Goal: Task Accomplishment & Management: Manage account settings

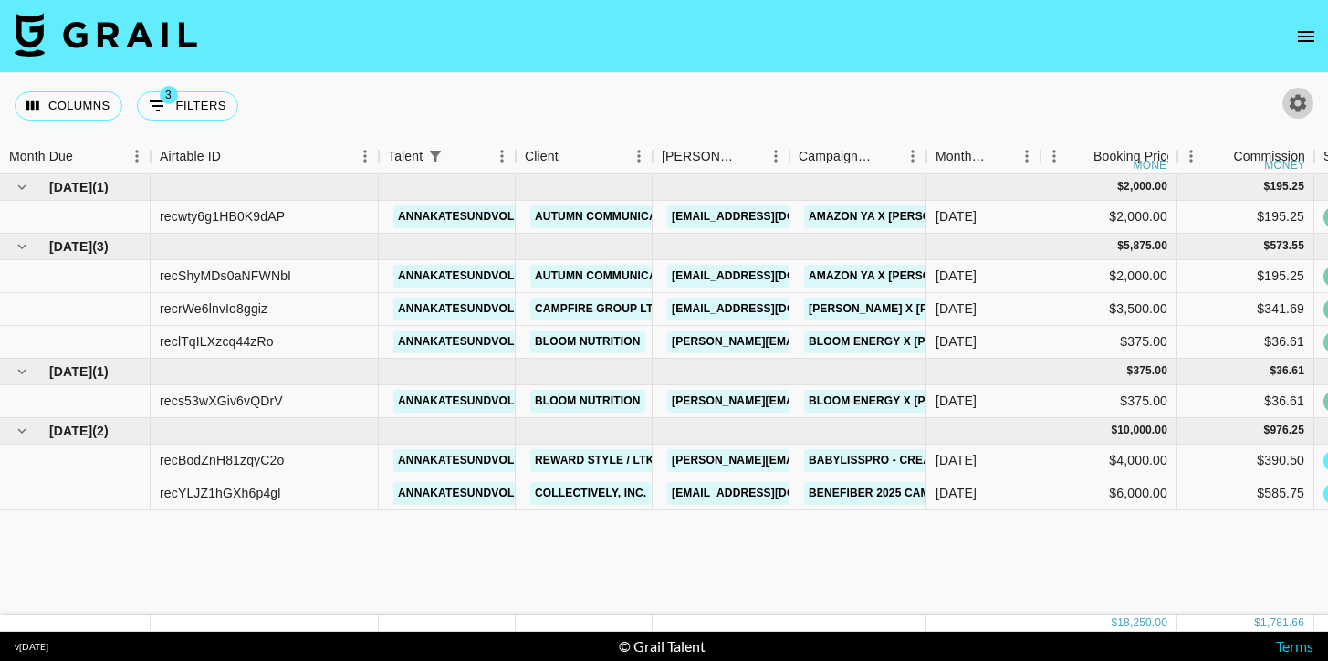
click at [1295, 104] on icon "button" at bounding box center [1298, 103] width 22 height 22
select select "May '25"
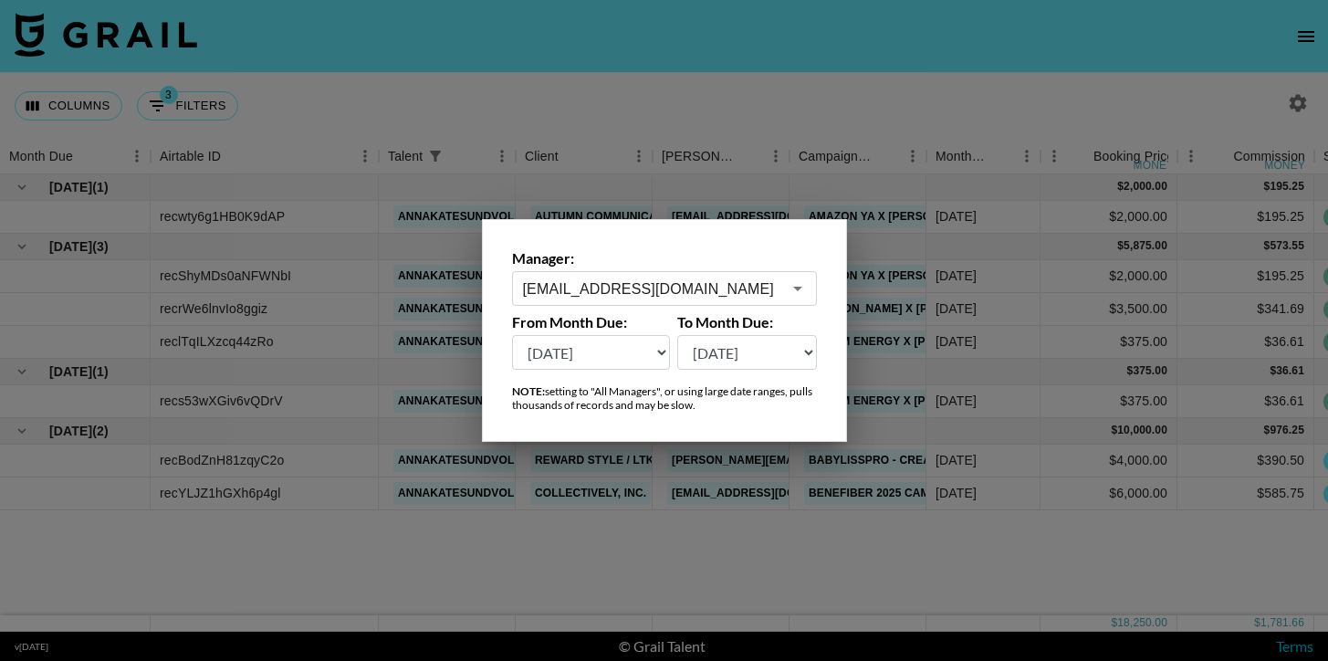
click at [635, 279] on input "cayman@grail-talent.com" at bounding box center [652, 288] width 258 height 21
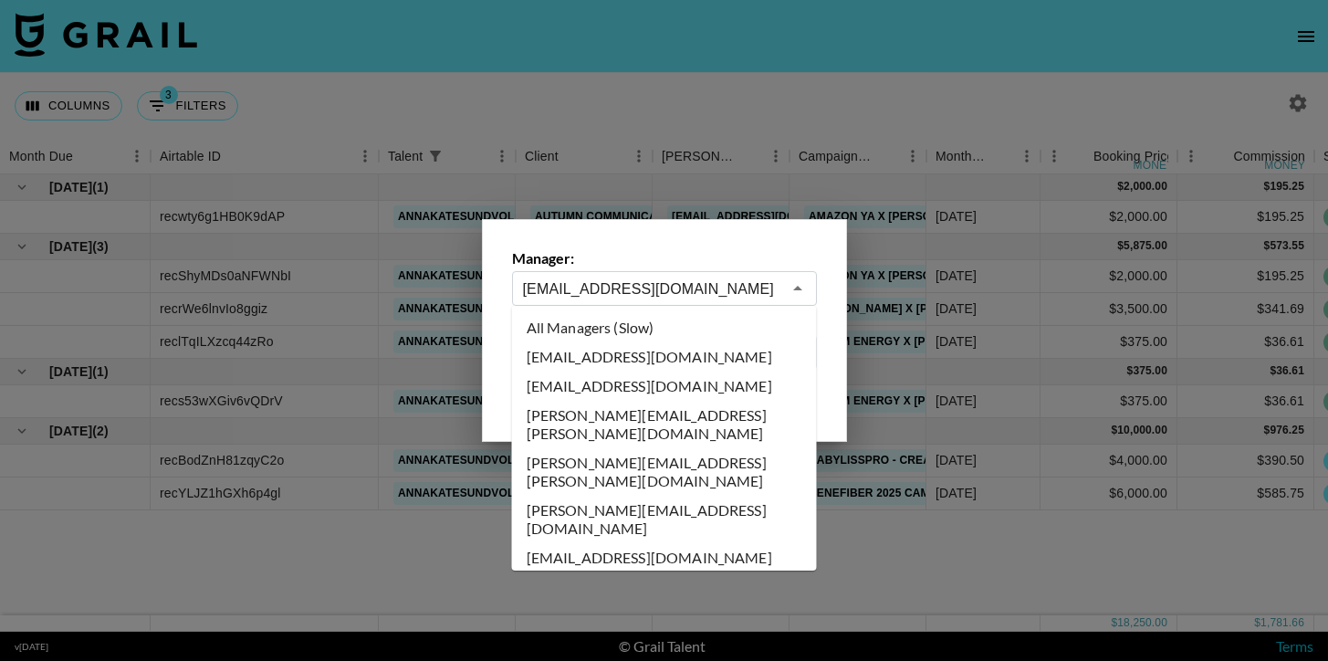
scroll to position [1933, 0]
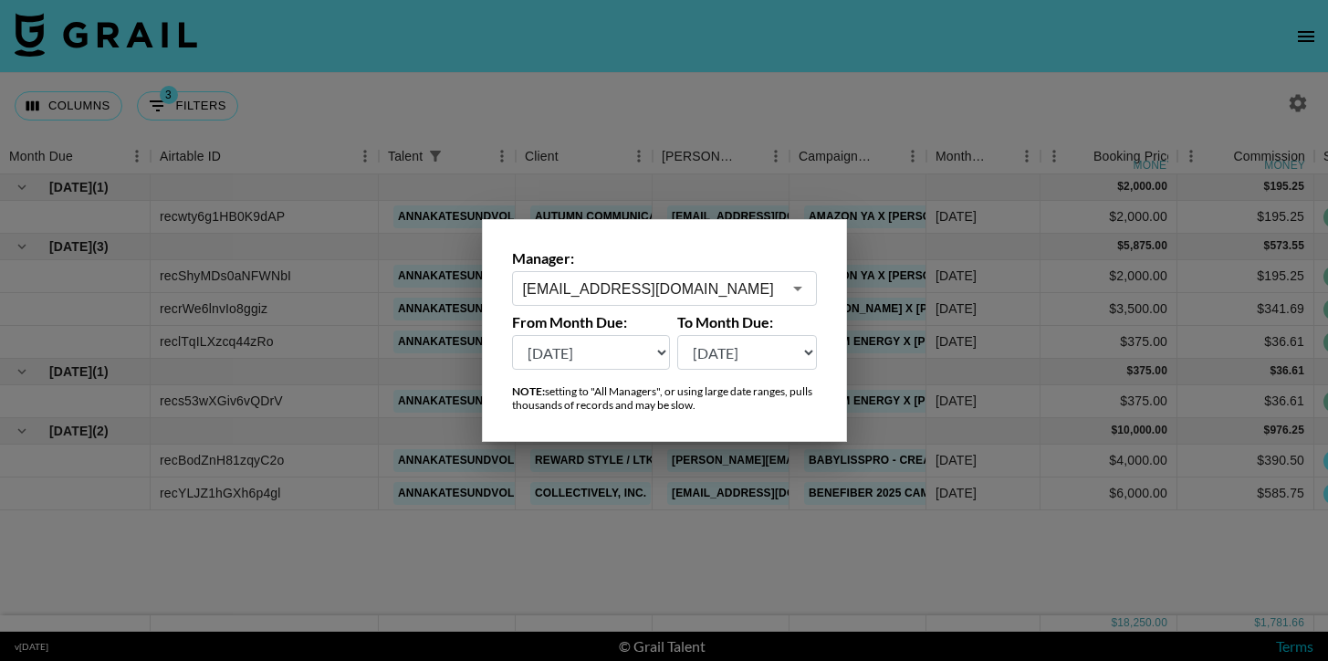
click at [661, 251] on label "Manager:" at bounding box center [664, 258] width 305 height 18
click at [259, 111] on div at bounding box center [664, 330] width 1328 height 661
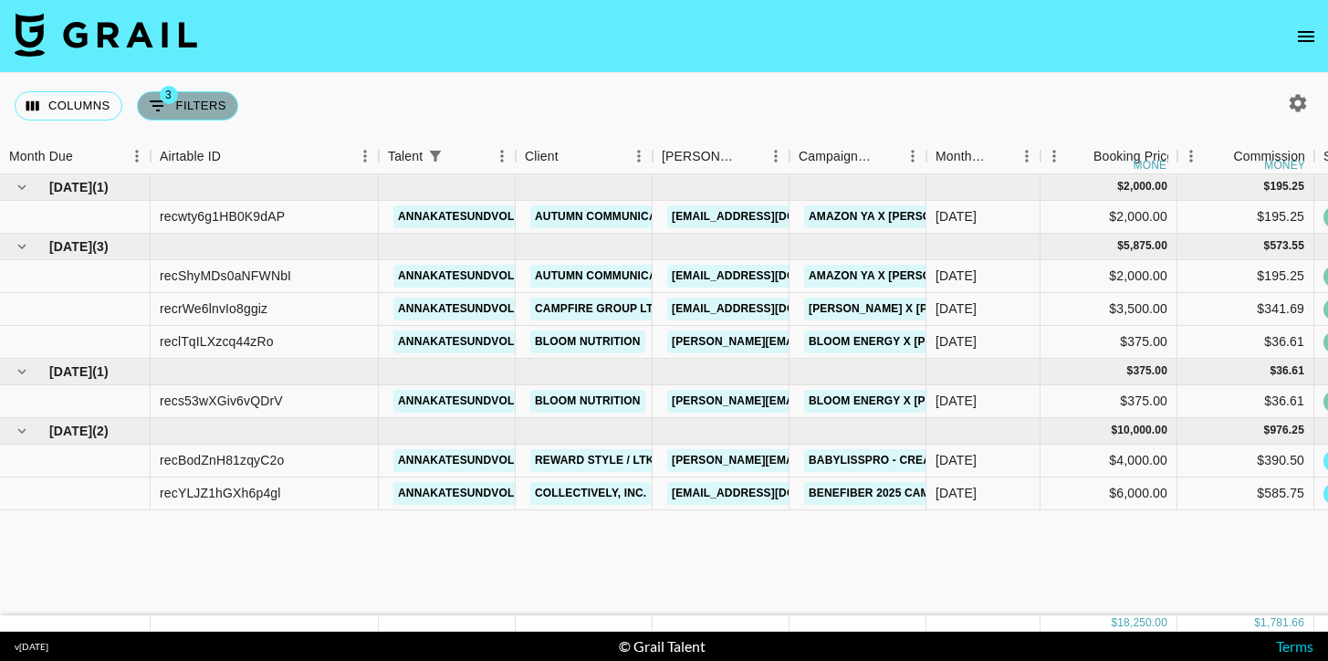
click at [166, 108] on icon "Show filters" at bounding box center [158, 106] width 22 height 22
select select "status"
select select "not"
select select "cancelled"
select select "status"
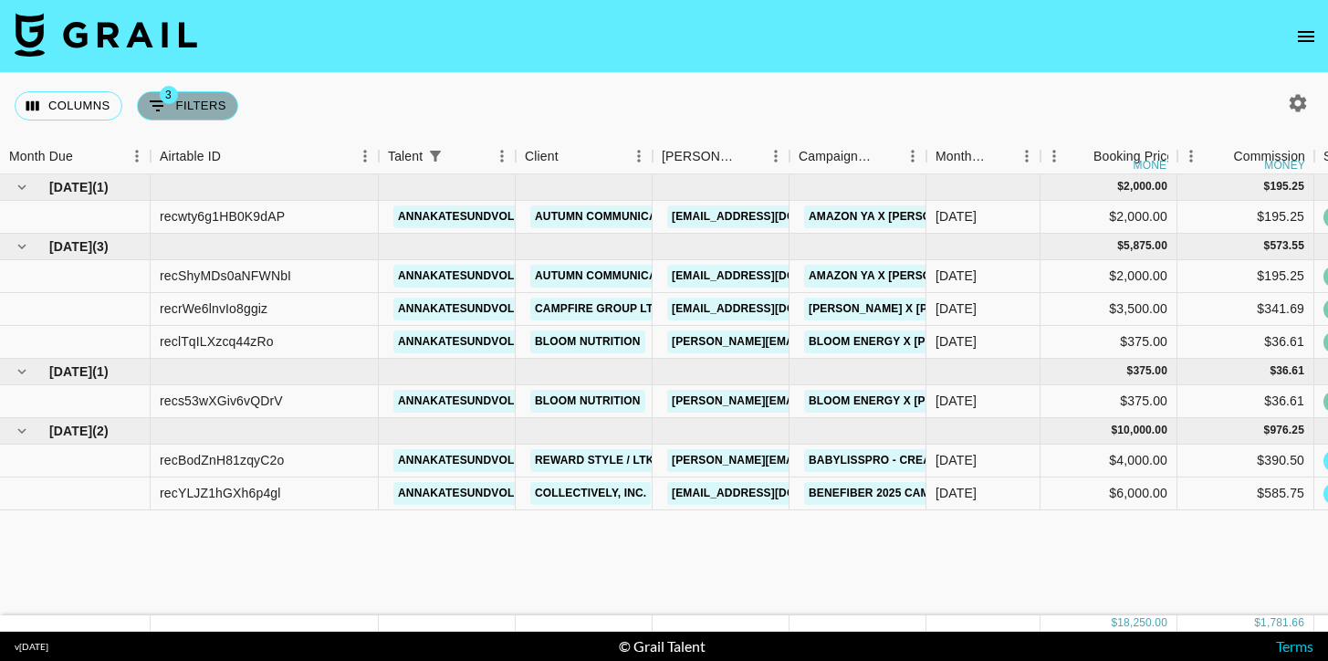
select select "not"
select select "declined"
select select "talentName"
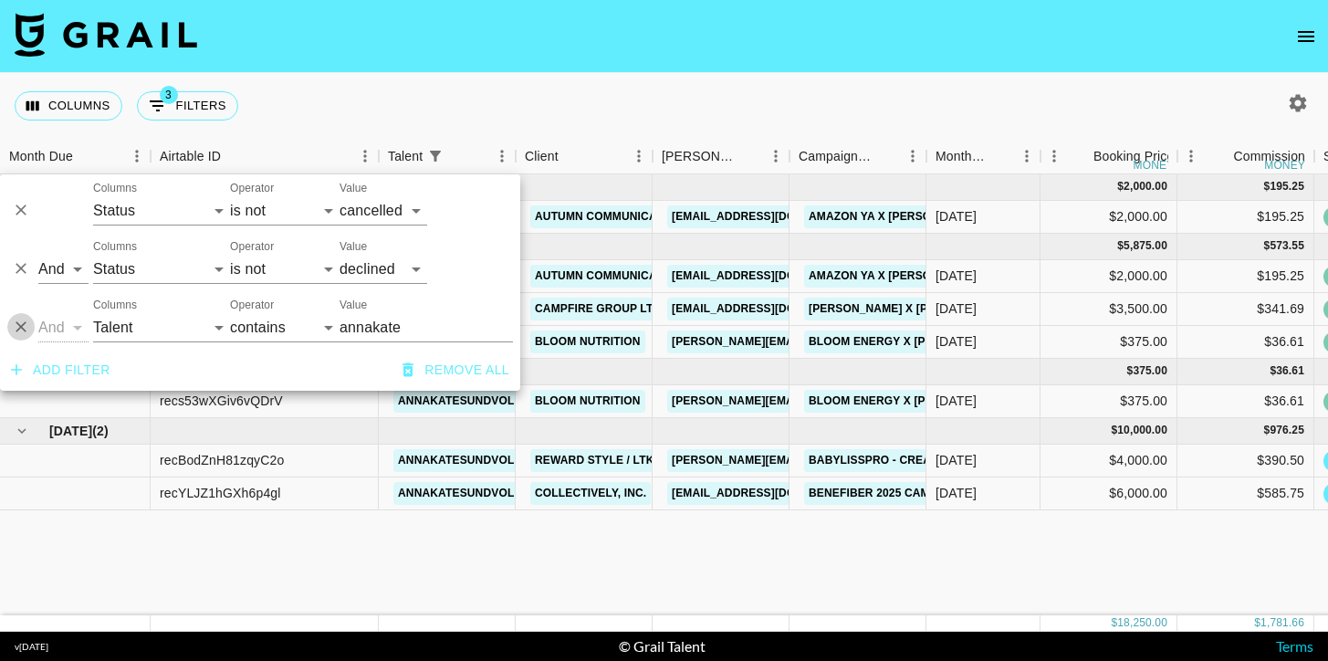
click at [14, 330] on icon "Delete" at bounding box center [21, 327] width 18 height 18
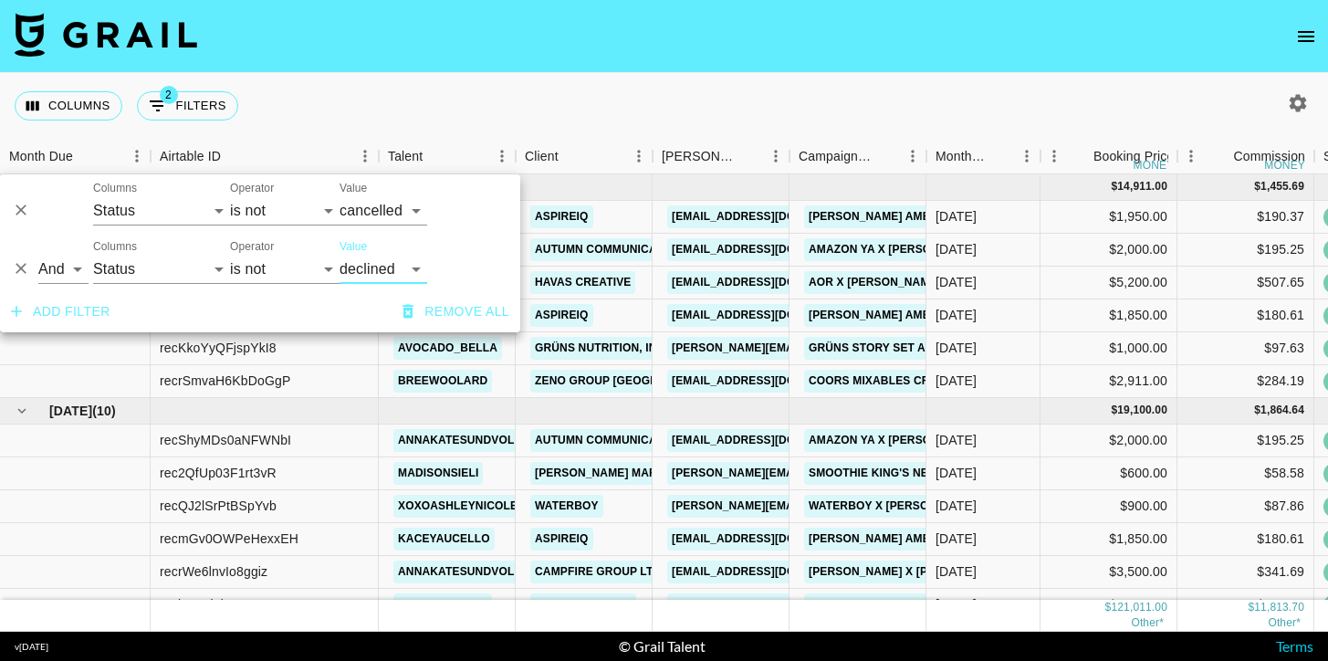
click at [717, 117] on div "Columns 2 Filters + Booking" at bounding box center [664, 106] width 1328 height 66
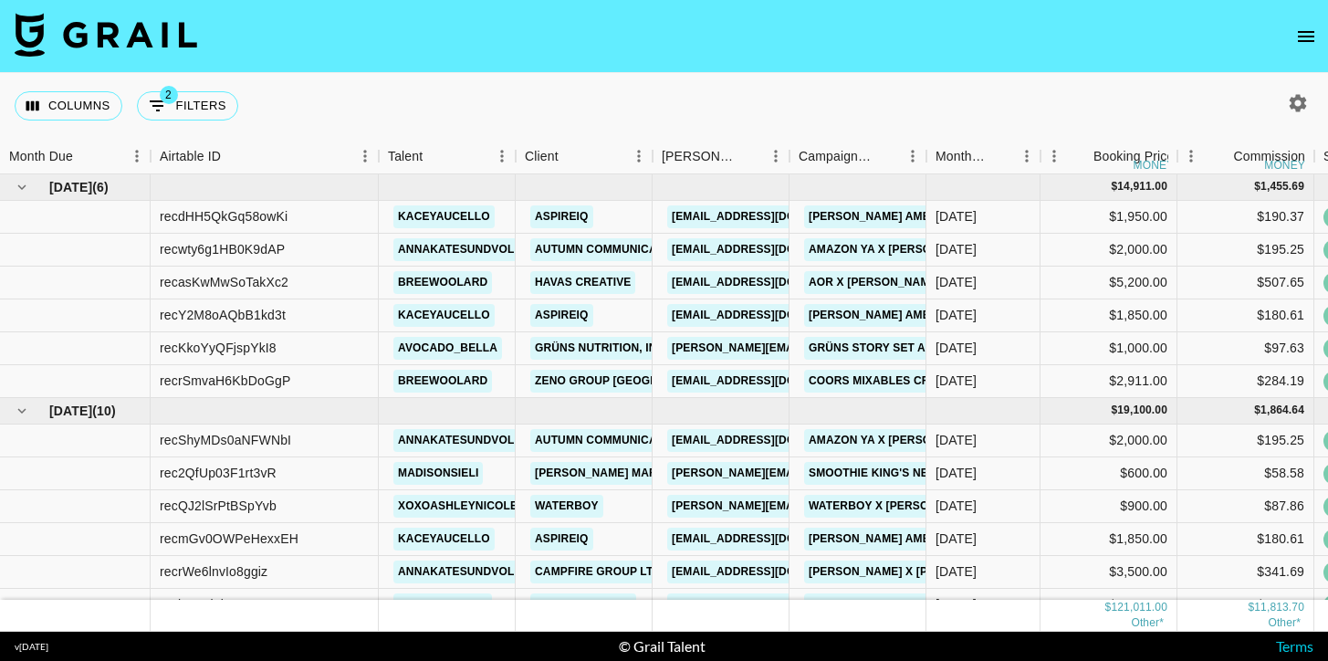
click at [1300, 90] on button "button" at bounding box center [1297, 103] width 31 height 31
select select "May '25"
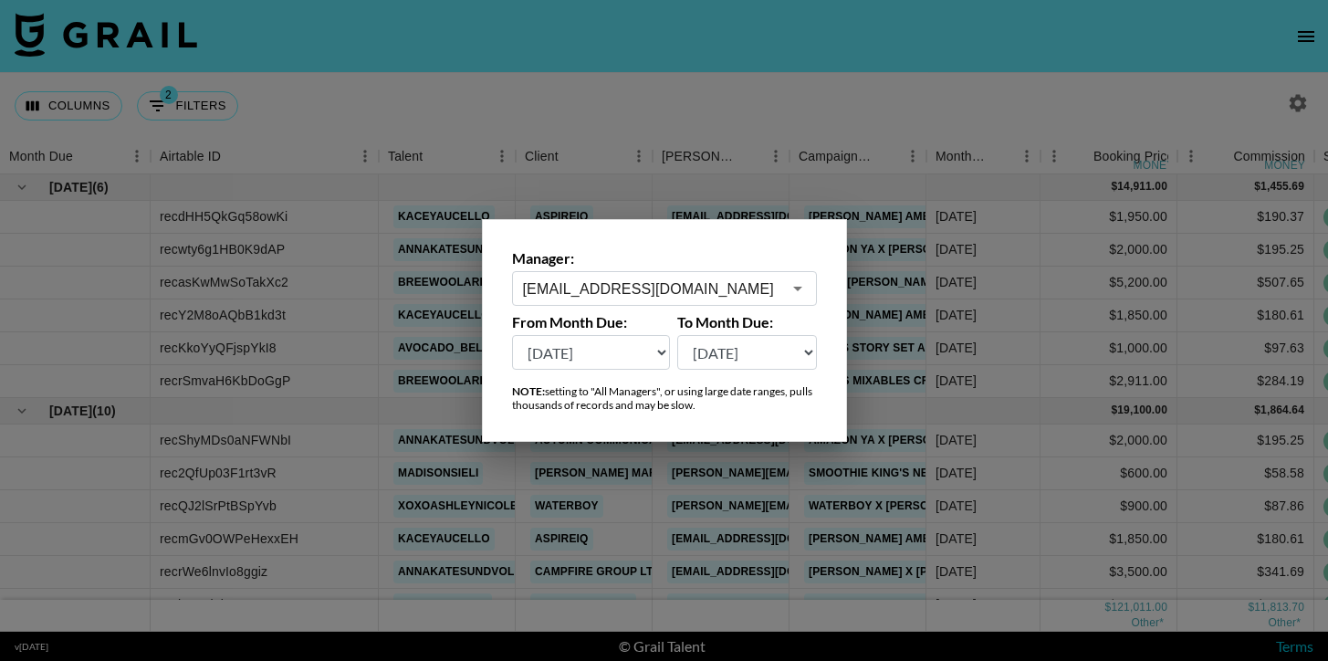
click at [592, 295] on input "cayman@grail-talent.com" at bounding box center [652, 288] width 258 height 21
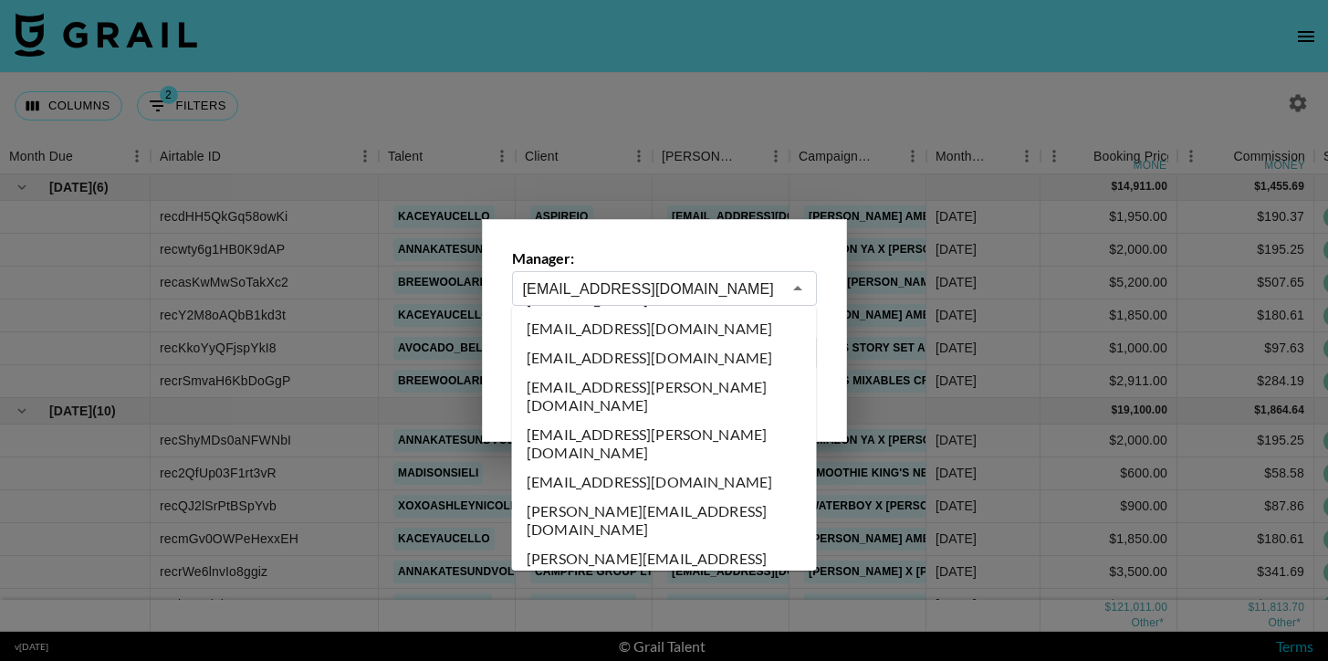
scroll to position [0, 0]
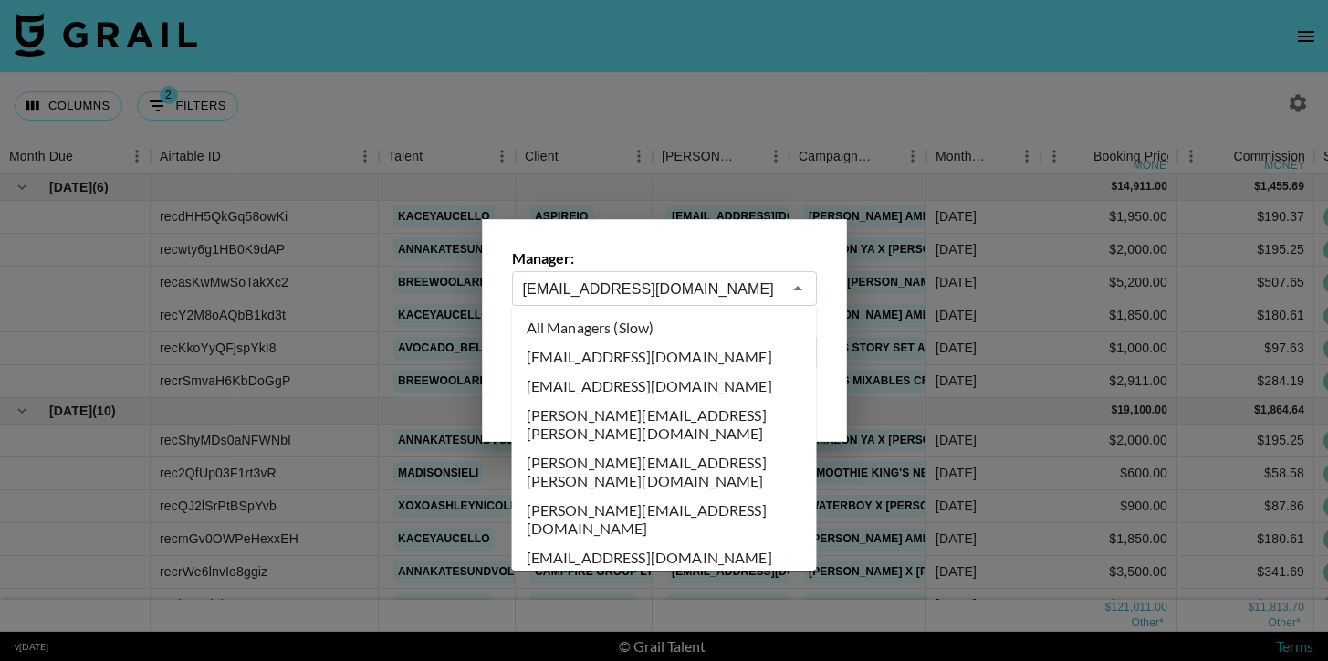
click at [632, 334] on li "All Managers (Slow)" at bounding box center [664, 327] width 305 height 29
type input "All Managers (Slow)"
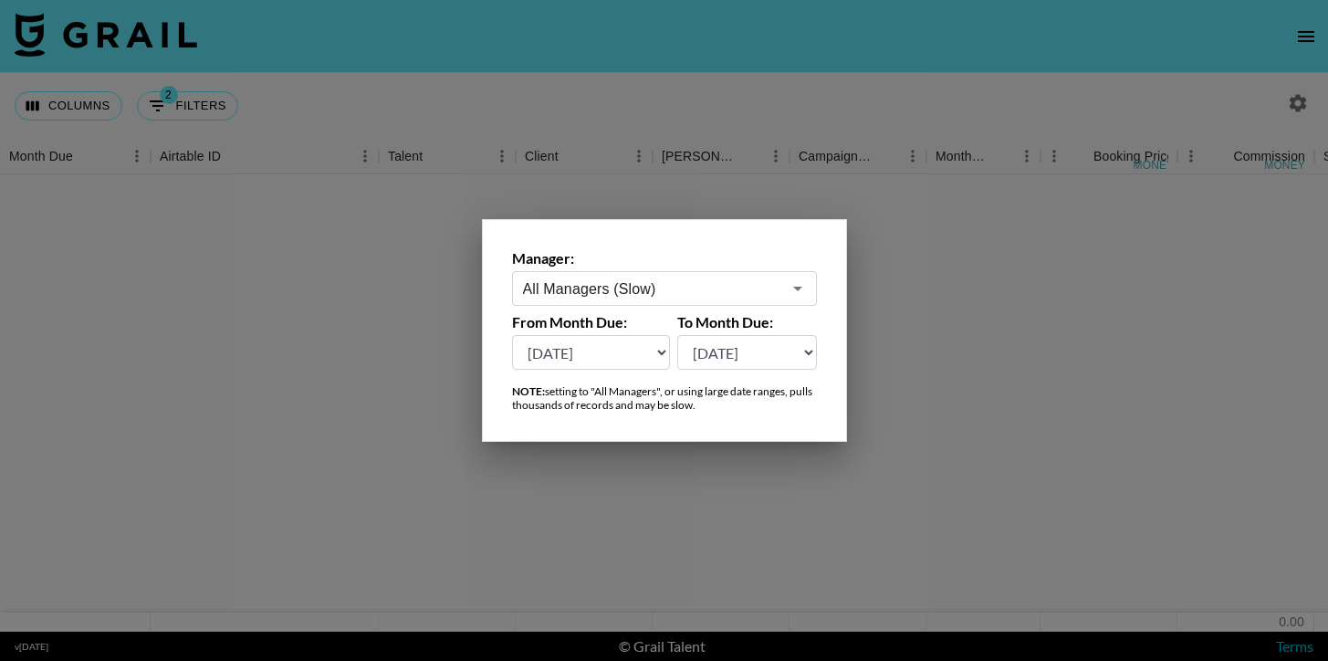
click at [597, 354] on select "Aug '26 Jul '26 Jun '26 May '26 Apr '26 Mar '26 Feb '26 Jan '26 Dec '25 Nov '25…" at bounding box center [591, 352] width 159 height 35
click at [607, 360] on select "Aug '26 Jul '26 Jun '26 May '26 Apr '26 Mar '26 Feb '26 Jan '26 Dec '25 Nov '25…" at bounding box center [591, 352] width 159 height 35
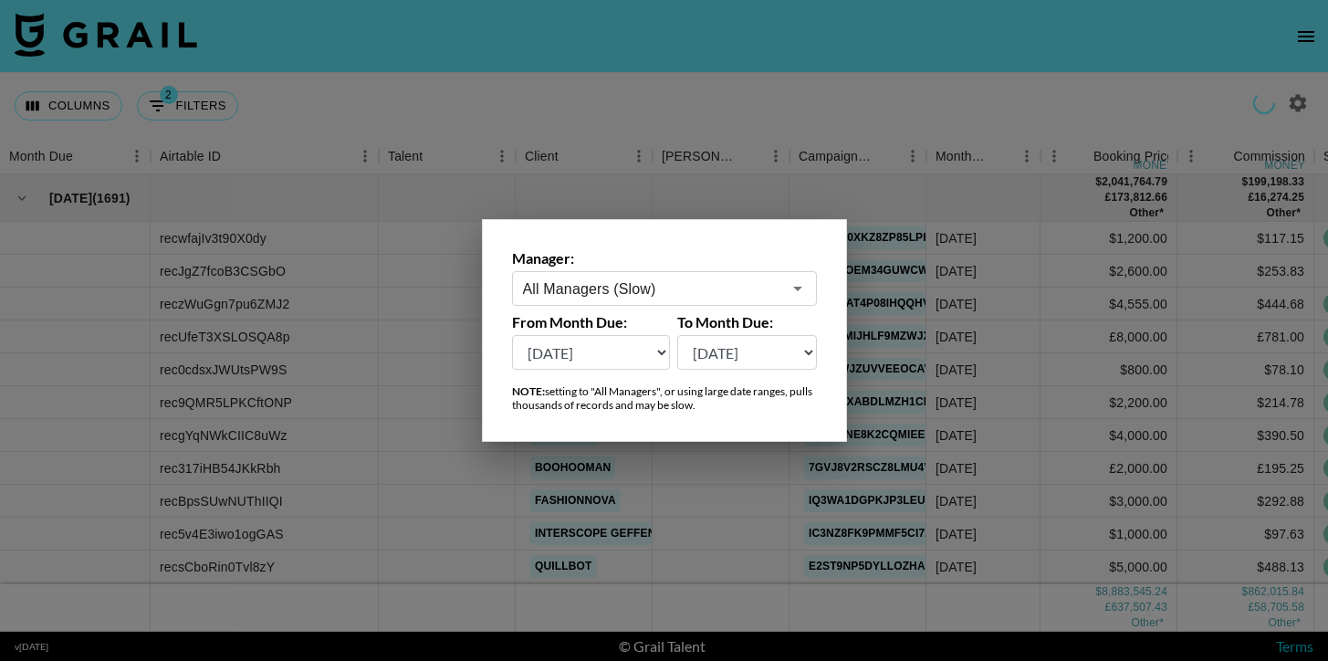
click at [587, 355] on select "Aug '26 Jul '26 Jun '26 May '26 Apr '26 Mar '26 Feb '26 Jan '26 Dec '25 Nov '25…" at bounding box center [591, 352] width 159 height 35
select select "Aug '25"
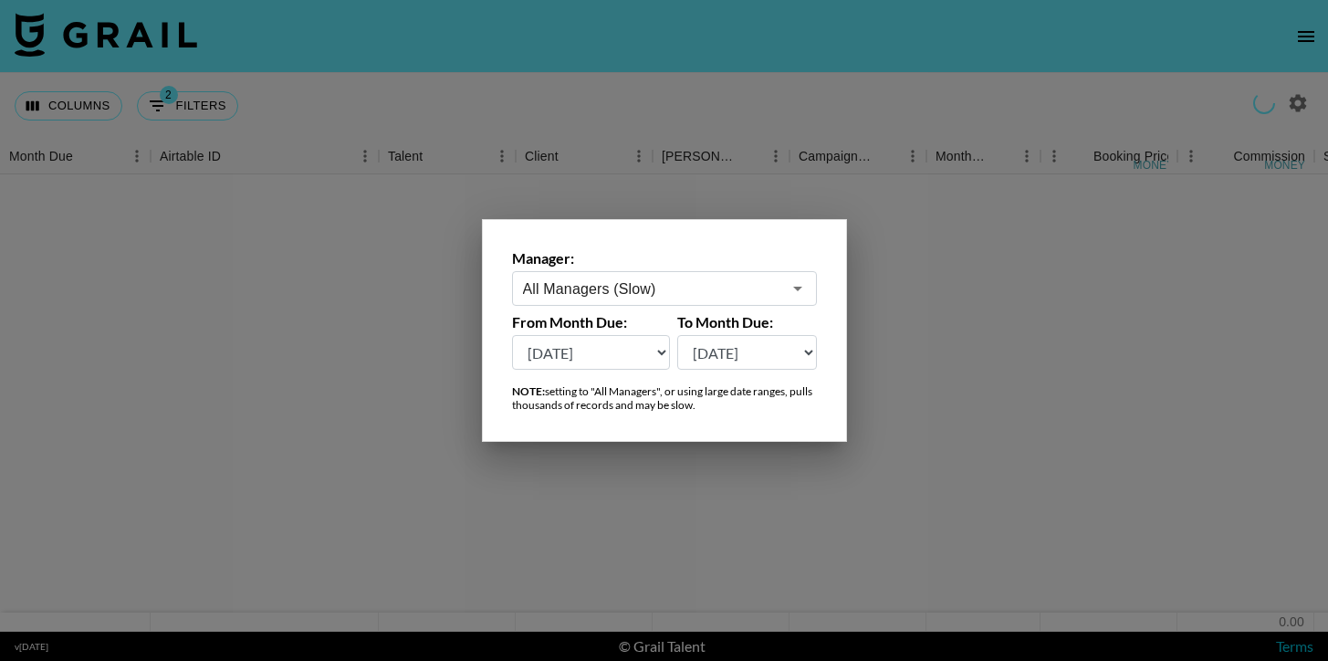
click at [532, 78] on div at bounding box center [664, 330] width 1328 height 661
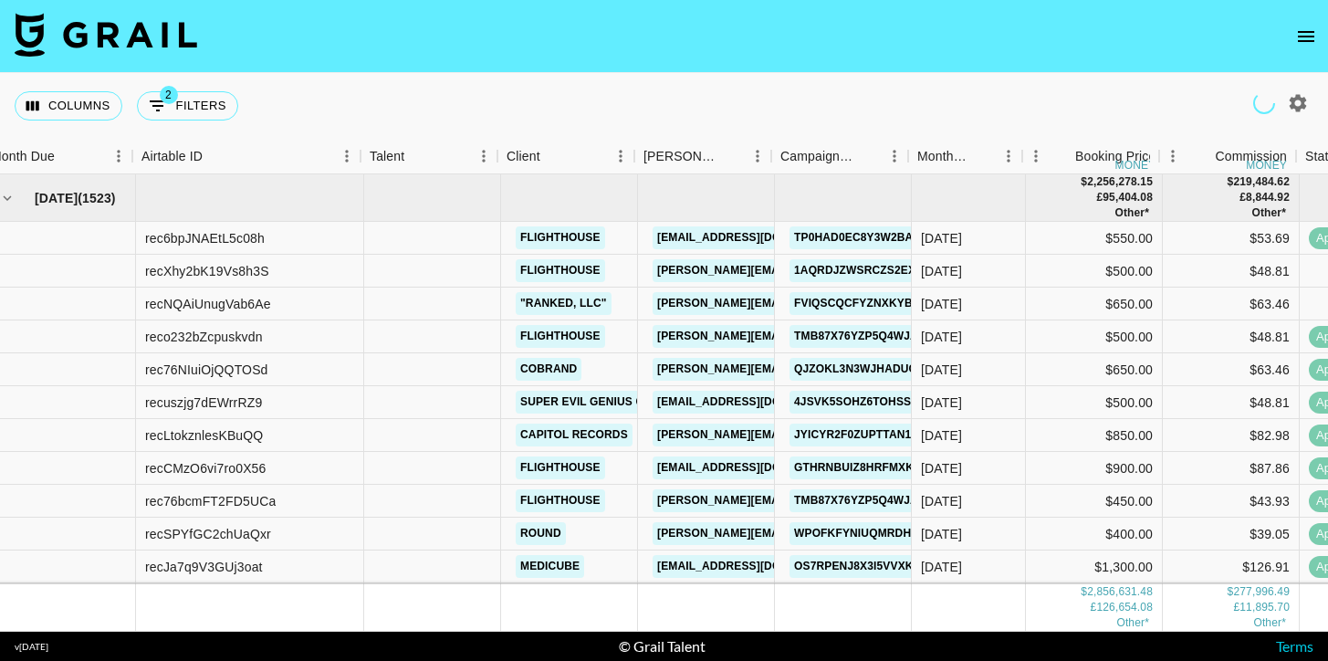
scroll to position [0, 24]
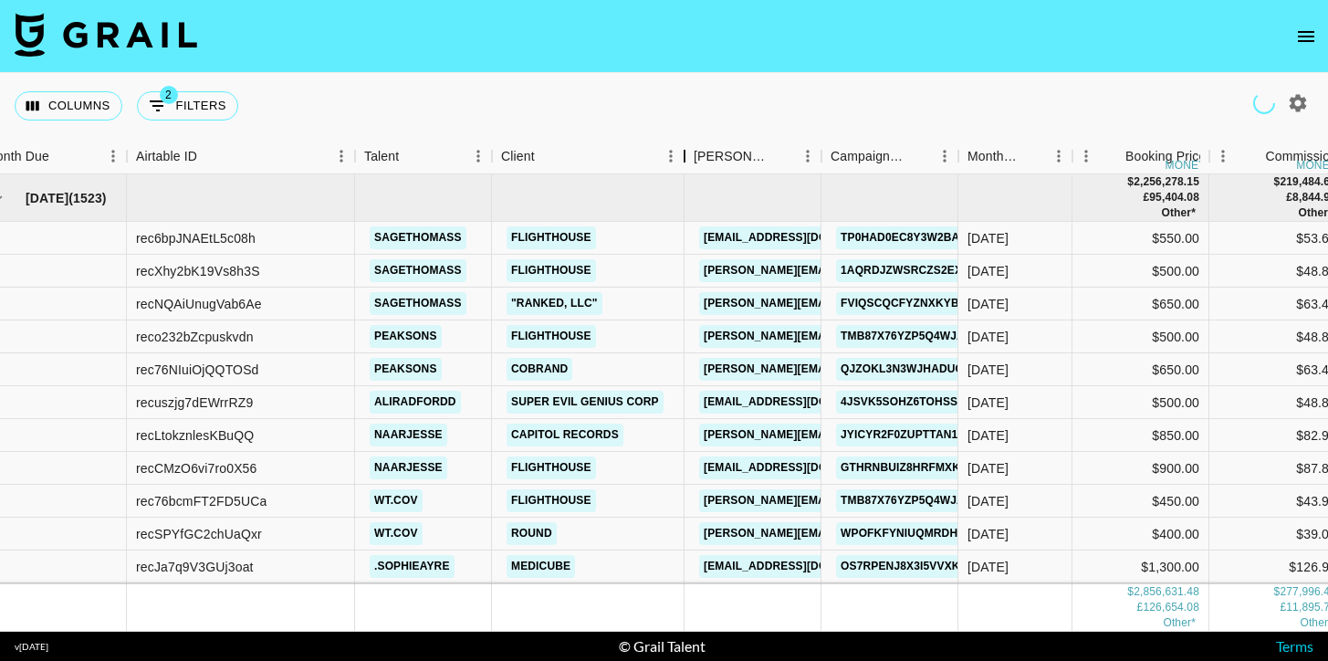
drag, startPoint x: 630, startPoint y: 154, endPoint x: 828, endPoint y: 163, distance: 198.3
click at [695, 156] on div "Client" at bounding box center [685, 157] width 22 height 36
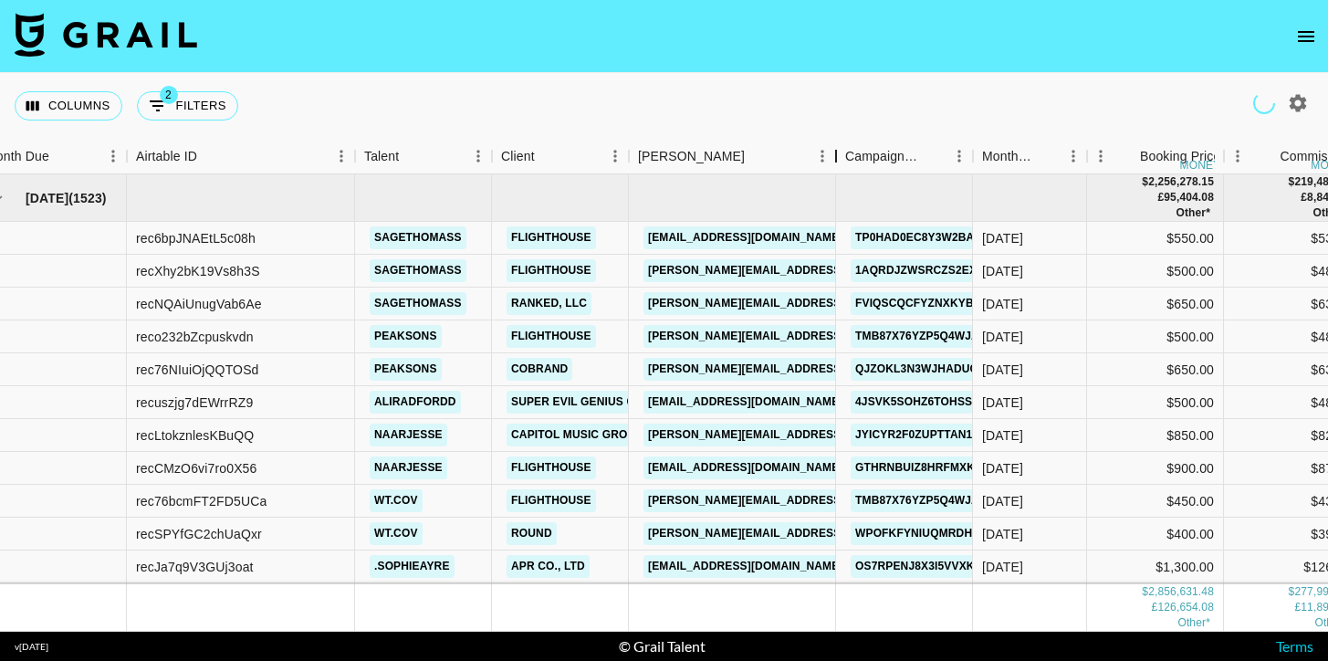
drag, startPoint x: 769, startPoint y: 152, endPoint x: 882, endPoint y: 158, distance: 112.4
click at [847, 158] on div "Booker" at bounding box center [836, 157] width 22 height 36
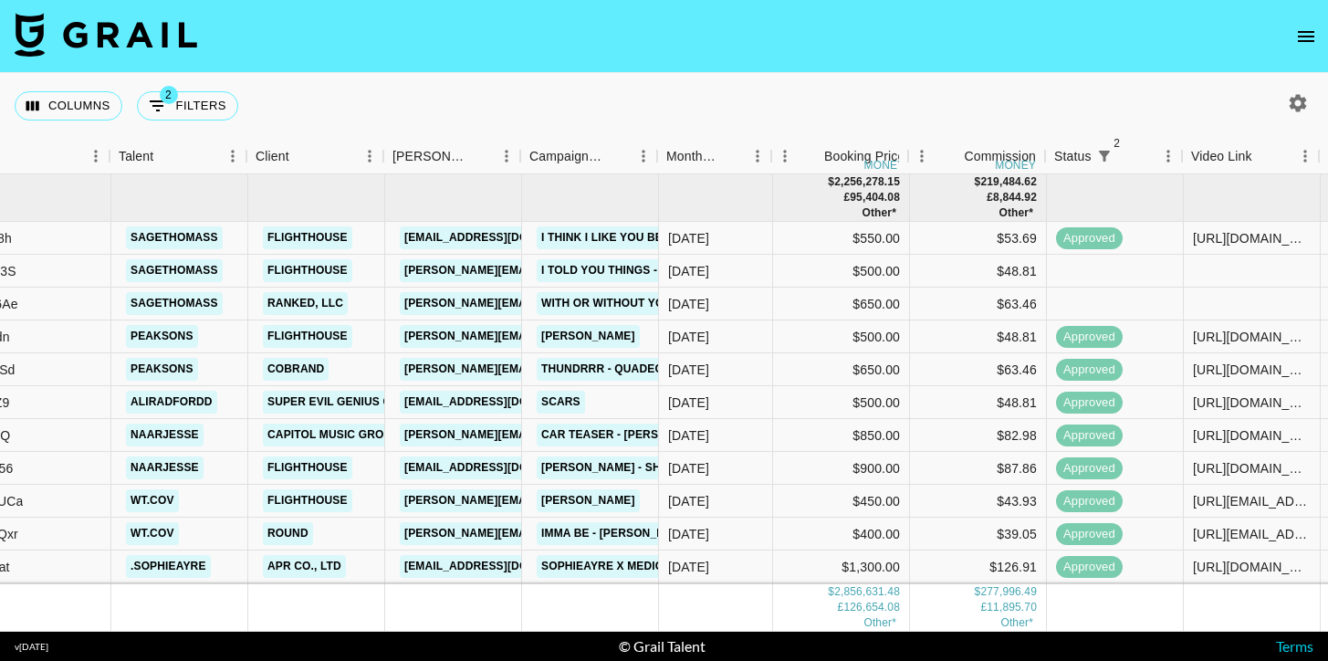
scroll to position [0, 270]
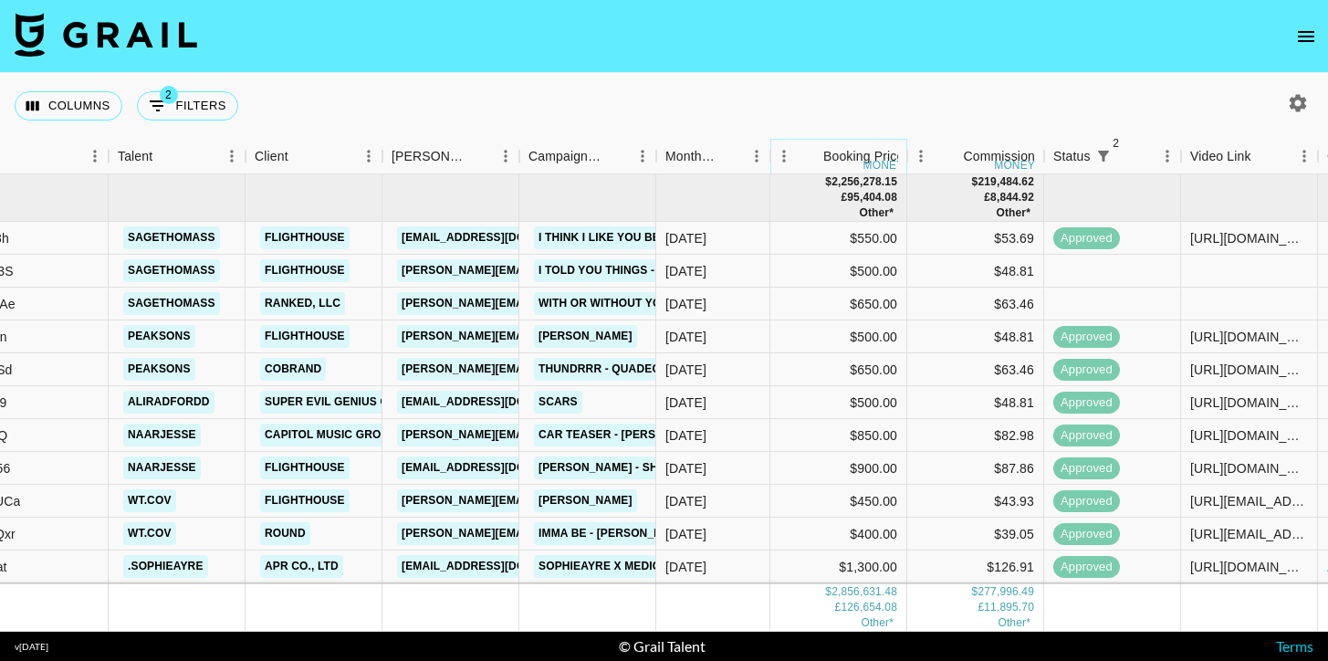
click at [806, 151] on icon "Sort" at bounding box center [810, 156] width 16 height 16
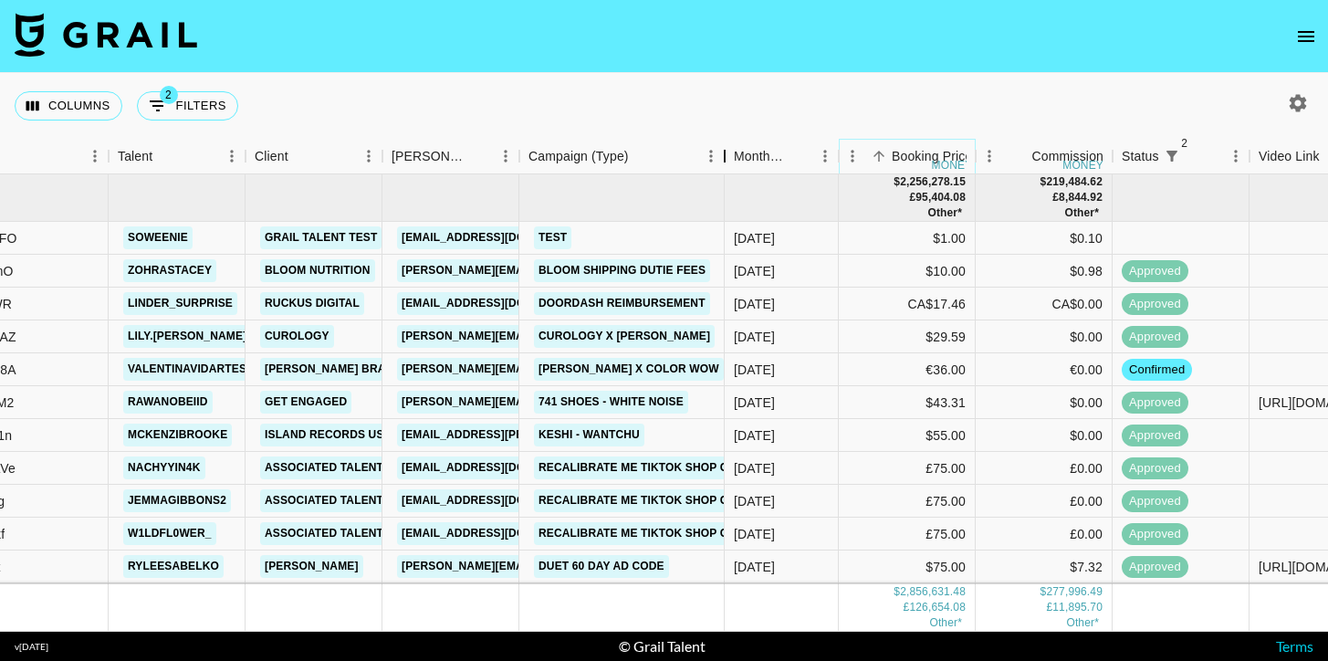
drag, startPoint x: 659, startPoint y: 147, endPoint x: 730, endPoint y: 151, distance: 71.3
click at [730, 151] on div "Campaign (Type)" at bounding box center [725, 157] width 22 height 36
click at [873, 151] on icon "Sort" at bounding box center [881, 156] width 16 height 16
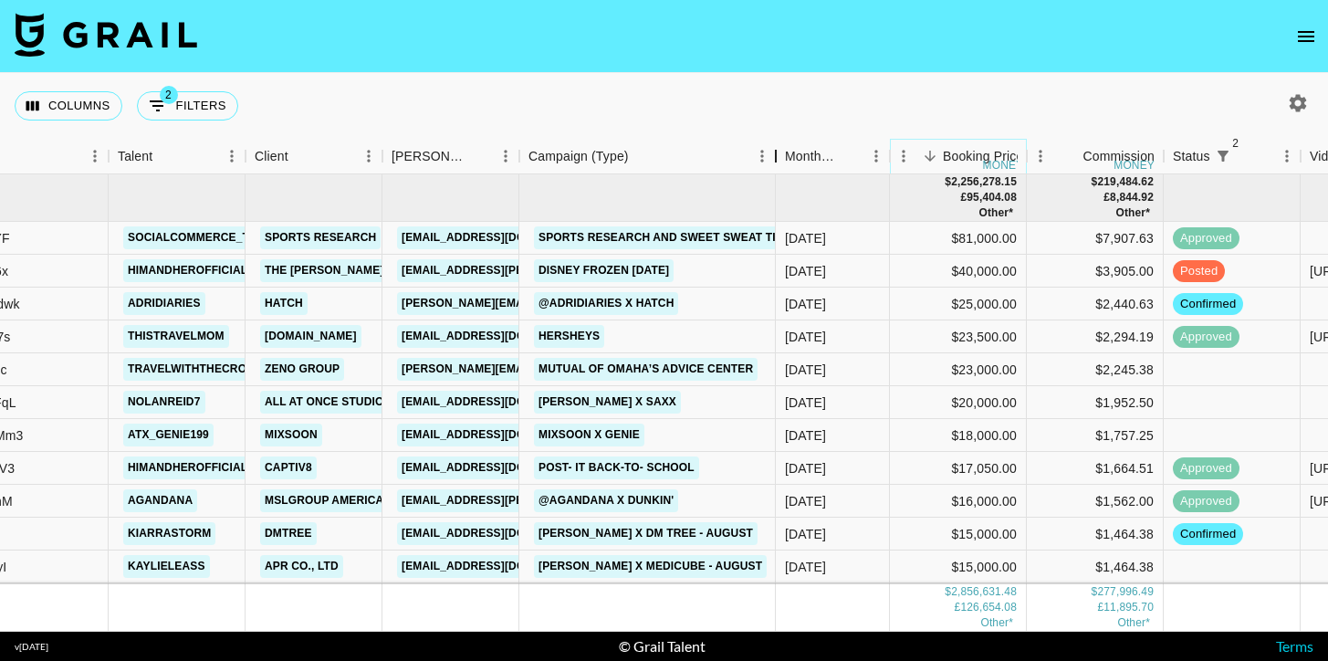
drag, startPoint x: 654, startPoint y: 151, endPoint x: 774, endPoint y: 149, distance: 119.6
click at [774, 149] on div "Campaign (Type)" at bounding box center [776, 157] width 22 height 36
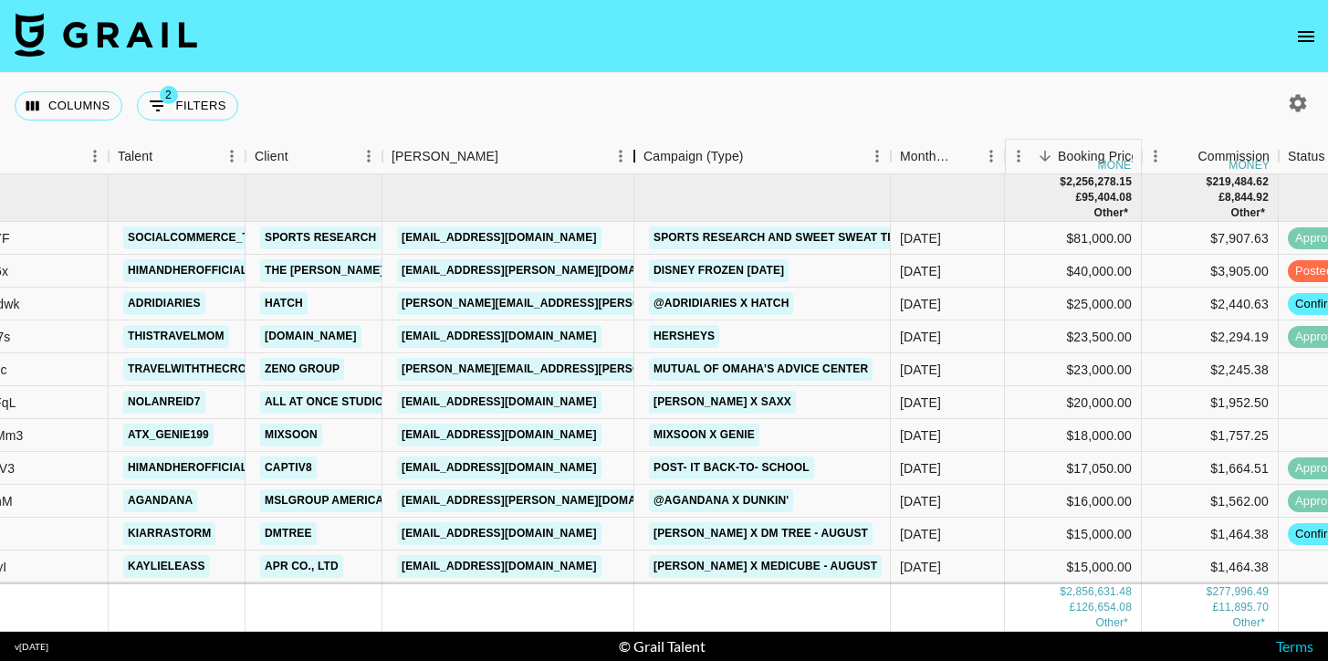
drag, startPoint x: 520, startPoint y: 144, endPoint x: 635, endPoint y: 144, distance: 115.0
click at [635, 144] on div "Booker" at bounding box center [634, 157] width 22 height 36
click at [156, 103] on icon "Show filters" at bounding box center [158, 106] width 22 height 22
select select "status"
select select "not"
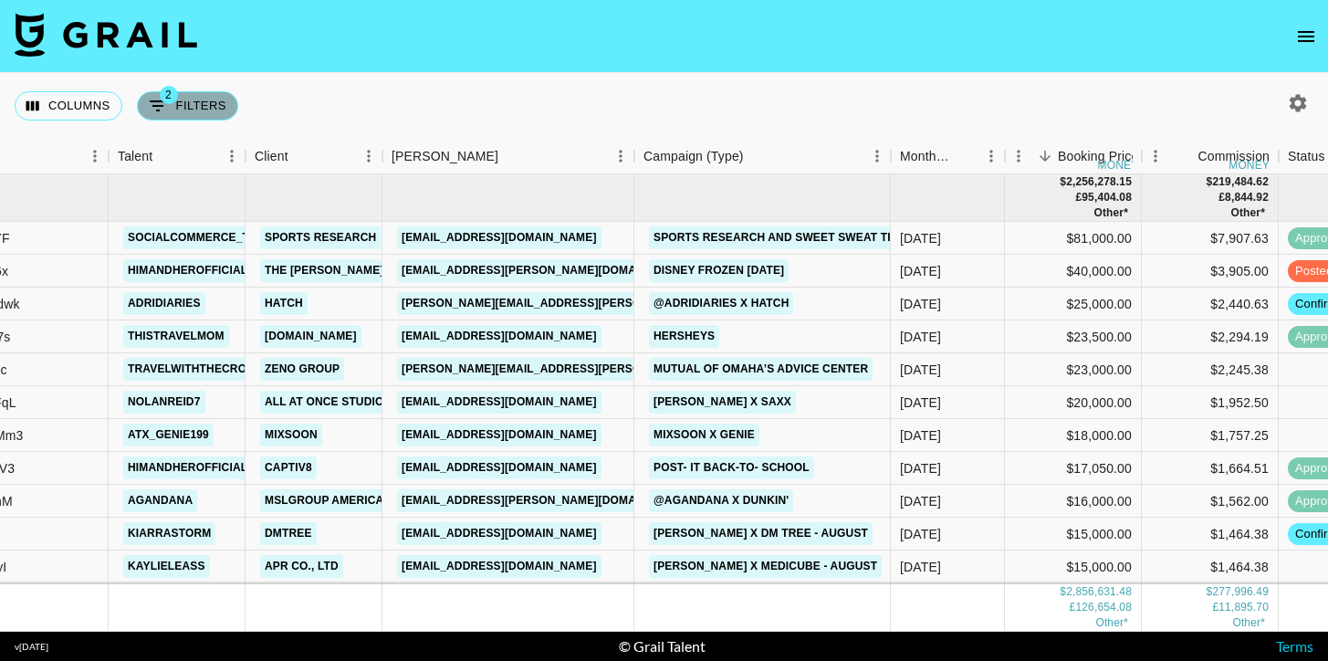
select select "cancelled"
select select "status"
select select "not"
select select "declined"
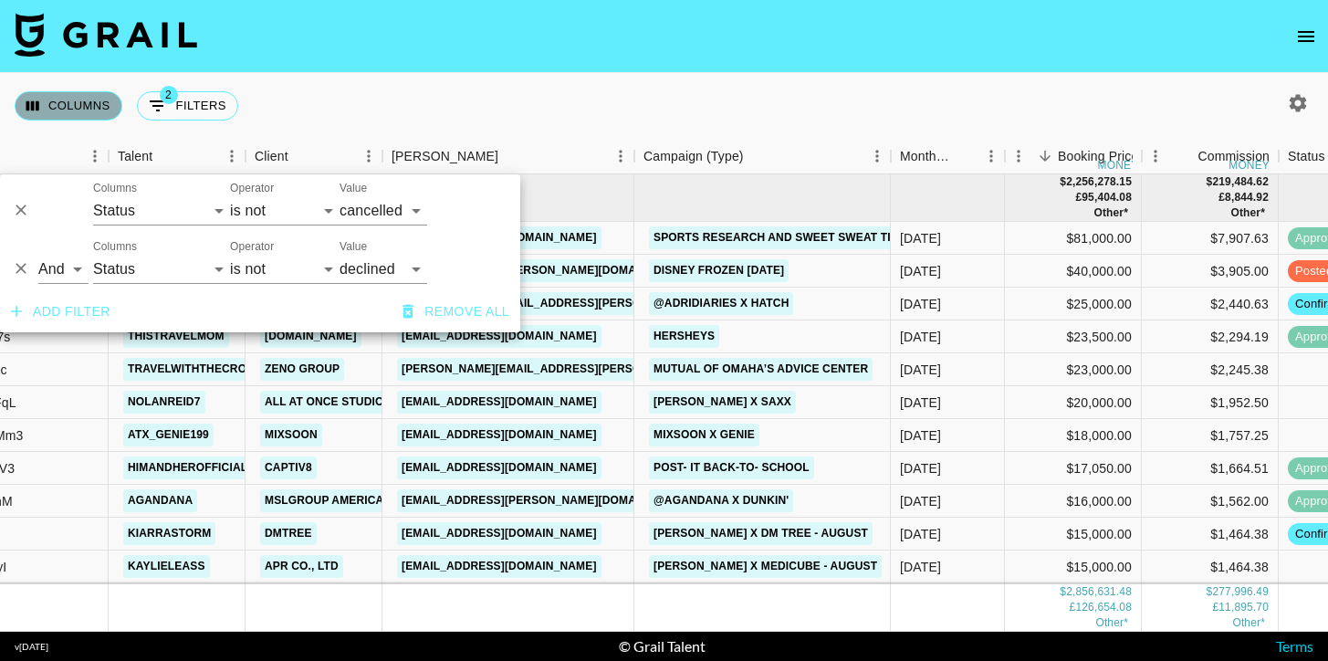
click at [78, 96] on button "Columns" at bounding box center [69, 105] width 108 height 29
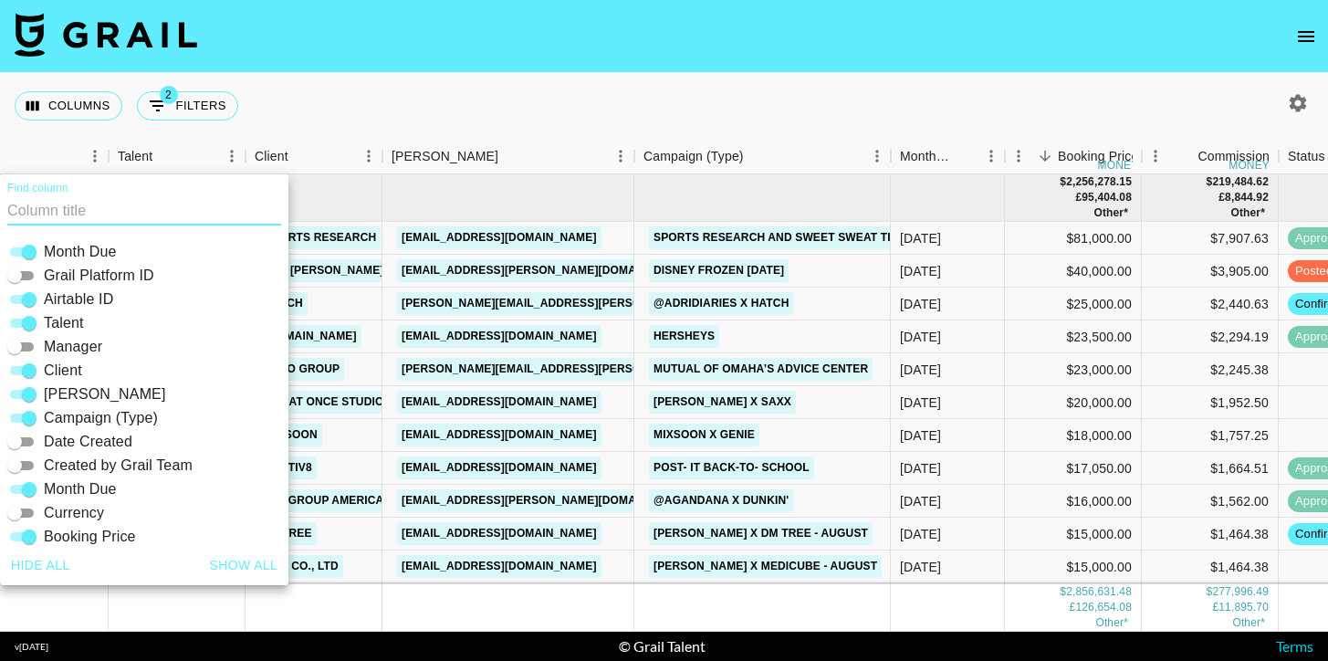
click at [24, 346] on input "Manager" at bounding box center [15, 347] width 66 height 22
checkbox input "true"
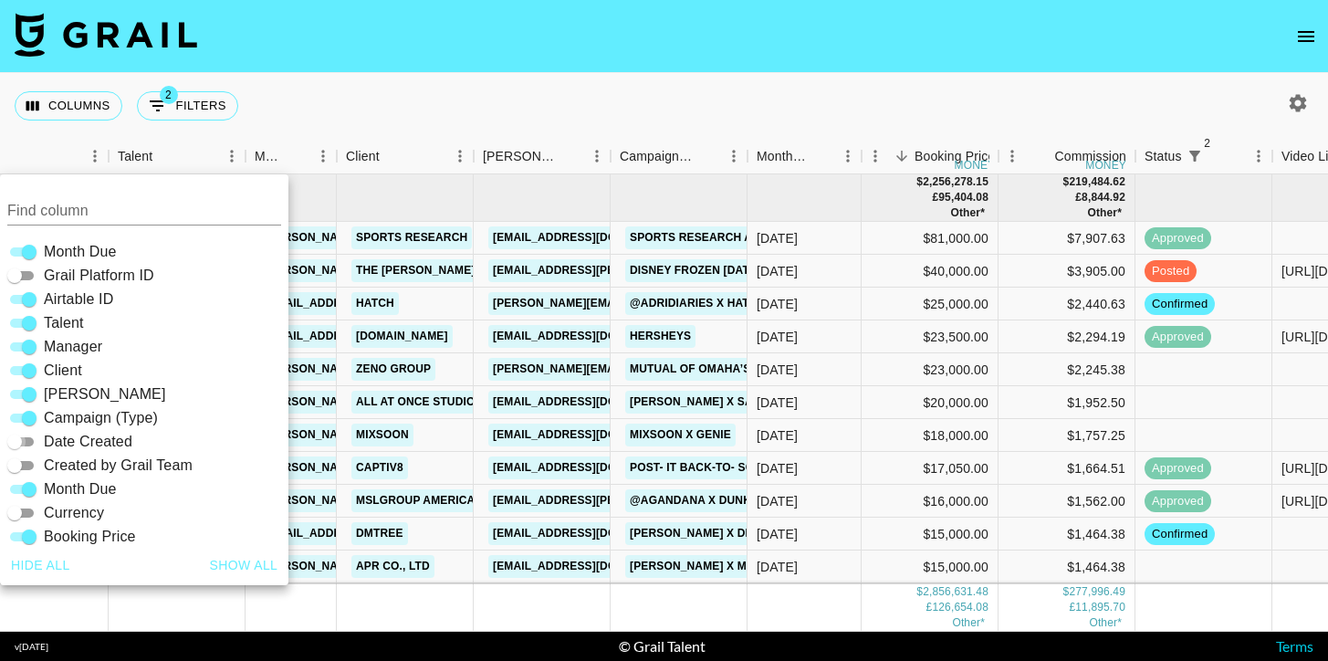
click at [26, 443] on input "Date Created" at bounding box center [15, 442] width 66 height 22
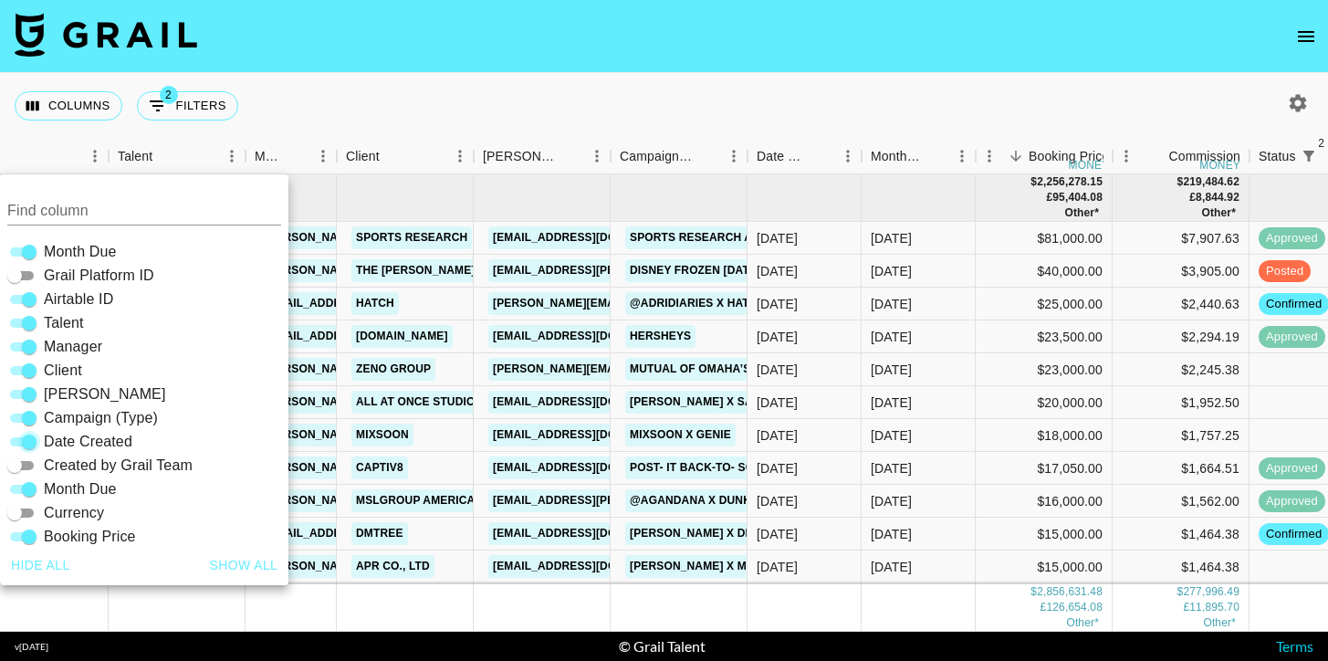
click at [26, 442] on input "Date Created" at bounding box center [29, 442] width 66 height 22
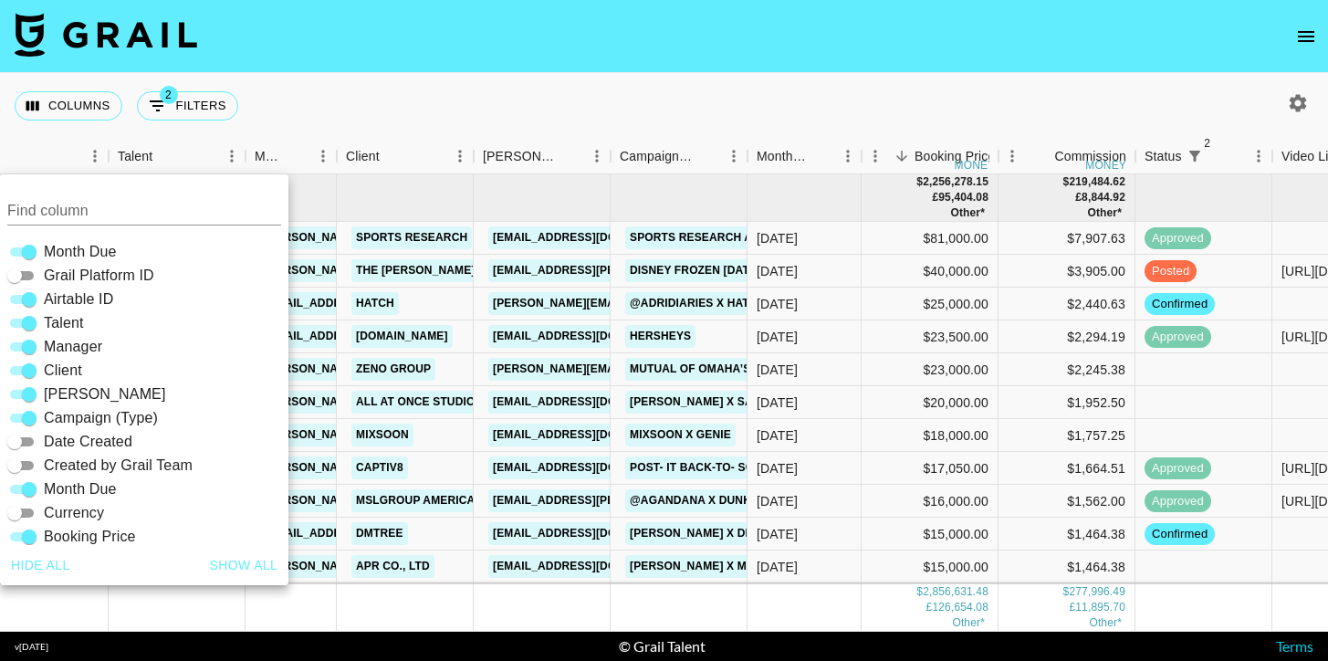
click at [26, 442] on input "Date Created" at bounding box center [15, 442] width 66 height 22
checkbox input "true"
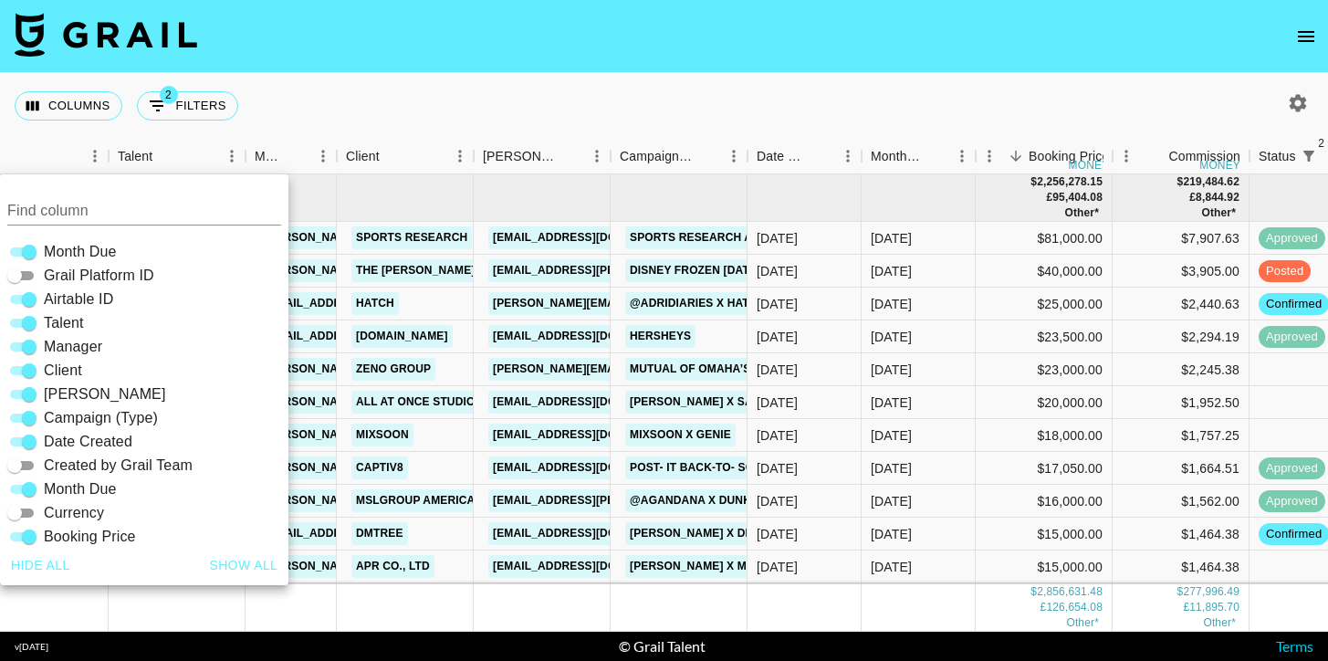
click at [796, 104] on div "Columns 2 Filters + Booking" at bounding box center [664, 106] width 1328 height 66
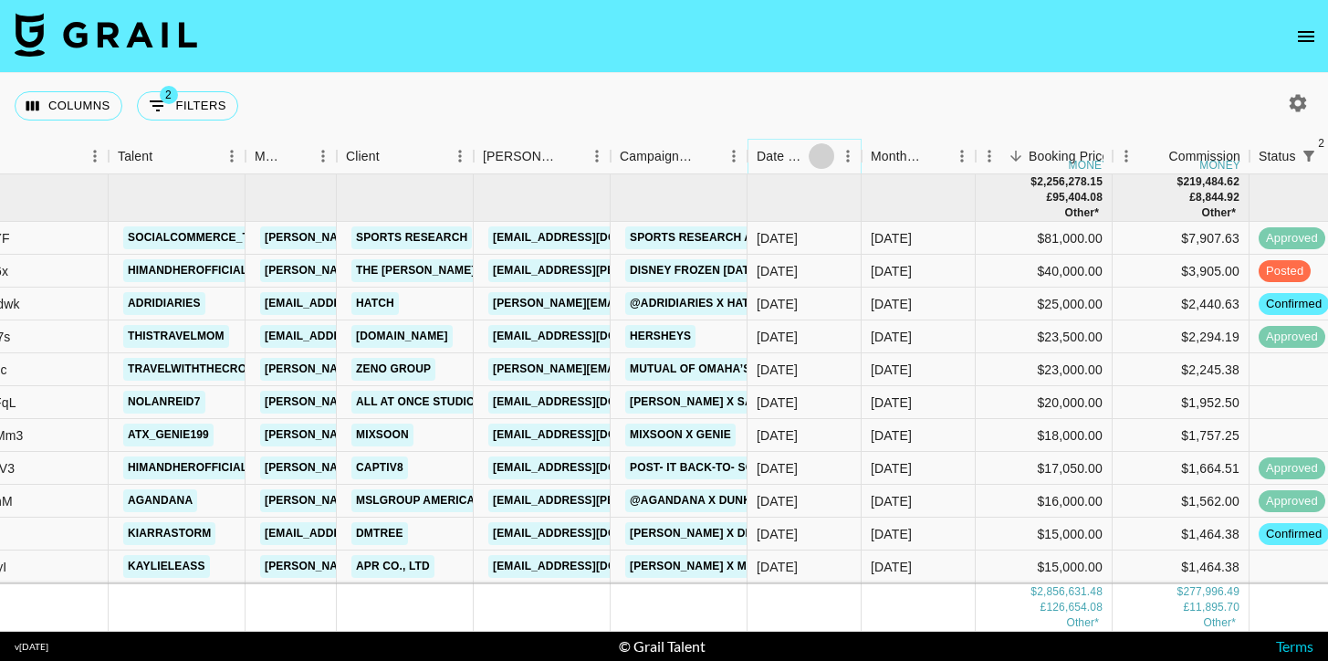
click at [820, 155] on icon "Sort" at bounding box center [821, 156] width 11 height 11
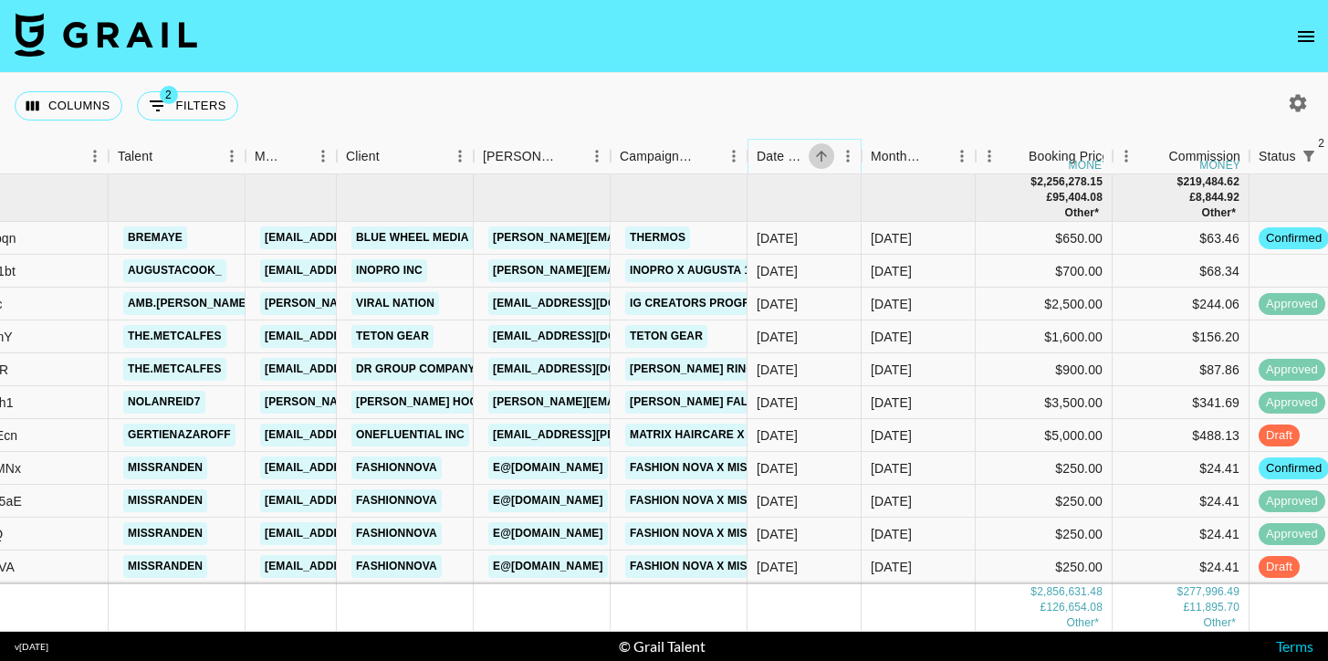
click at [823, 161] on icon "Sort" at bounding box center [821, 156] width 16 height 16
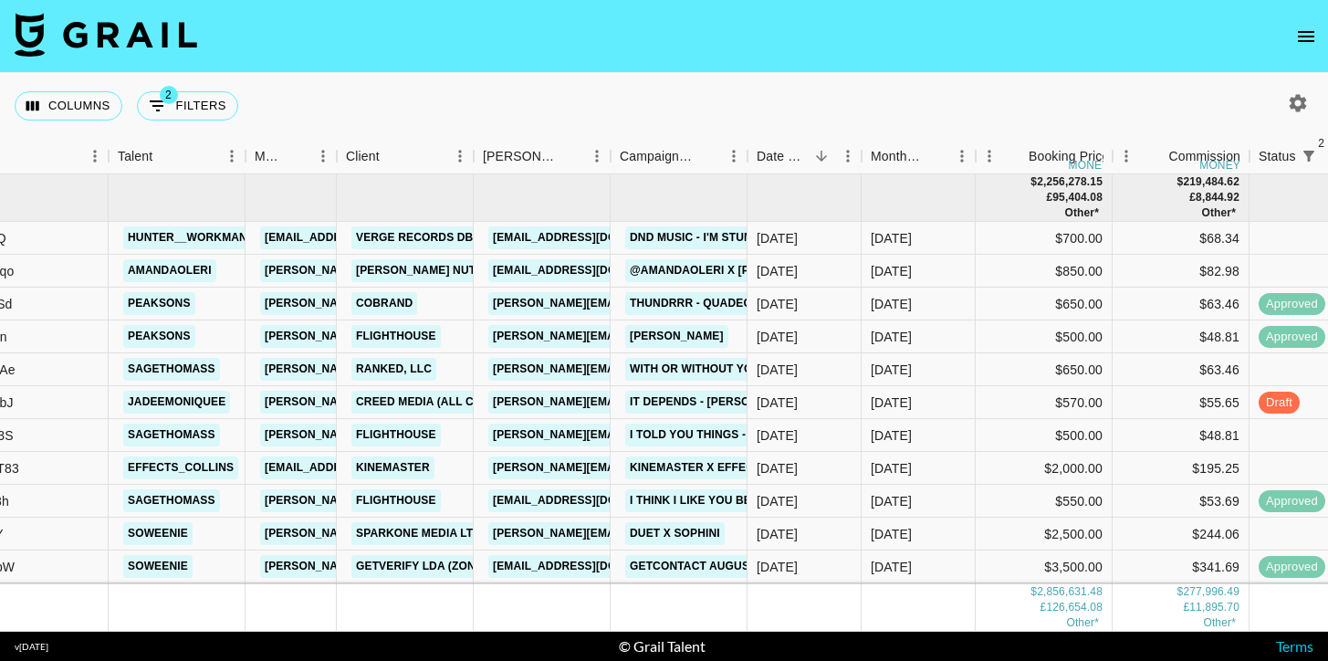
drag, startPoint x: 751, startPoint y: 138, endPoint x: 917, endPoint y: 136, distance: 166.1
click at [917, 137] on div "Columns 2 Filters + Booking" at bounding box center [664, 106] width 1328 height 66
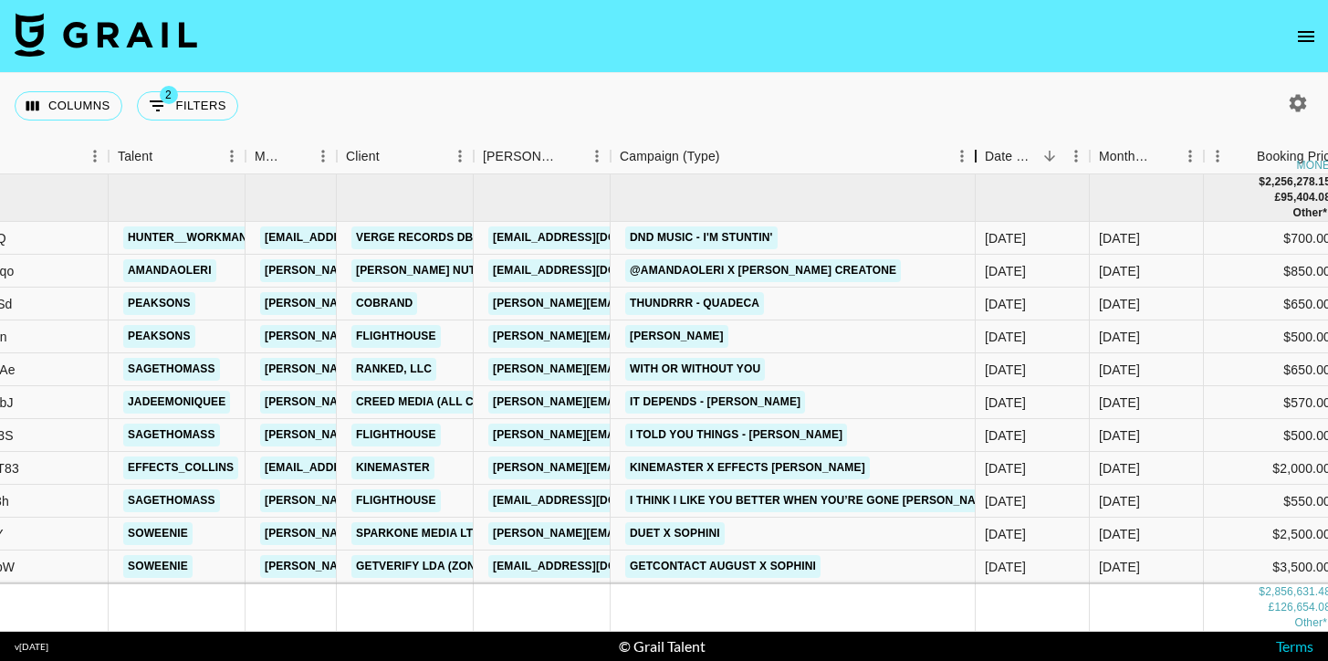
drag, startPoint x: 747, startPoint y: 154, endPoint x: 988, endPoint y: 169, distance: 242.3
click at [987, 170] on div "Campaign (Type)" at bounding box center [976, 157] width 22 height 36
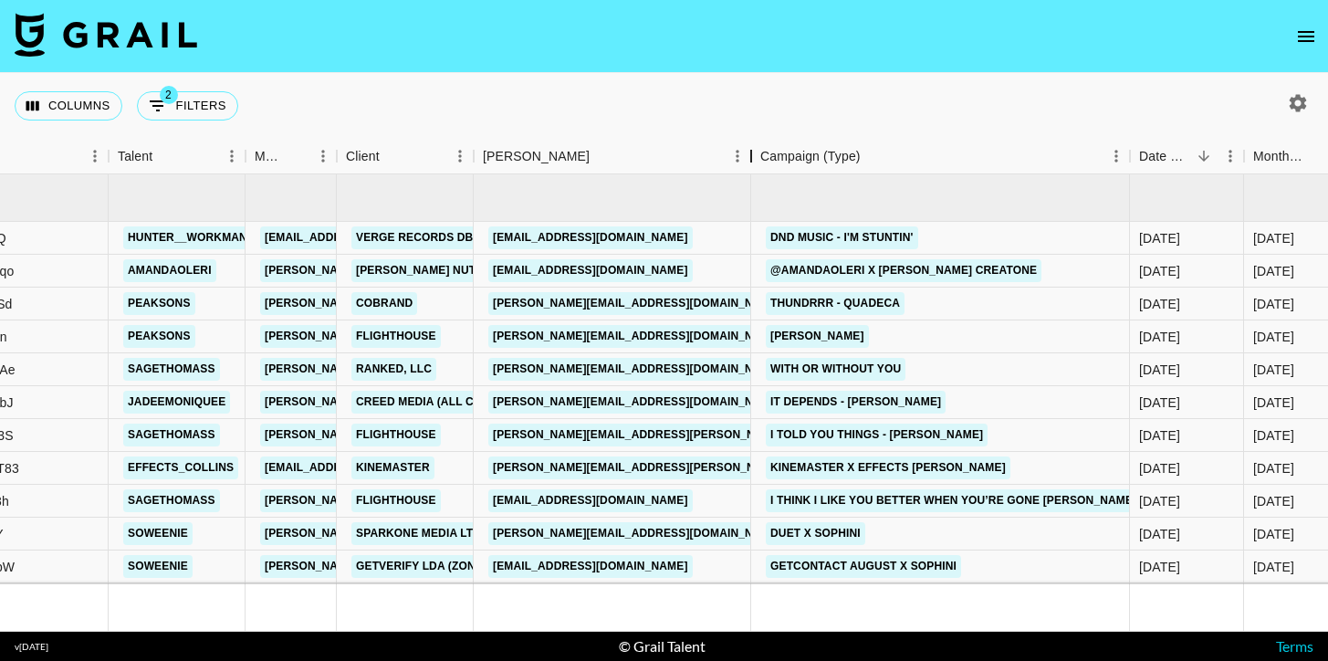
drag, startPoint x: 609, startPoint y: 160, endPoint x: 756, endPoint y: 173, distance: 147.6
click at [756, 173] on div "Month Due Airtable ID Talent Manager Client Booker Campaign (Type) Date Created…" at bounding box center [664, 385] width 1328 height 493
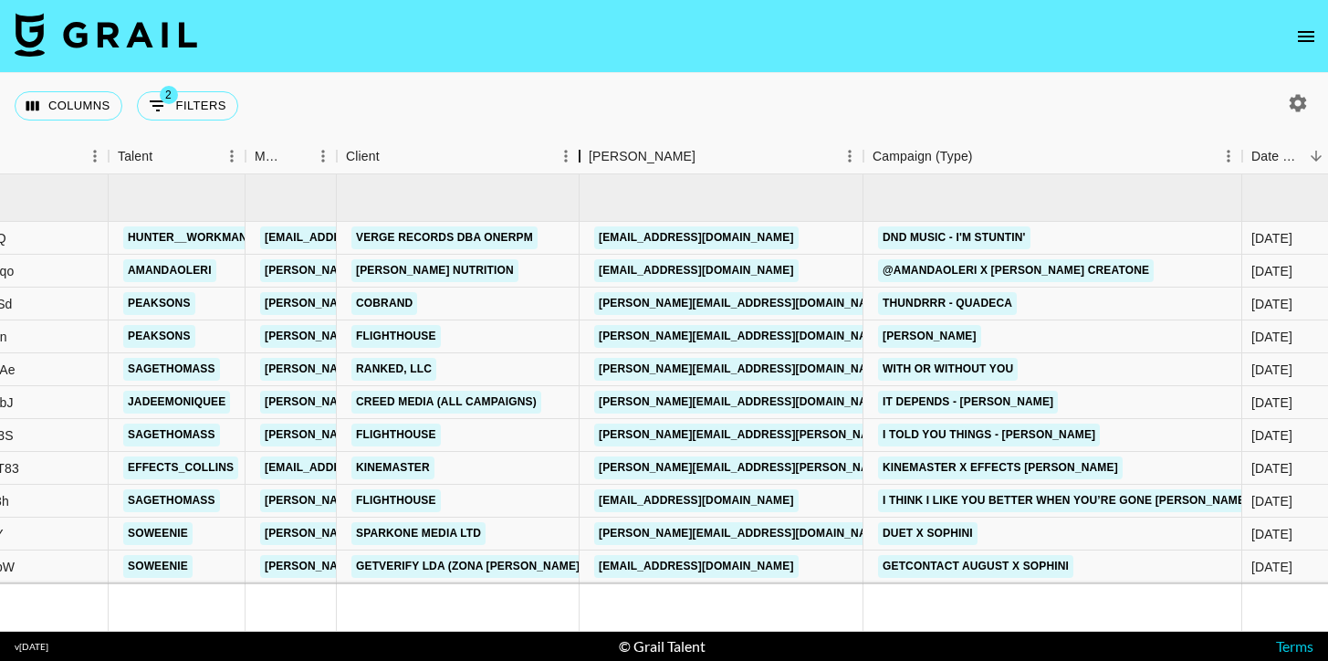
drag, startPoint x: 473, startPoint y: 151, endPoint x: 579, endPoint y: 154, distance: 105.9
click at [579, 155] on div "Client" at bounding box center [580, 157] width 22 height 36
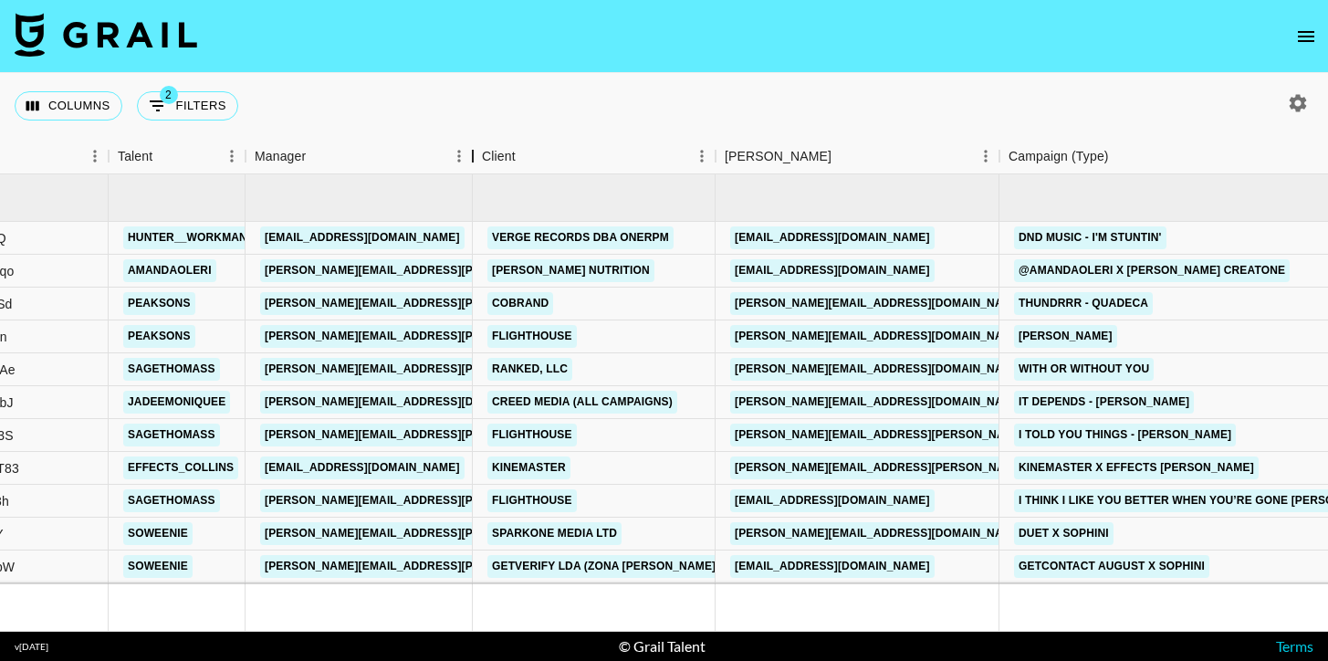
drag, startPoint x: 337, startPoint y: 141, endPoint x: 473, endPoint y: 147, distance: 136.1
click at [473, 147] on div "Manager" at bounding box center [473, 157] width 22 height 36
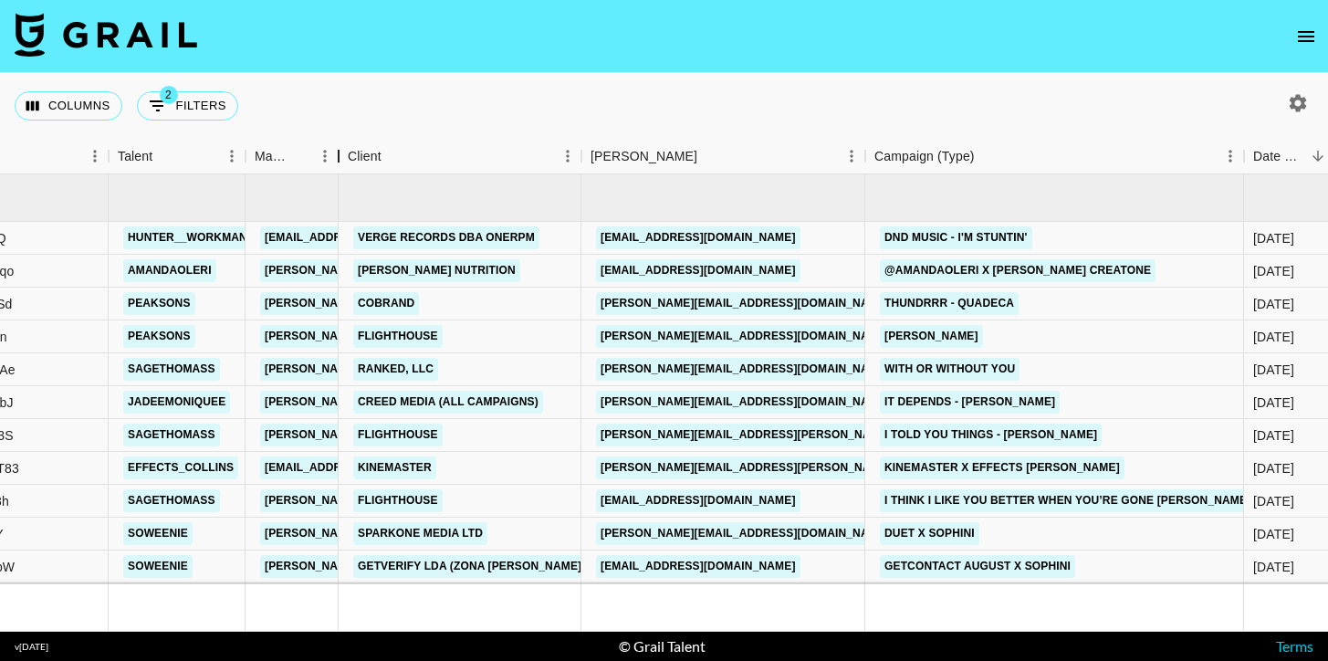
drag, startPoint x: 471, startPoint y: 155, endPoint x: 308, endPoint y: 154, distance: 163.4
click at [328, 154] on div "Manager" at bounding box center [339, 157] width 22 height 36
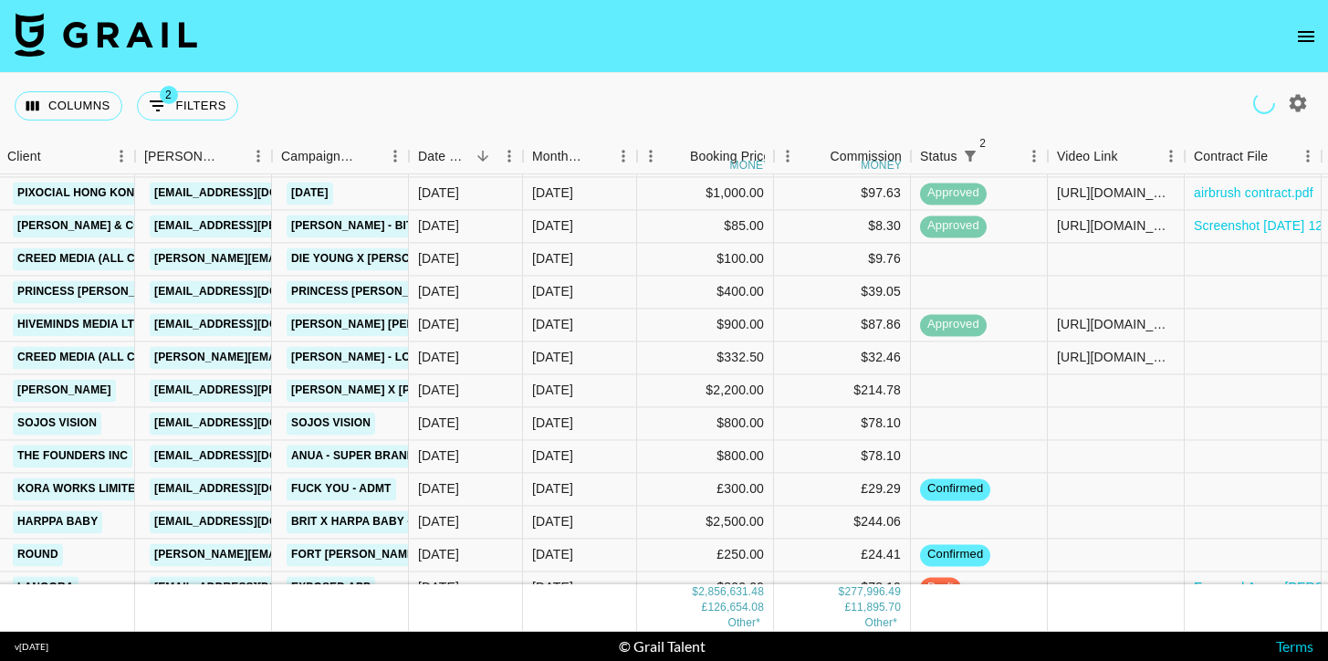
scroll to position [3311, 609]
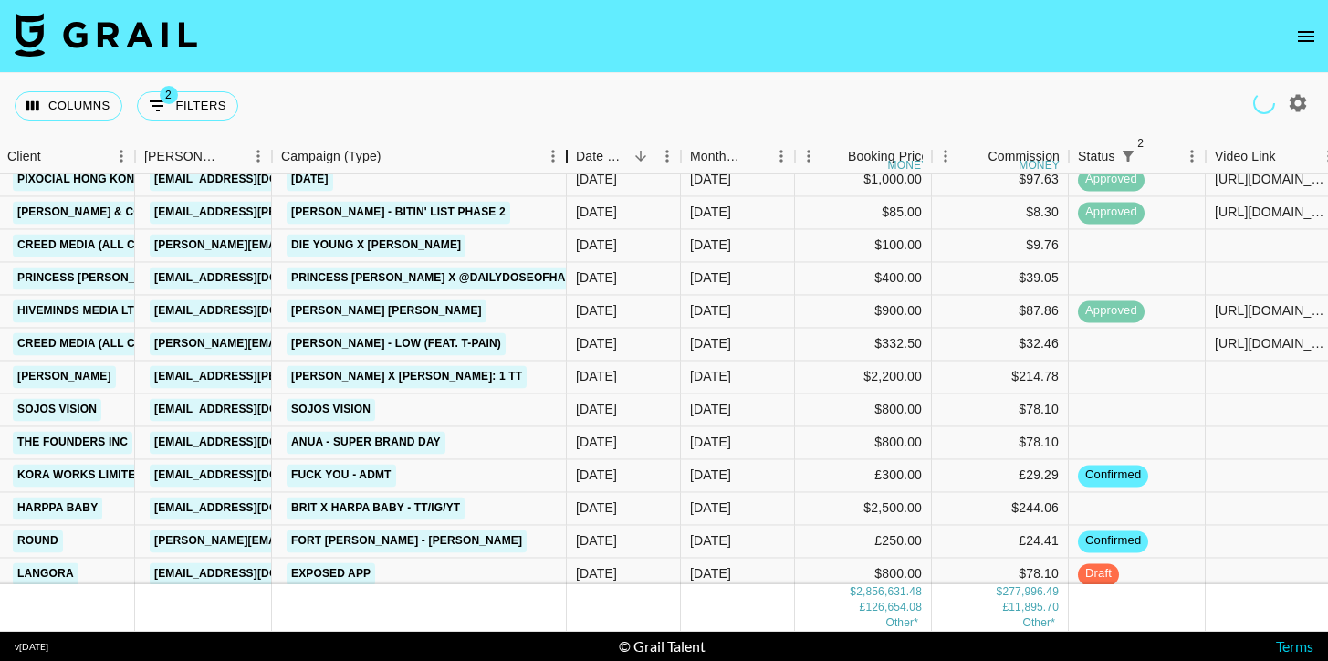
drag, startPoint x: 407, startPoint y: 148, endPoint x: 590, endPoint y: 147, distance: 183.4
click at [578, 147] on div "Campaign (Type)" at bounding box center [567, 157] width 22 height 36
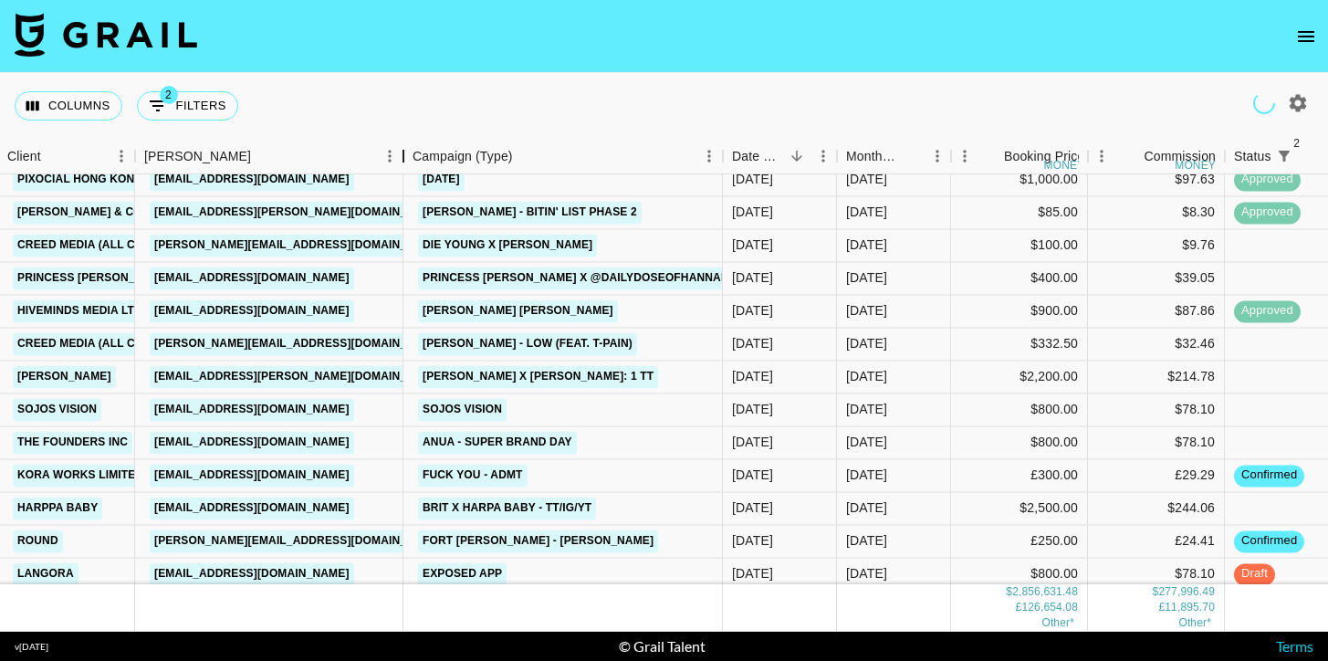
drag, startPoint x: 273, startPoint y: 149, endPoint x: 404, endPoint y: 155, distance: 131.6
click at [404, 156] on div "Booker" at bounding box center [403, 157] width 22 height 36
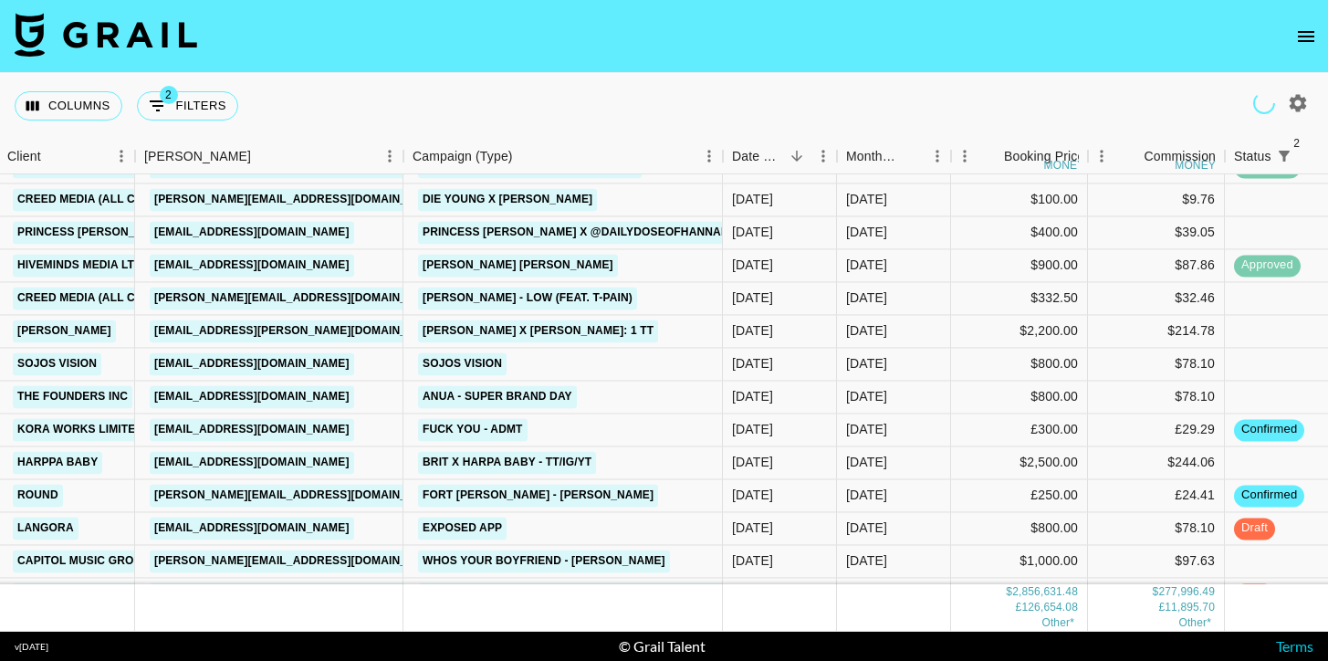
scroll to position [3358, 609]
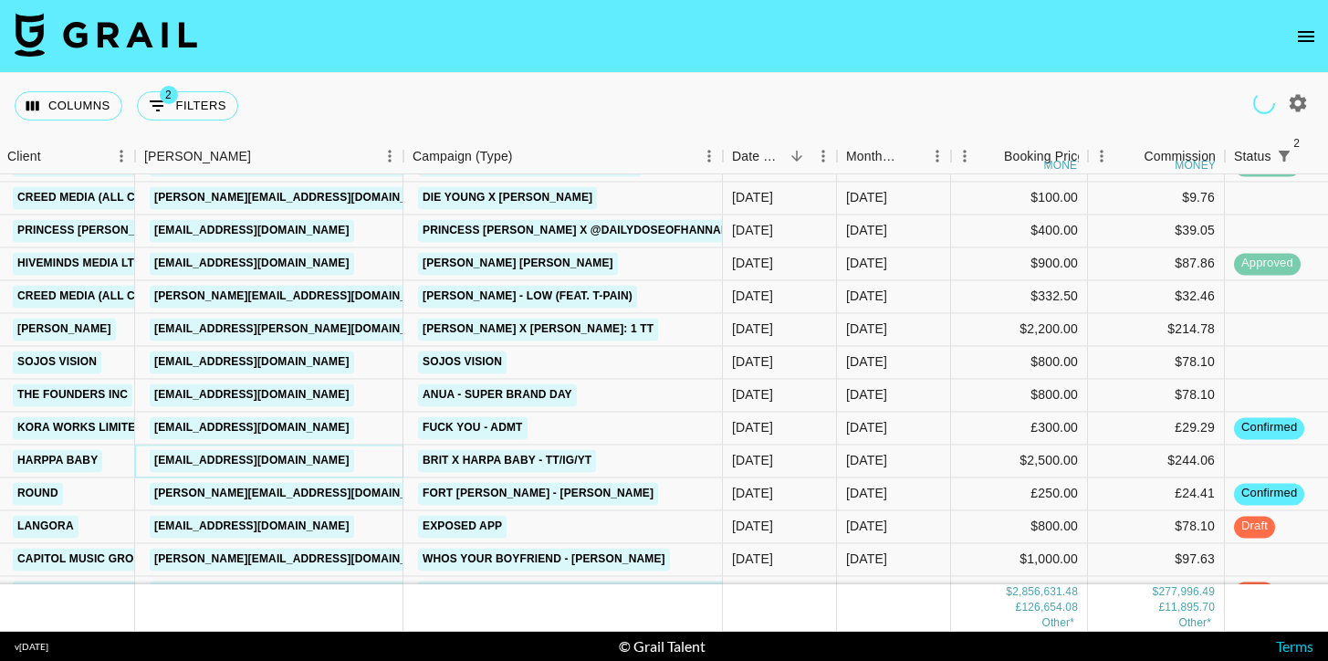
click at [314, 460] on link "marketing@harppababy.com" at bounding box center [252, 460] width 204 height 23
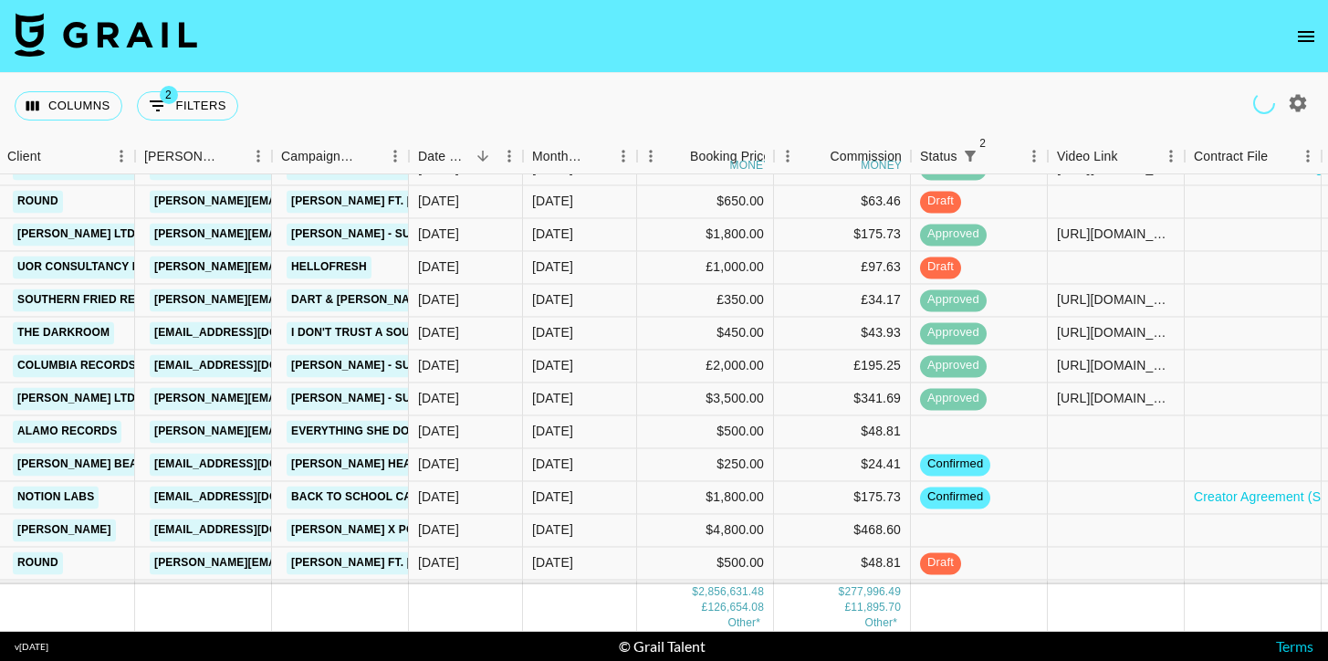
scroll to position [3824, 609]
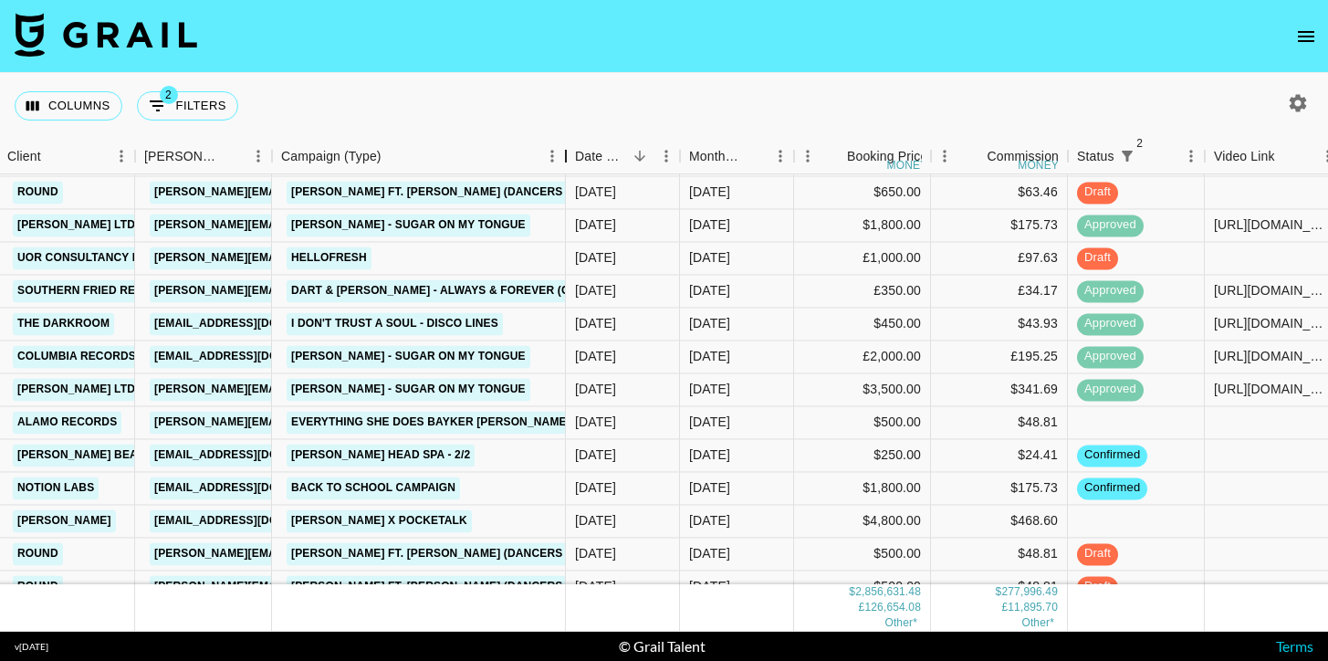
drag, startPoint x: 409, startPoint y: 142, endPoint x: 569, endPoint y: 141, distance: 159.7
click at [569, 141] on div "Campaign (Type)" at bounding box center [566, 157] width 22 height 36
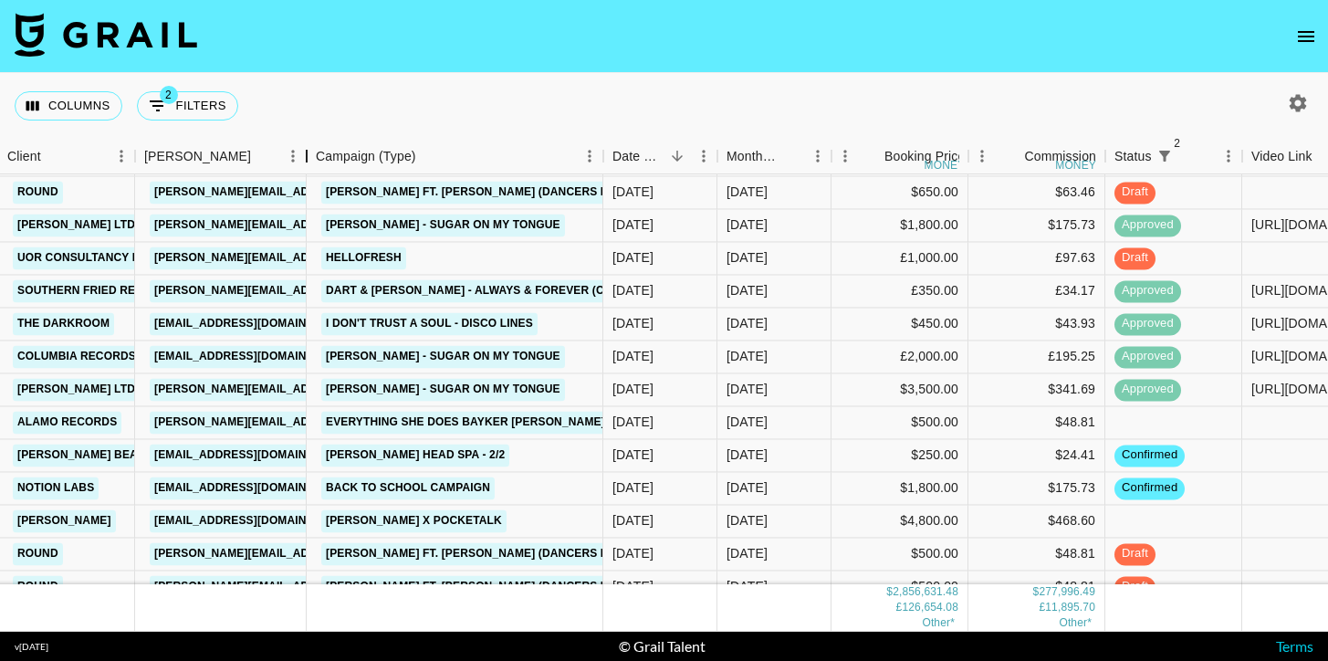
drag, startPoint x: 270, startPoint y: 161, endPoint x: 318, endPoint y: 161, distance: 47.5
click at [318, 161] on div "Booker" at bounding box center [307, 157] width 22 height 36
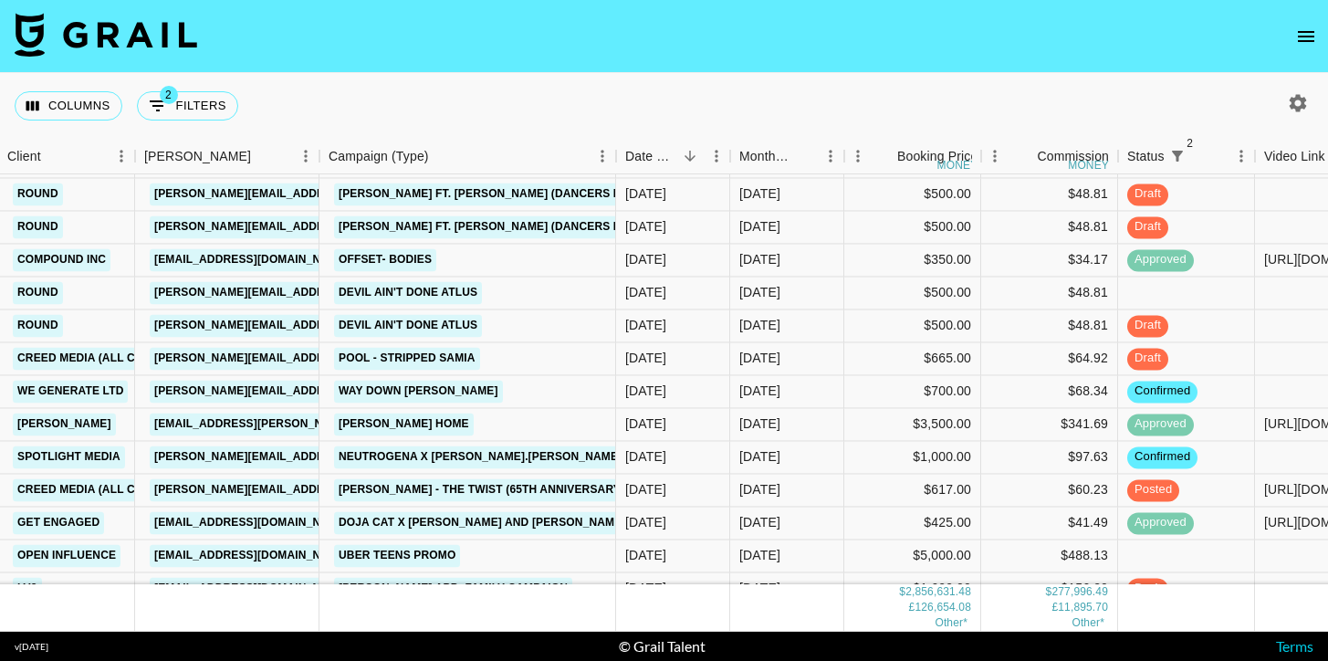
scroll to position [4190, 609]
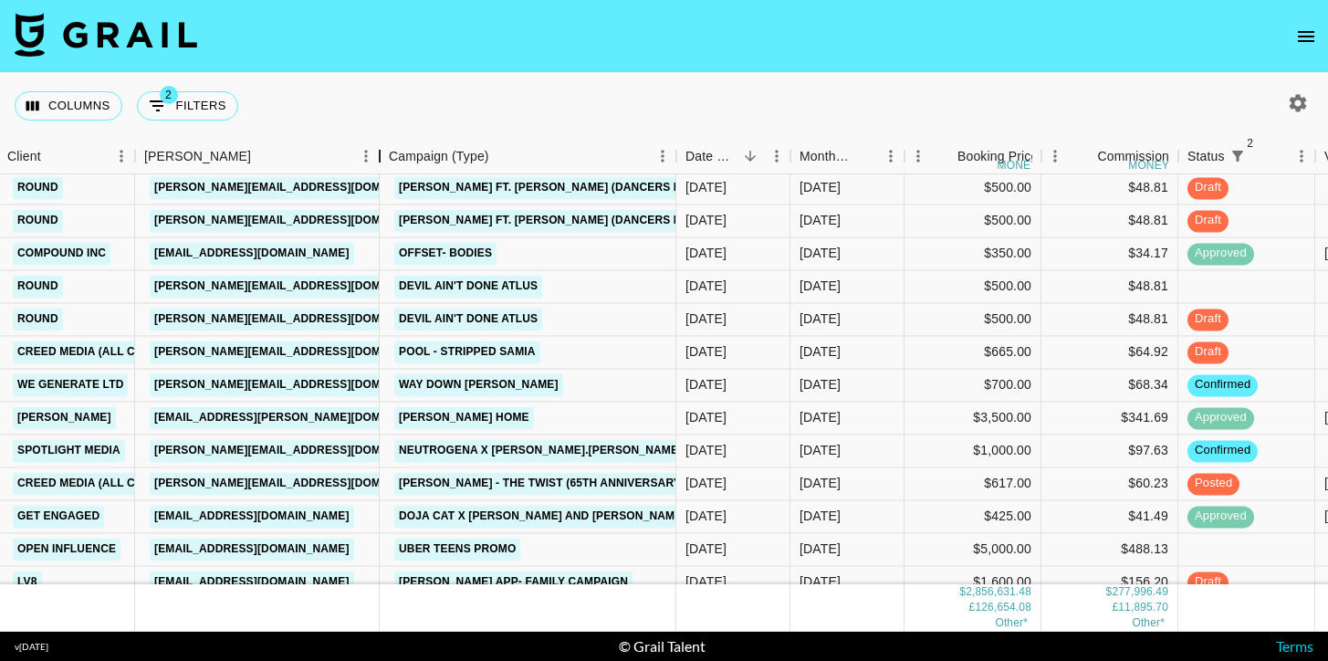
drag, startPoint x: 324, startPoint y: 151, endPoint x: 381, endPoint y: 145, distance: 56.8
click at [381, 145] on div "Booker" at bounding box center [380, 157] width 22 height 36
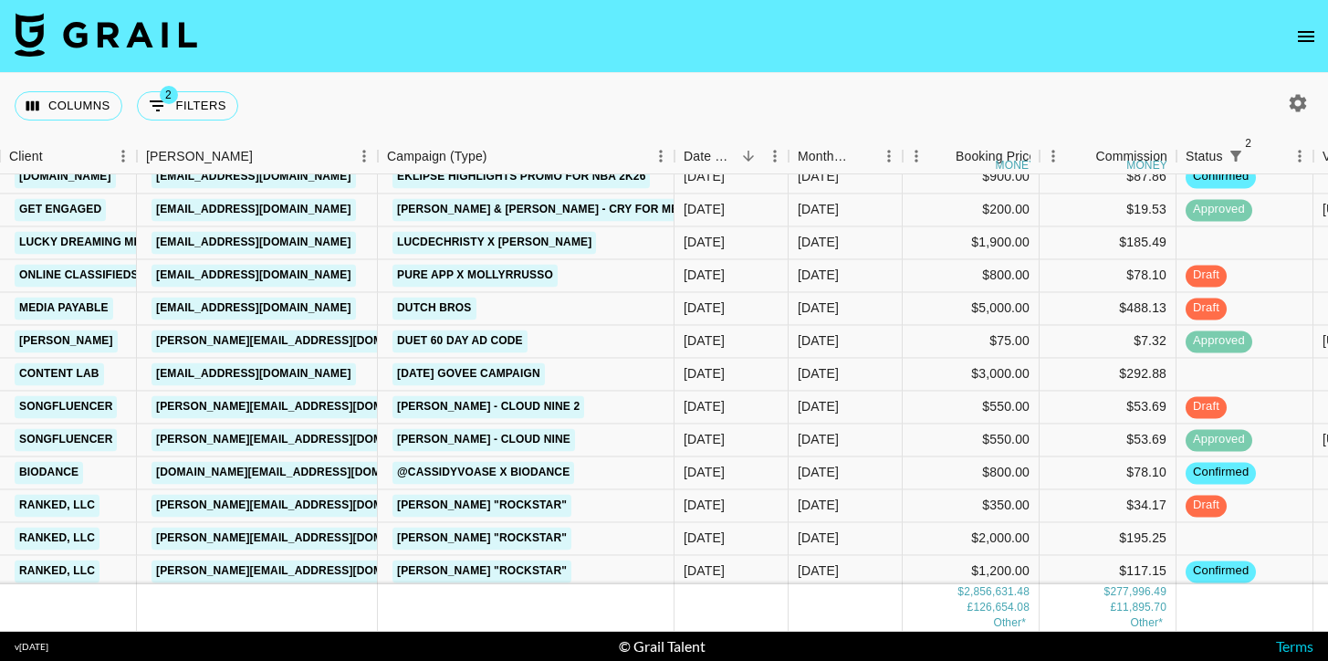
scroll to position [6466, 607]
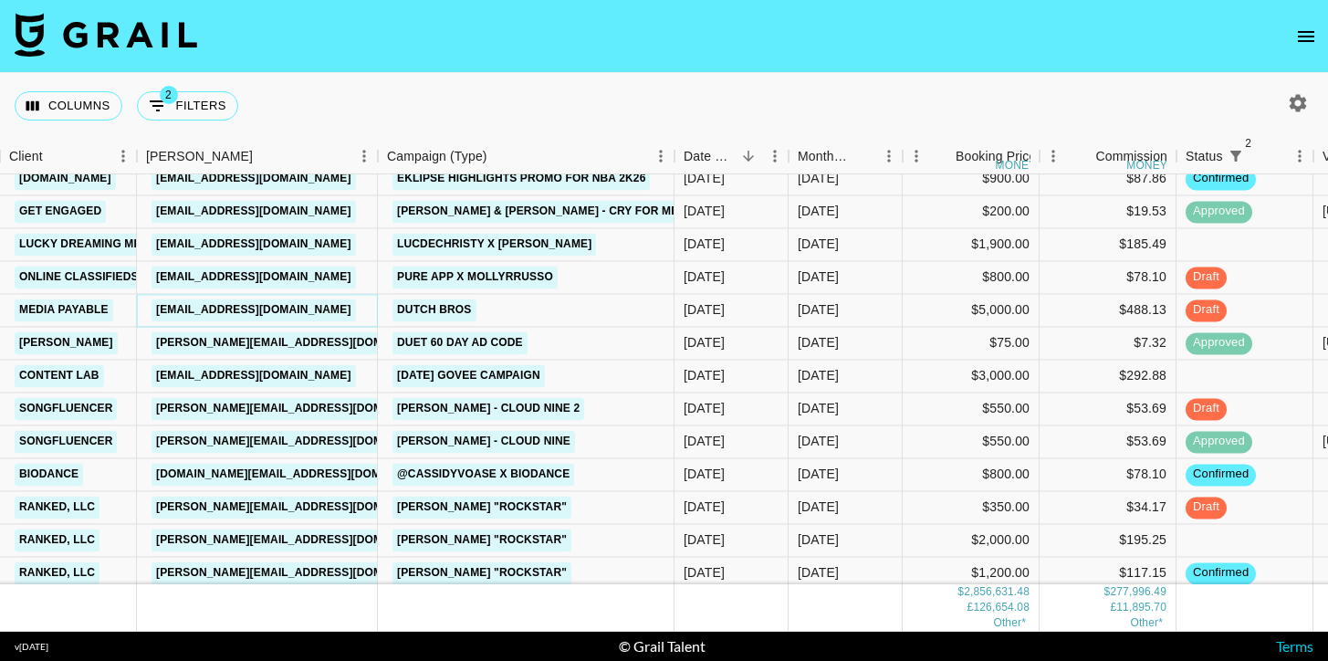
click at [279, 315] on link "amber.tinker@pmg.com" at bounding box center [253, 309] width 204 height 23
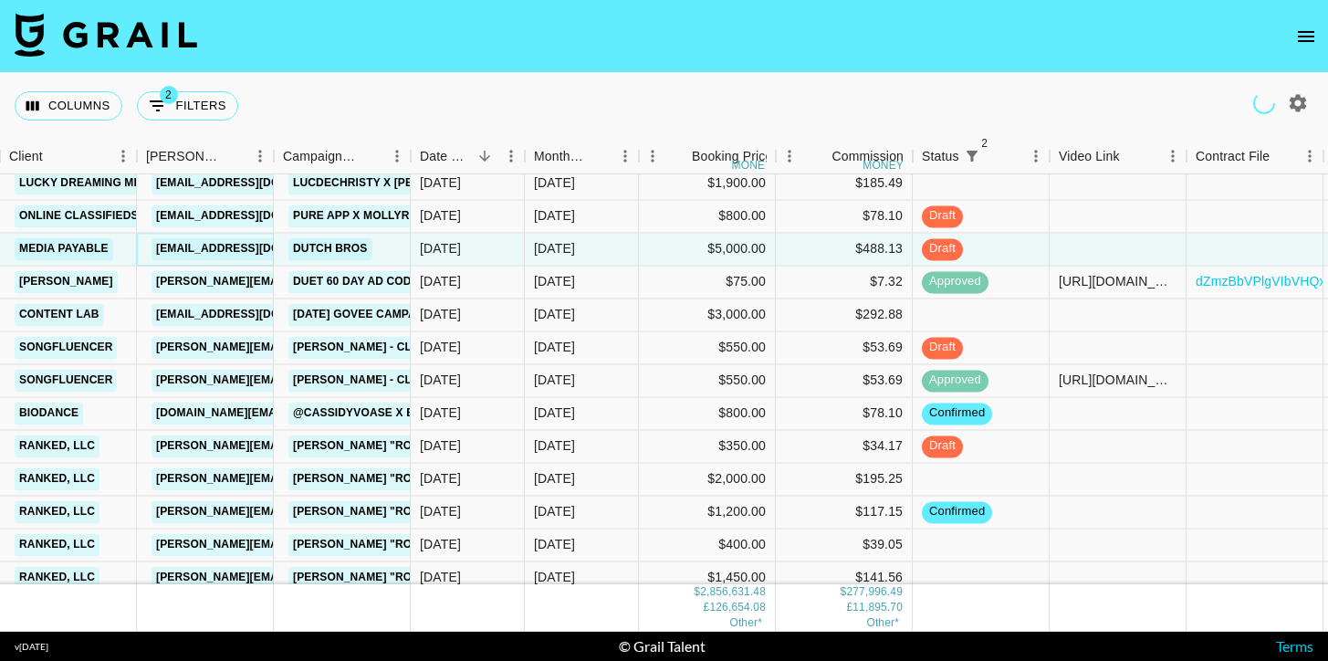
scroll to position [6541, 607]
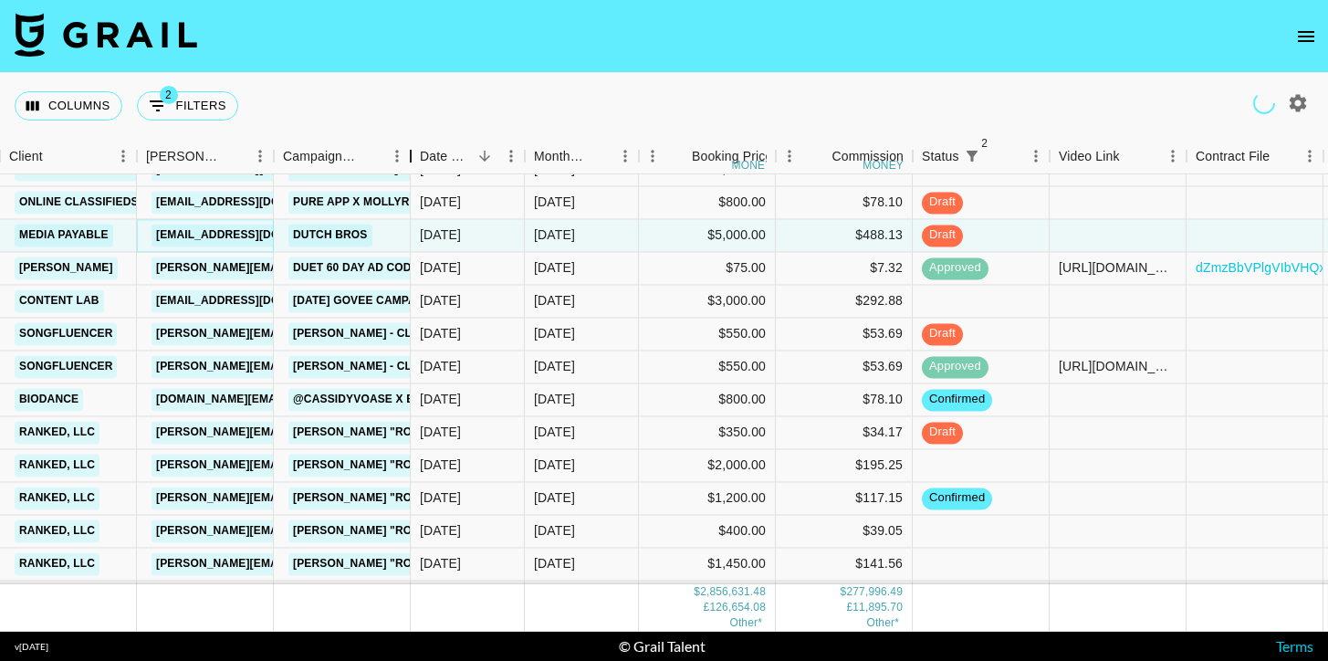
drag, startPoint x: 413, startPoint y: 141, endPoint x: 692, endPoint y: 141, distance: 279.3
click at [422, 141] on div "Campaign (Type)" at bounding box center [411, 157] width 22 height 36
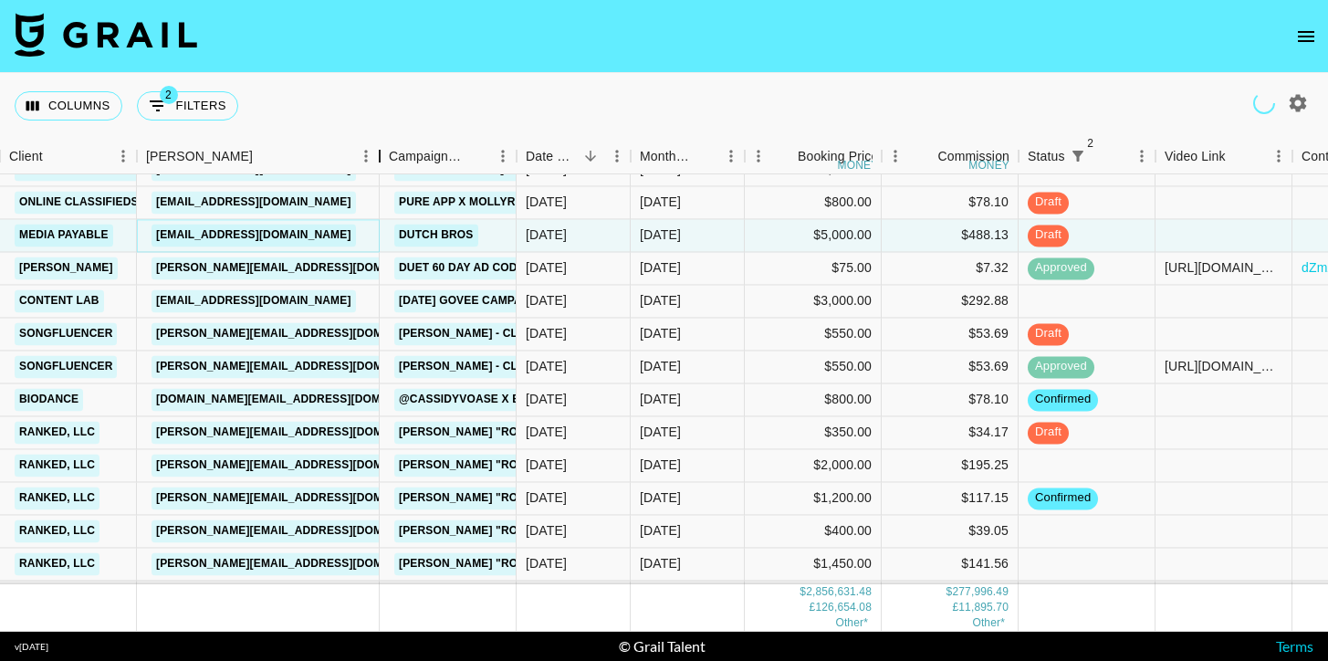
drag, startPoint x: 276, startPoint y: 148, endPoint x: 531, endPoint y: 149, distance: 255.5
click at [391, 148] on div "Booker" at bounding box center [380, 157] width 22 height 36
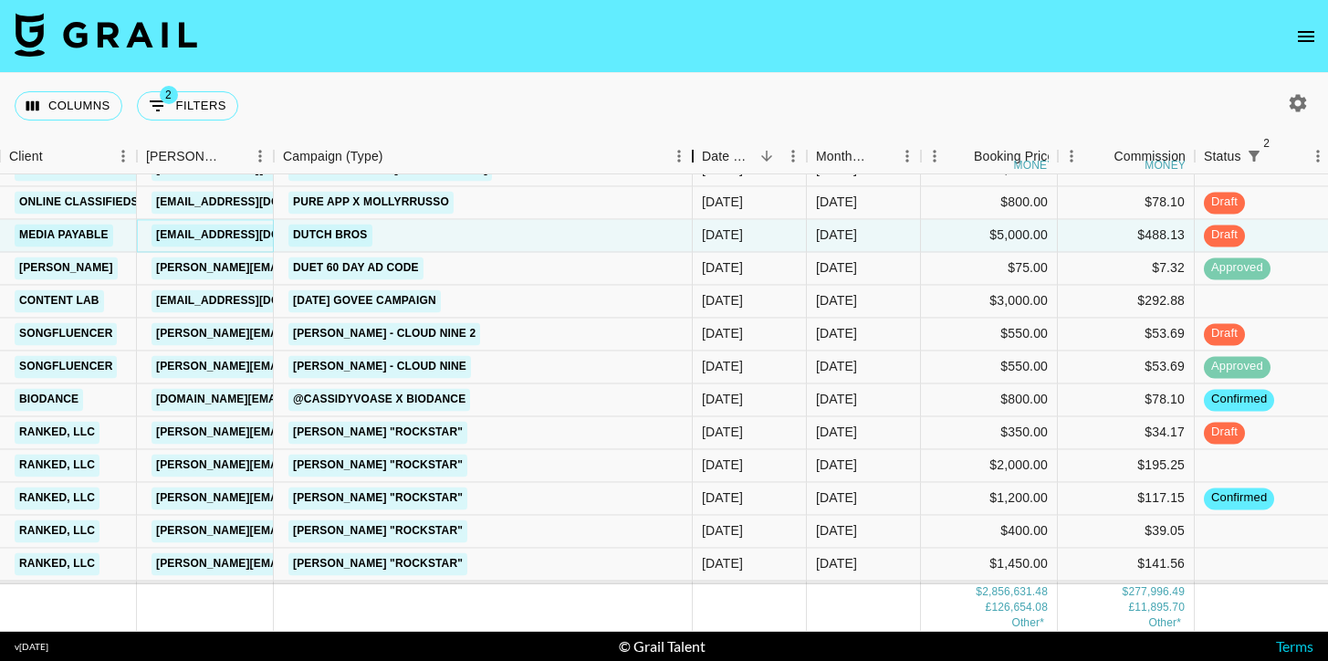
drag, startPoint x: 416, startPoint y: 148, endPoint x: 708, endPoint y: 148, distance: 292.0
click at [704, 149] on div "Campaign (Type)" at bounding box center [693, 157] width 22 height 36
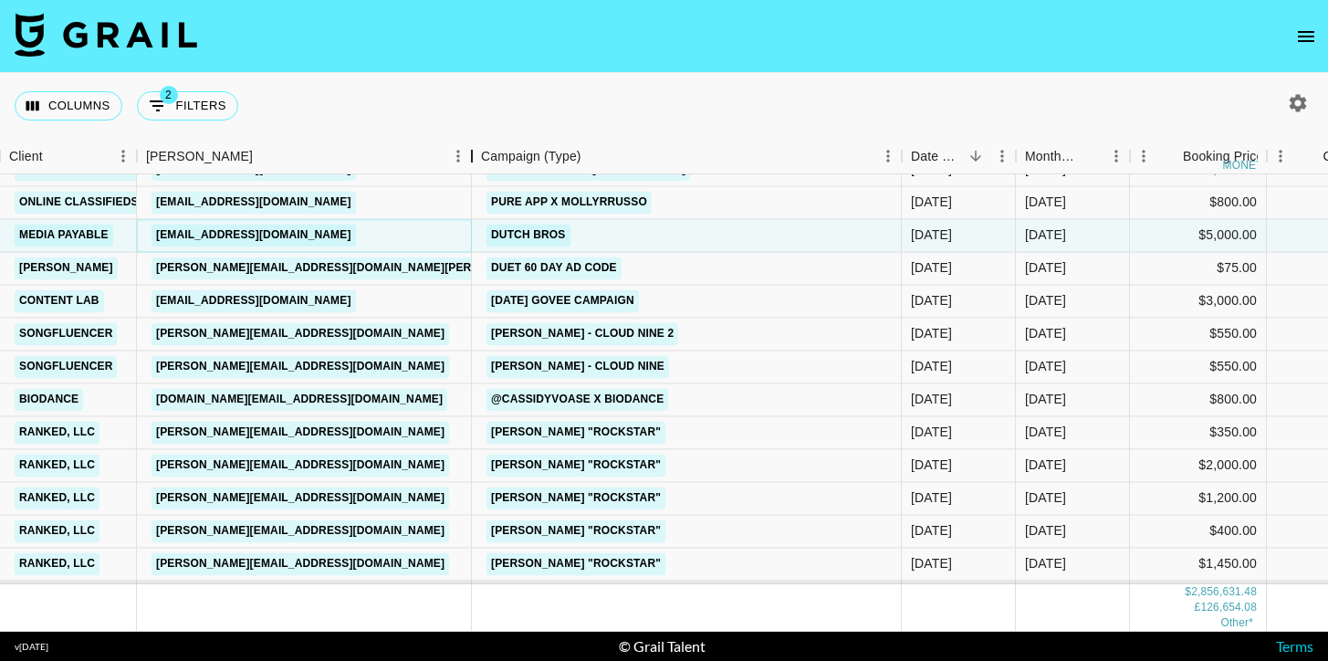
drag, startPoint x: 271, startPoint y: 146, endPoint x: 478, endPoint y: 143, distance: 207.2
click at [479, 143] on div "Booker" at bounding box center [472, 157] width 22 height 36
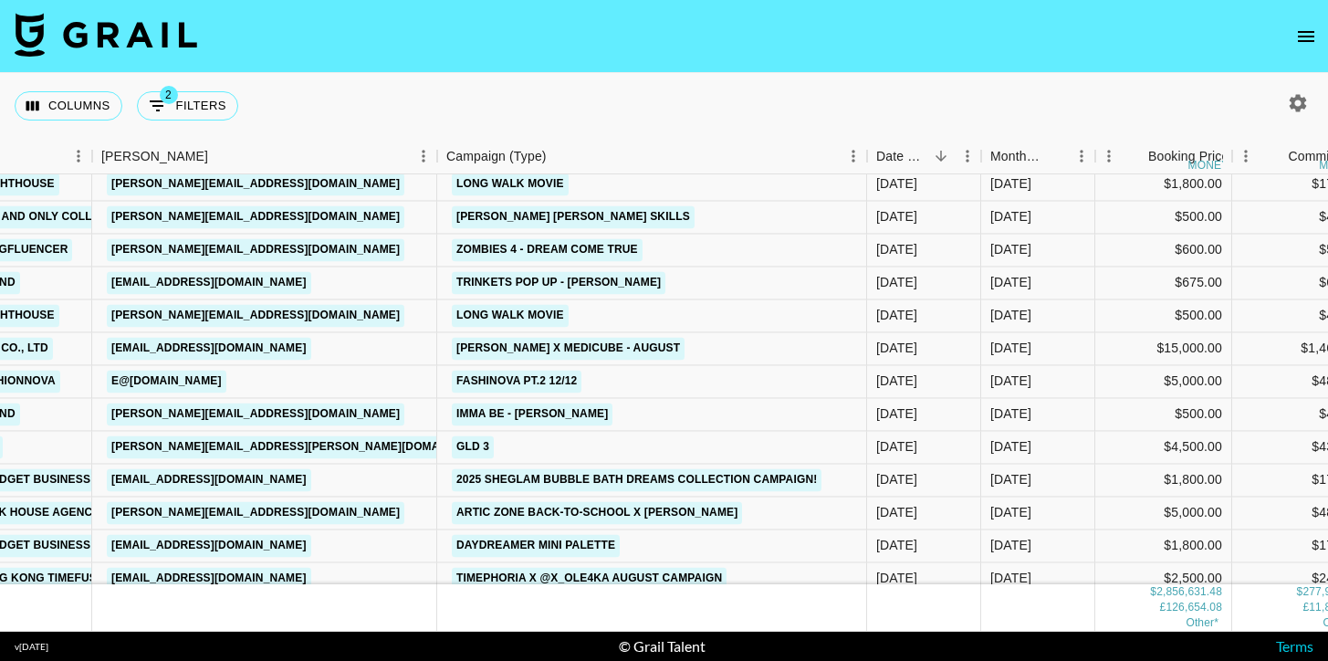
scroll to position [7260, 652]
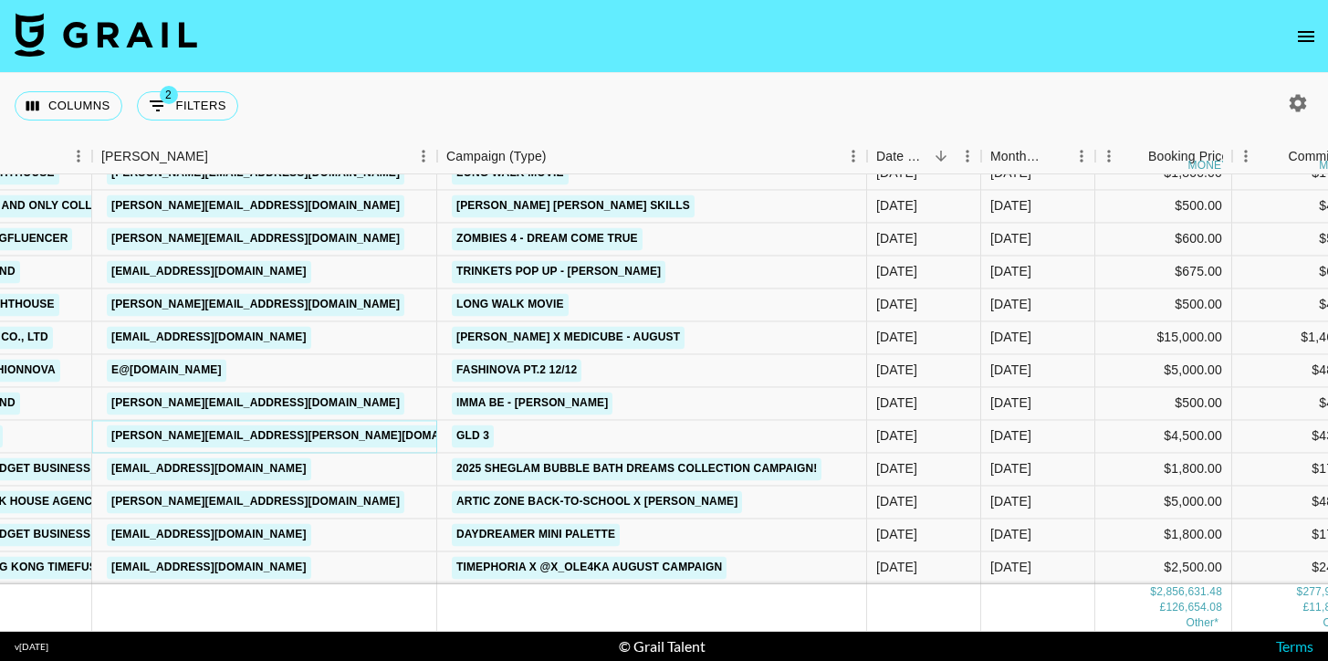
click at [277, 438] on link "Michael.Galloway@gld.com" at bounding box center [303, 435] width 392 height 23
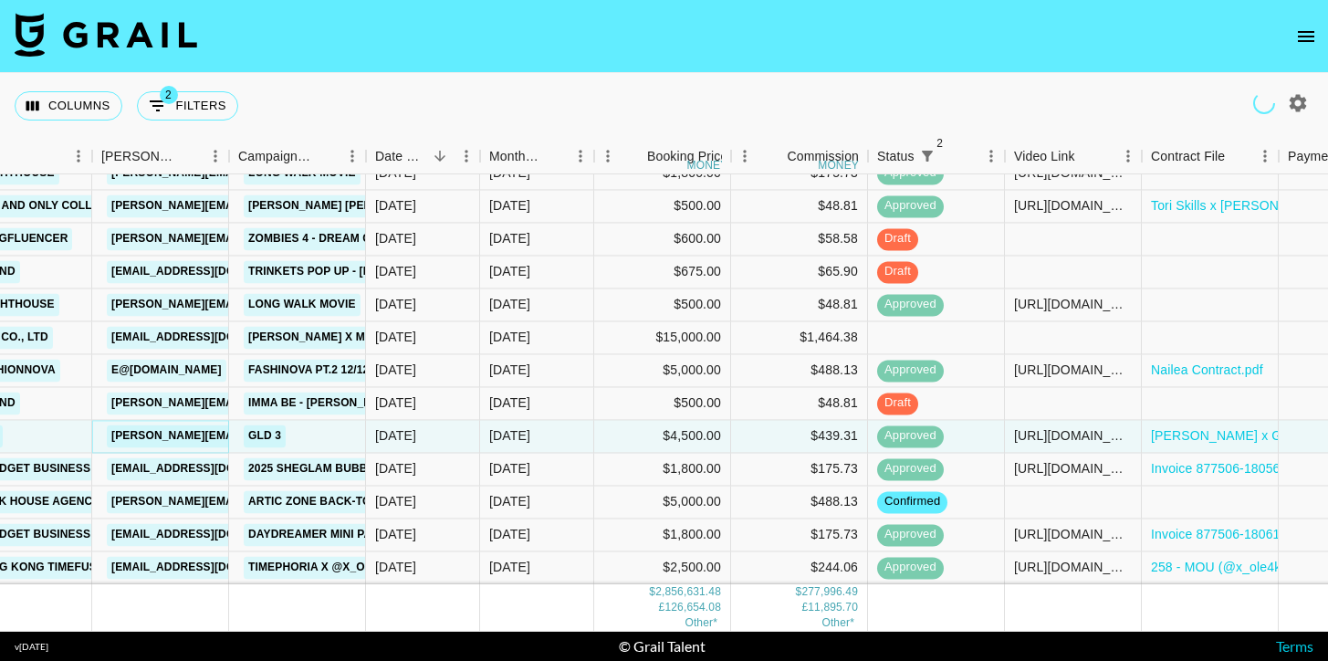
scroll to position [7314, 652]
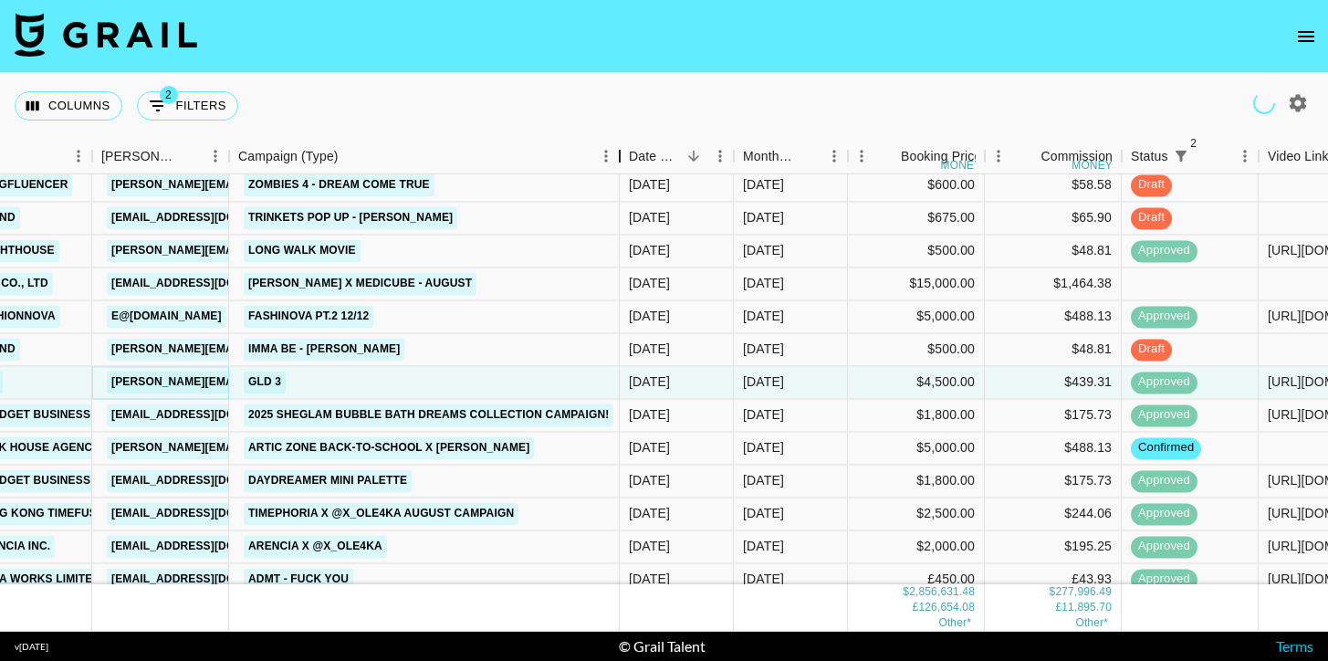
drag, startPoint x: 361, startPoint y: 149, endPoint x: 619, endPoint y: 156, distance: 257.5
click at [619, 158] on div "Campaign (Type)" at bounding box center [620, 157] width 22 height 36
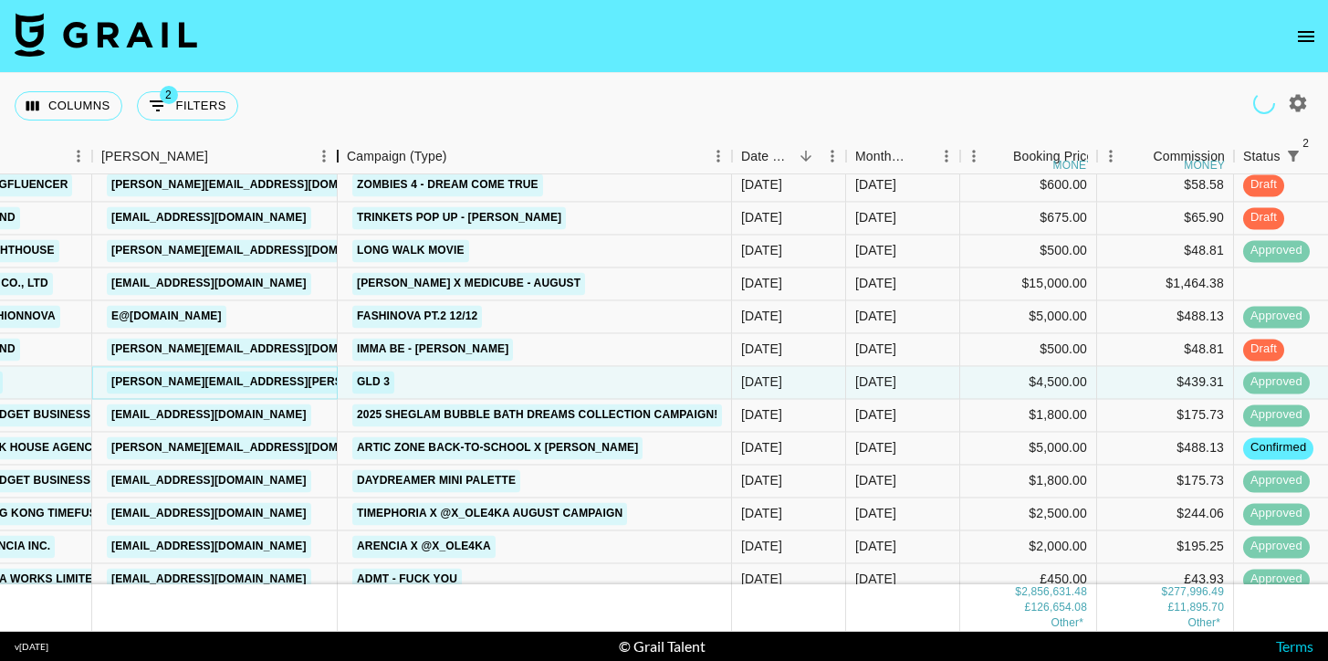
drag, startPoint x: 235, startPoint y: 150, endPoint x: 339, endPoint y: 151, distance: 103.1
click at [339, 152] on div "Booker" at bounding box center [338, 157] width 22 height 36
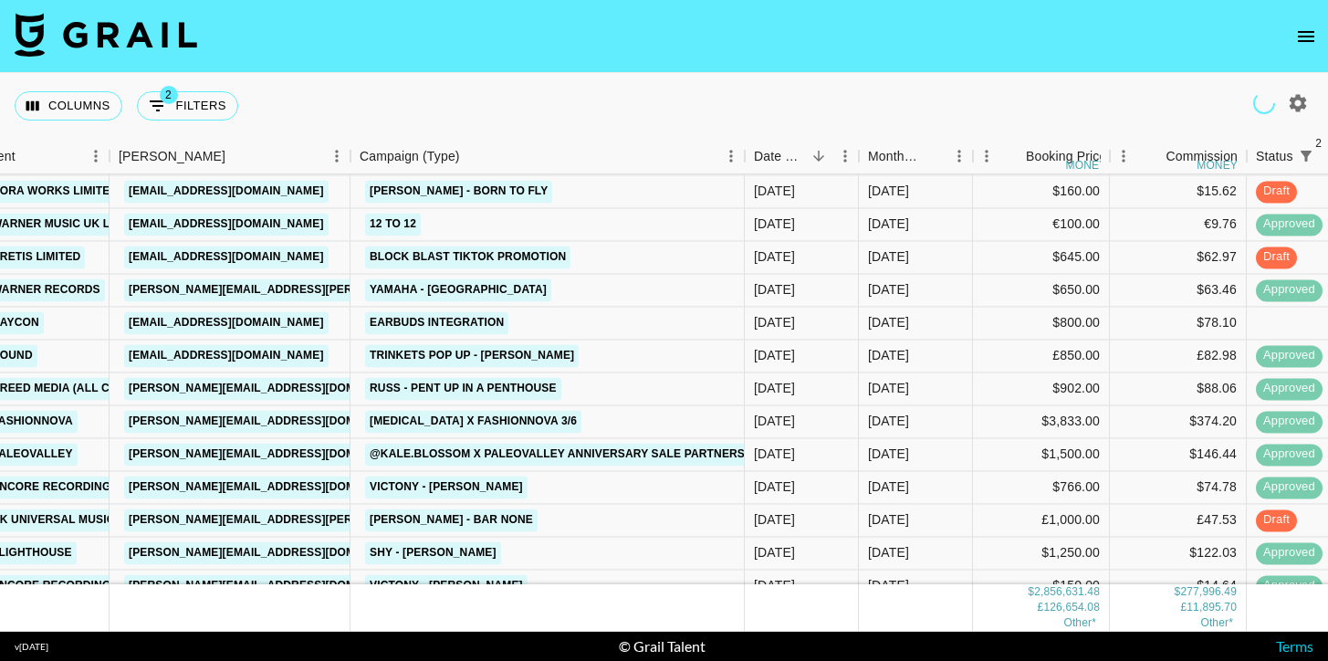
scroll to position [9248, 634]
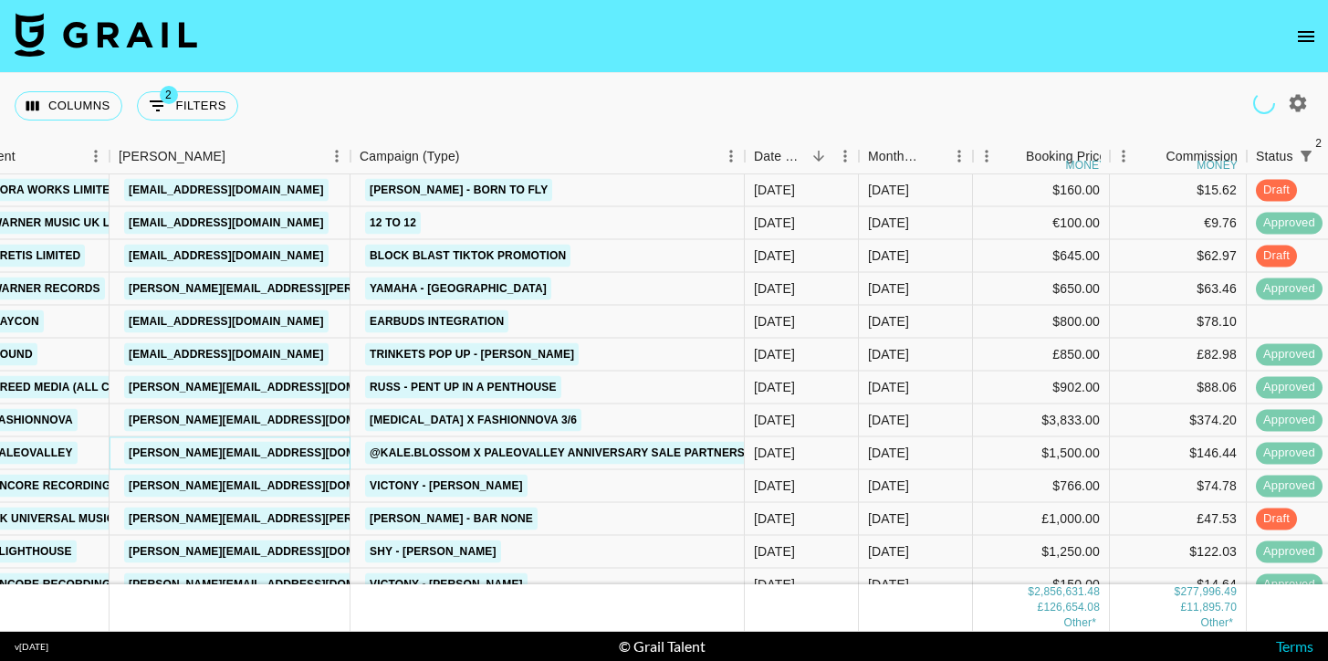
click at [282, 454] on link "rachelm@paleovalley.com" at bounding box center [273, 453] width 298 height 23
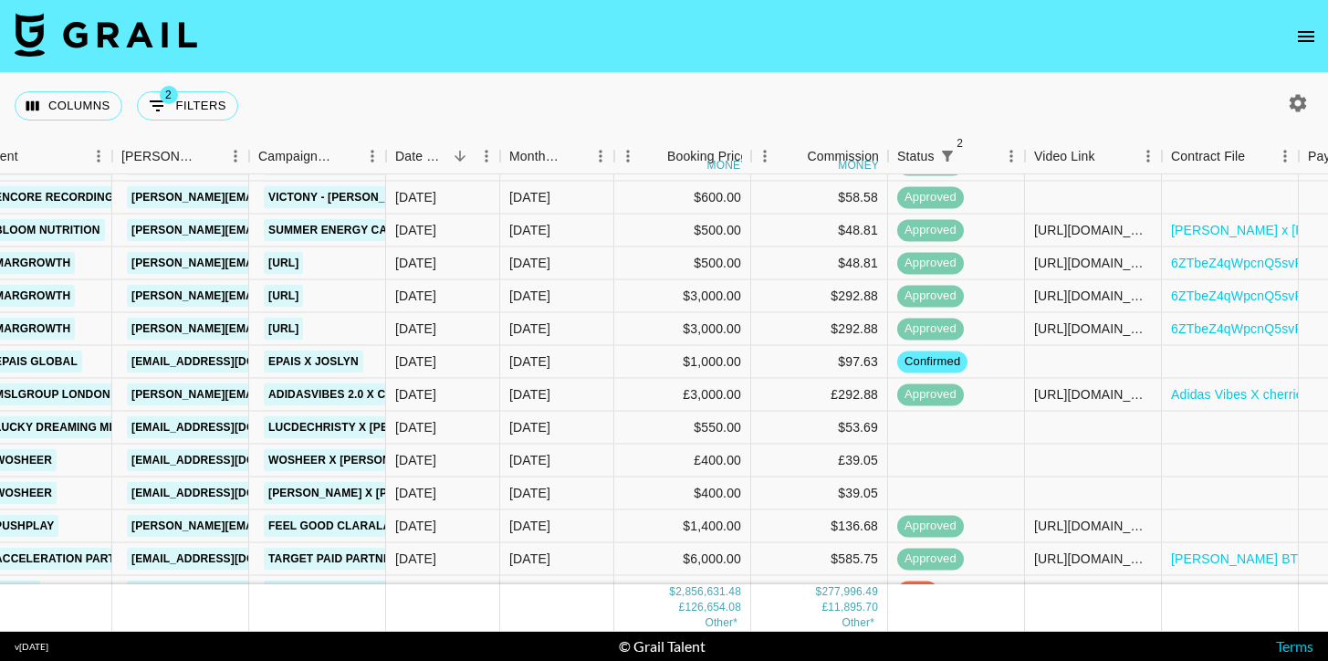
scroll to position [9705, 631]
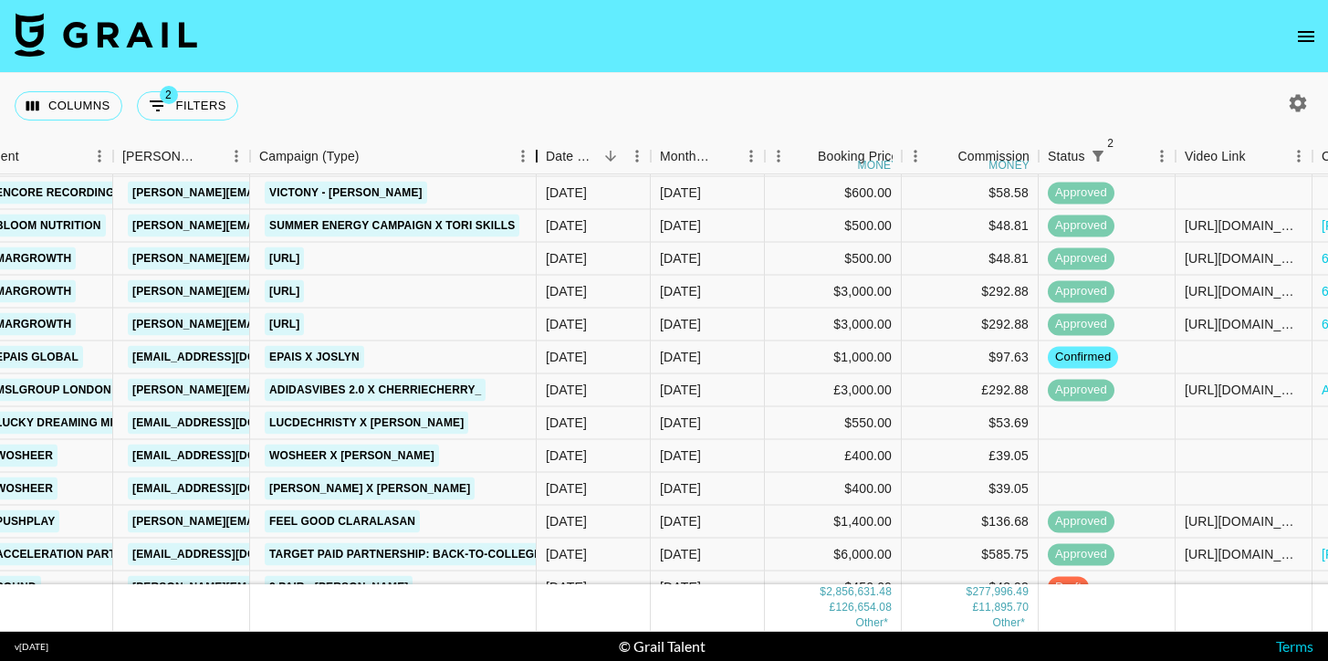
drag, startPoint x: 386, startPoint y: 152, endPoint x: 564, endPoint y: 165, distance: 178.4
click at [548, 165] on div "Campaign (Type)" at bounding box center [537, 157] width 22 height 36
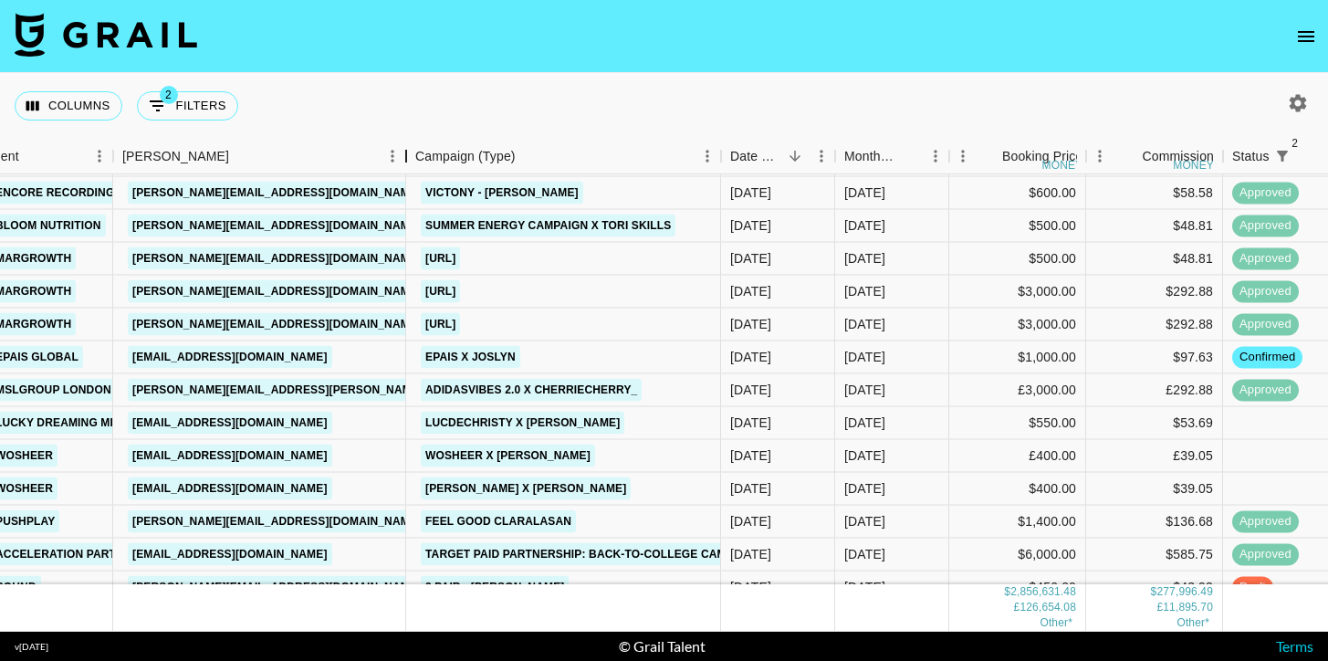
drag, startPoint x: 245, startPoint y: 150, endPoint x: 399, endPoint y: 156, distance: 154.4
click at [400, 157] on div "Booker" at bounding box center [406, 157] width 22 height 36
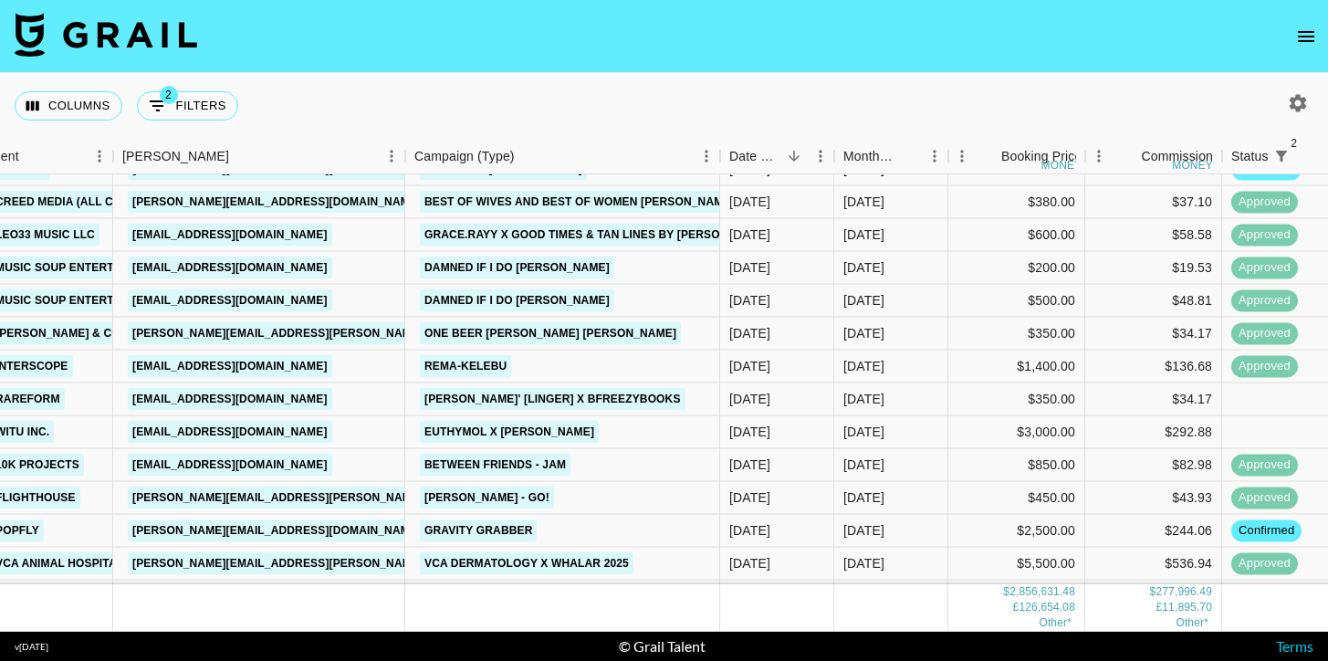
scroll to position [10631, 631]
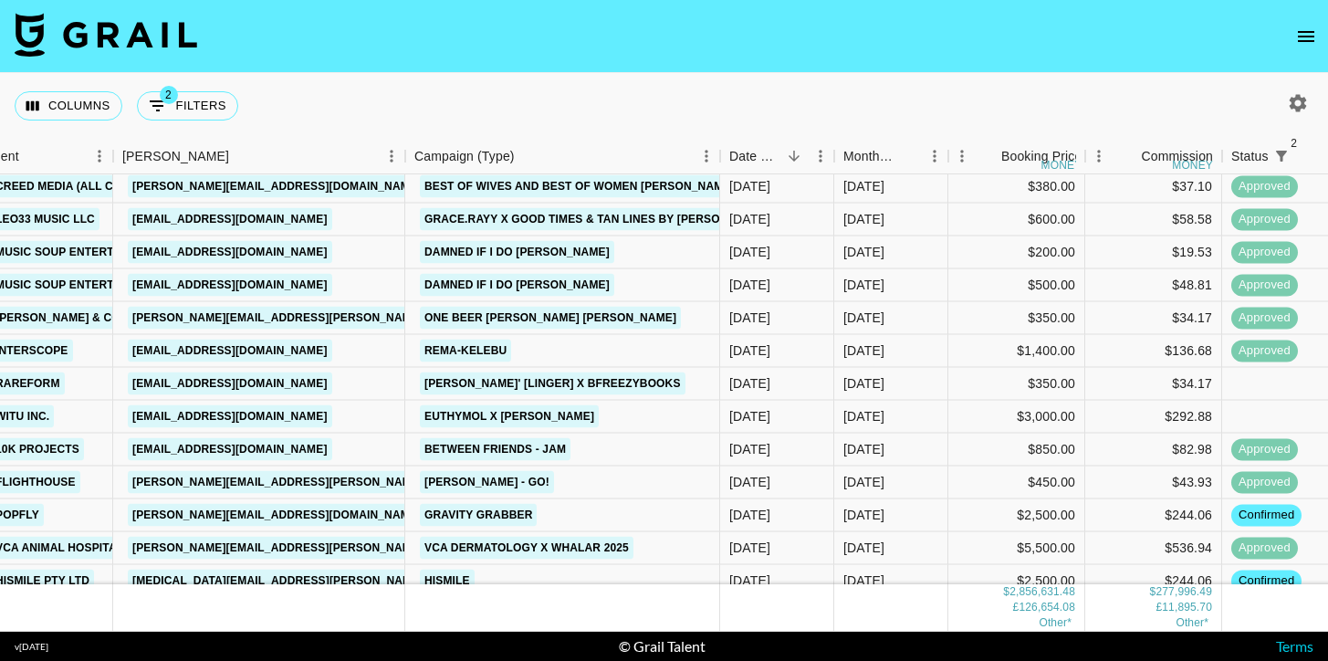
click at [1292, 106] on icon "button" at bounding box center [1298, 102] width 17 height 17
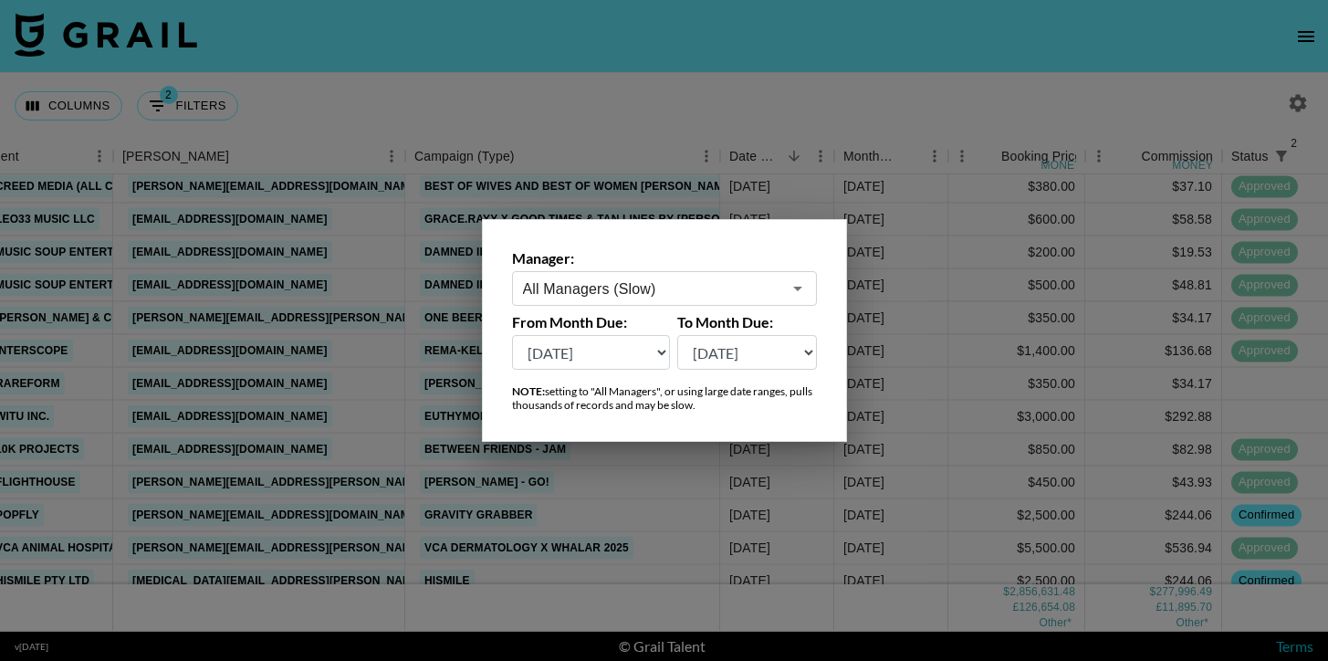
click at [640, 350] on select "Aug '26 Jul '26 Jun '26 May '26 Apr '26 Mar '26 Feb '26 Jan '26 Dec '25 Nov '25…" at bounding box center [591, 352] width 159 height 35
select select "Sep '25"
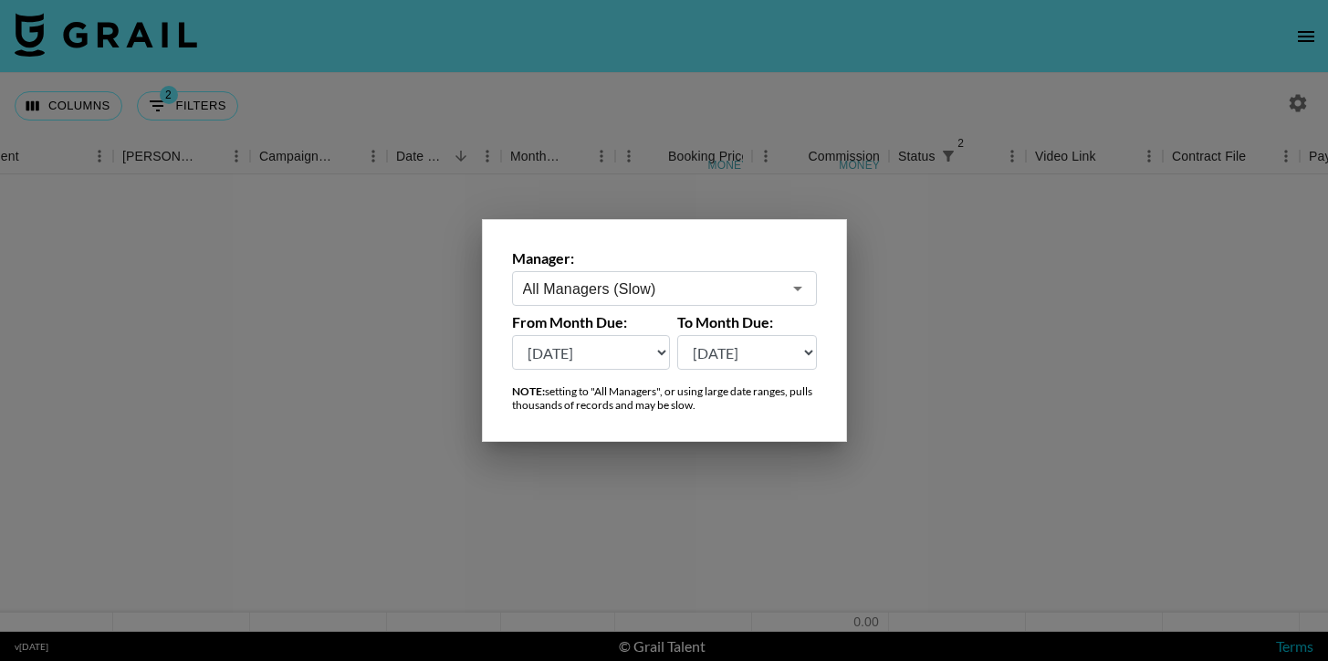
scroll to position [0, 631]
click at [509, 82] on div at bounding box center [664, 330] width 1328 height 661
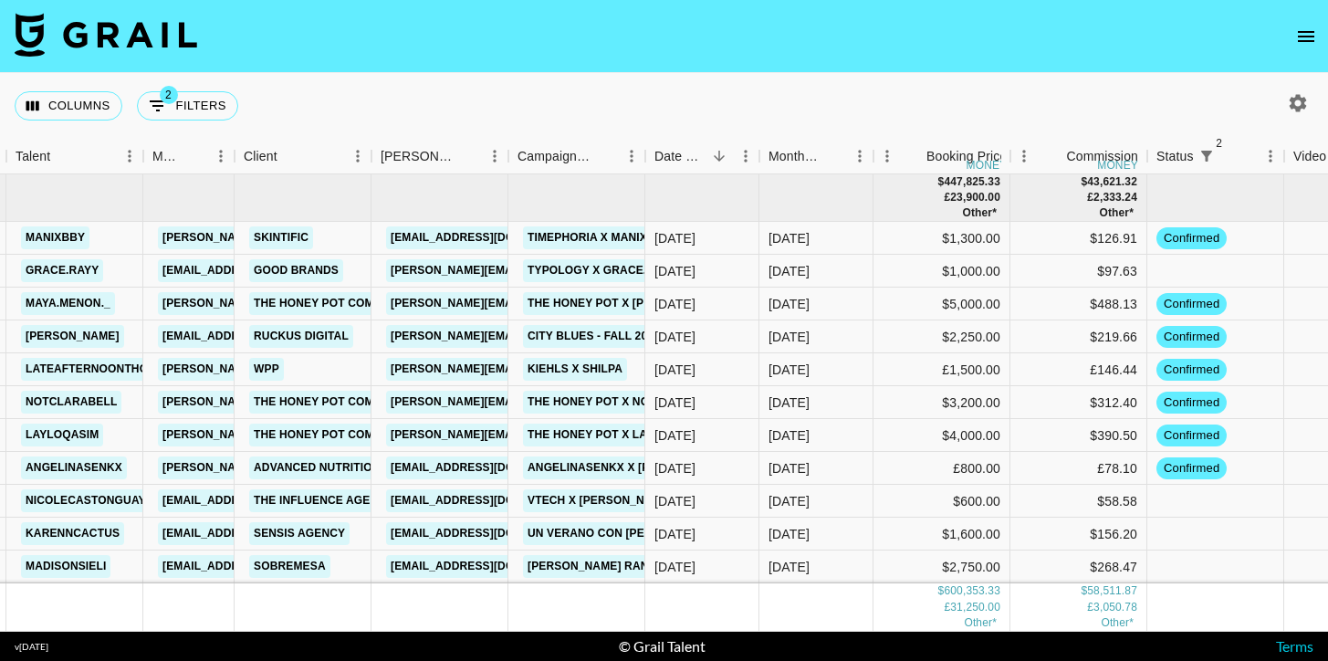
scroll to position [0, 362]
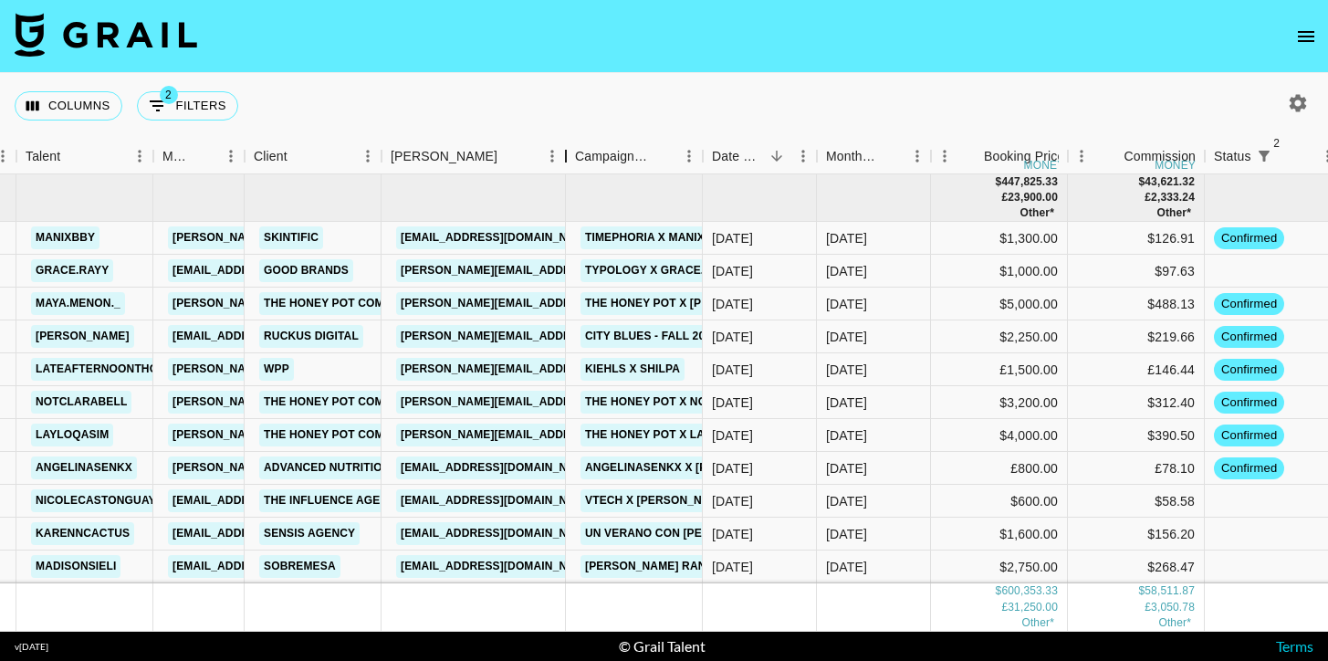
drag, startPoint x: 520, startPoint y: 164, endPoint x: 652, endPoint y: 162, distance: 131.4
click at [577, 162] on div "Booker" at bounding box center [566, 157] width 22 height 36
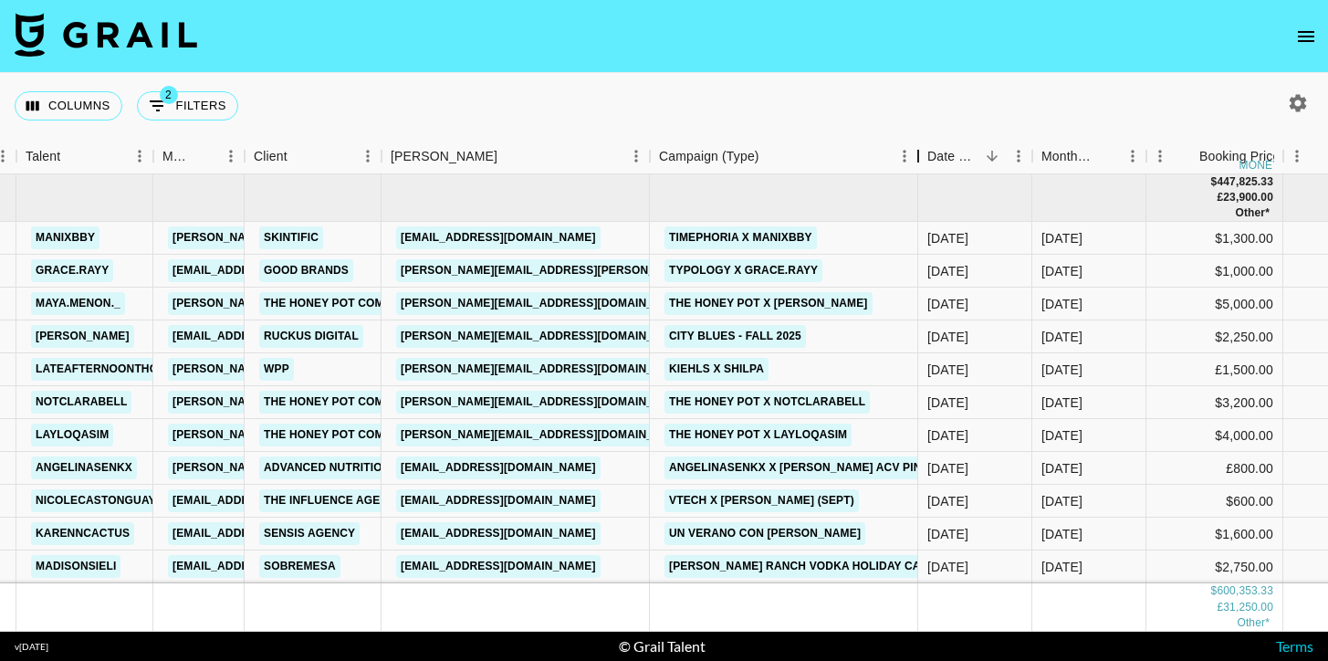
drag, startPoint x: 784, startPoint y: 150, endPoint x: 926, endPoint y: 149, distance: 142.4
click at [927, 150] on div "Campaign (Type)" at bounding box center [918, 157] width 22 height 36
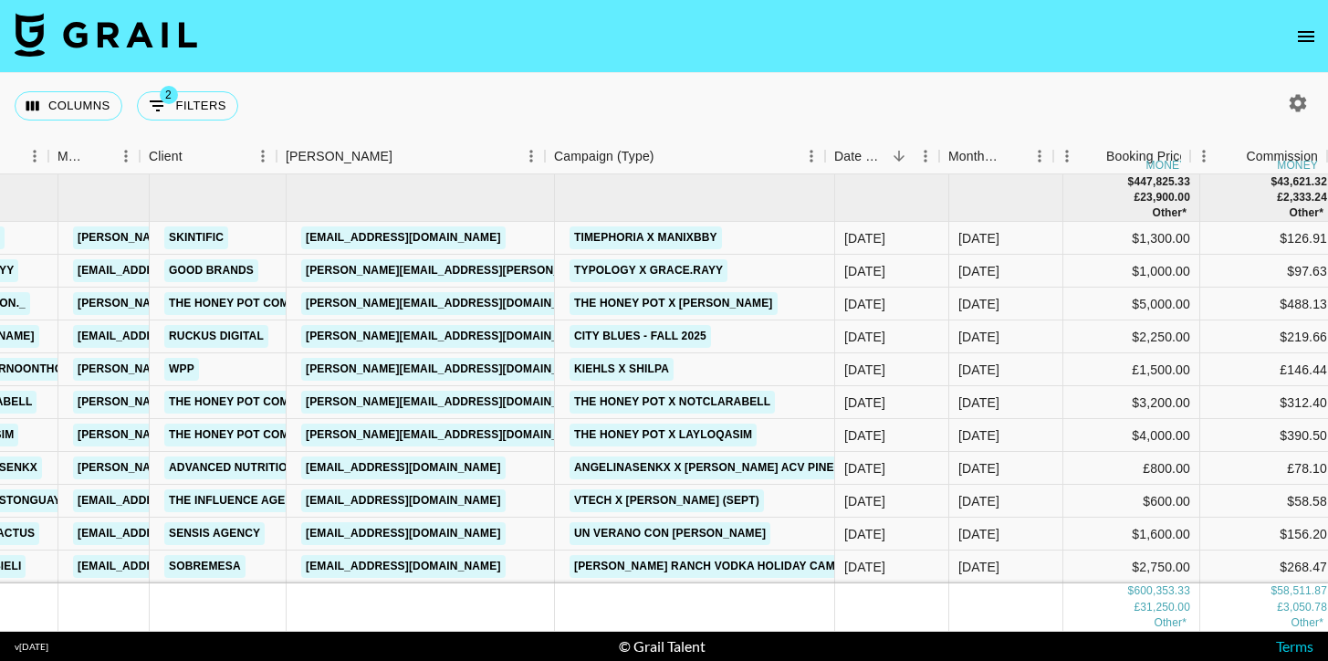
scroll to position [0, 467]
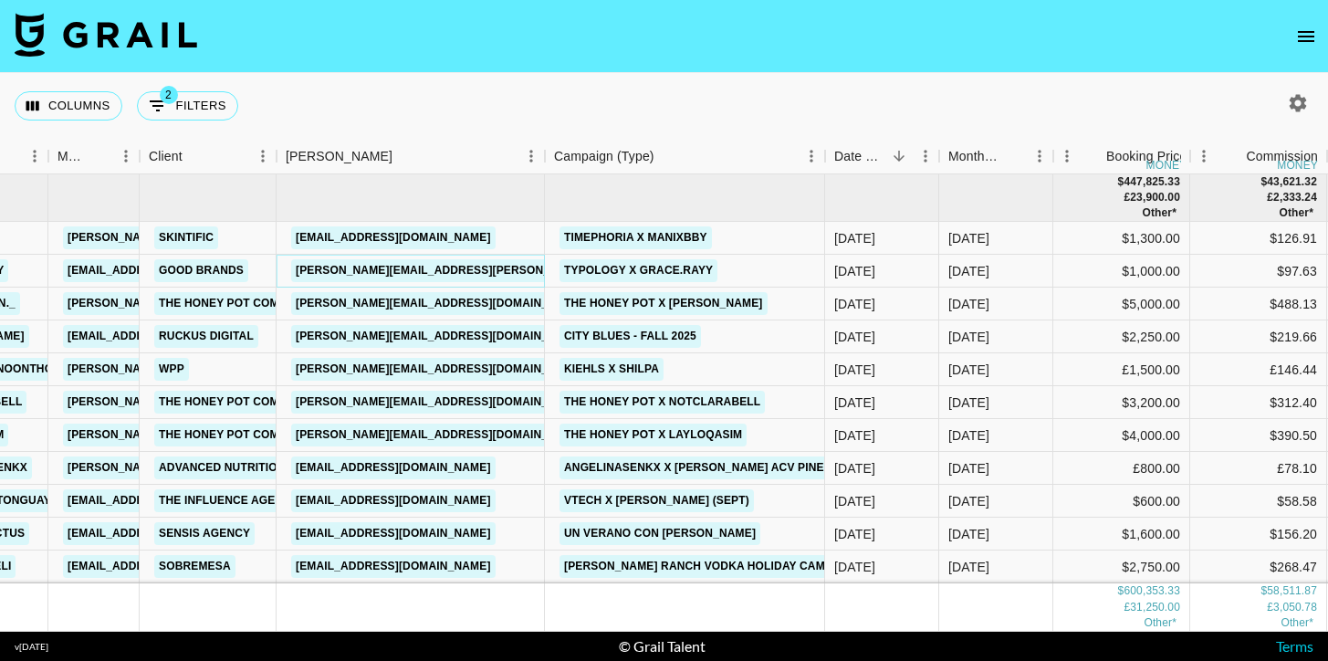
click at [452, 277] on link "morgan.hizar@typology.com" at bounding box center [487, 270] width 392 height 23
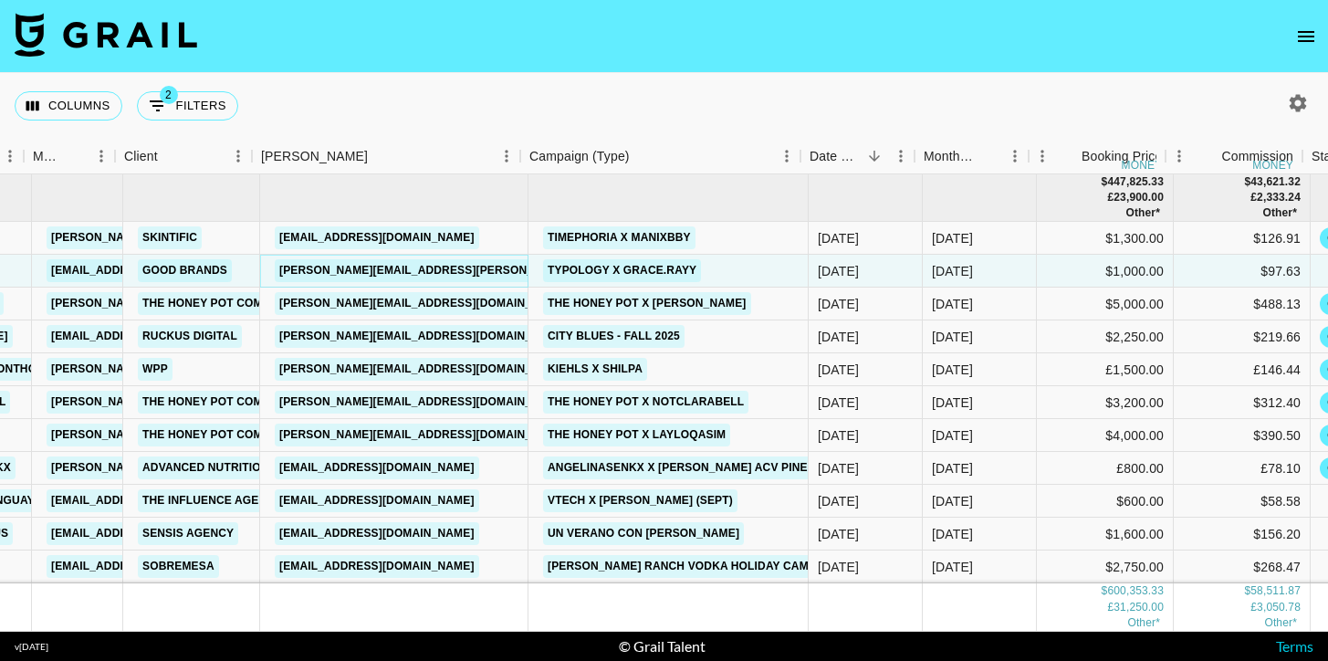
scroll to position [0, 493]
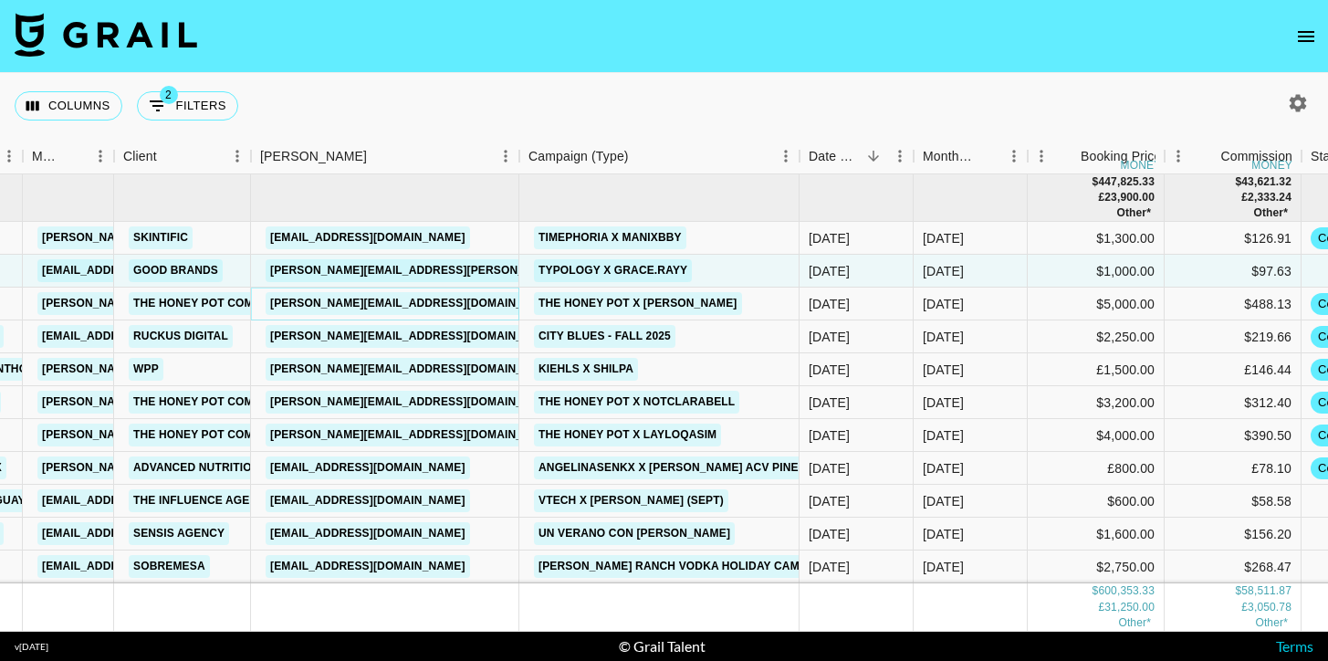
click at [396, 305] on link "[PERSON_NAME][EMAIL_ADDRESS][DOMAIN_NAME]" at bounding box center [415, 303] width 298 height 23
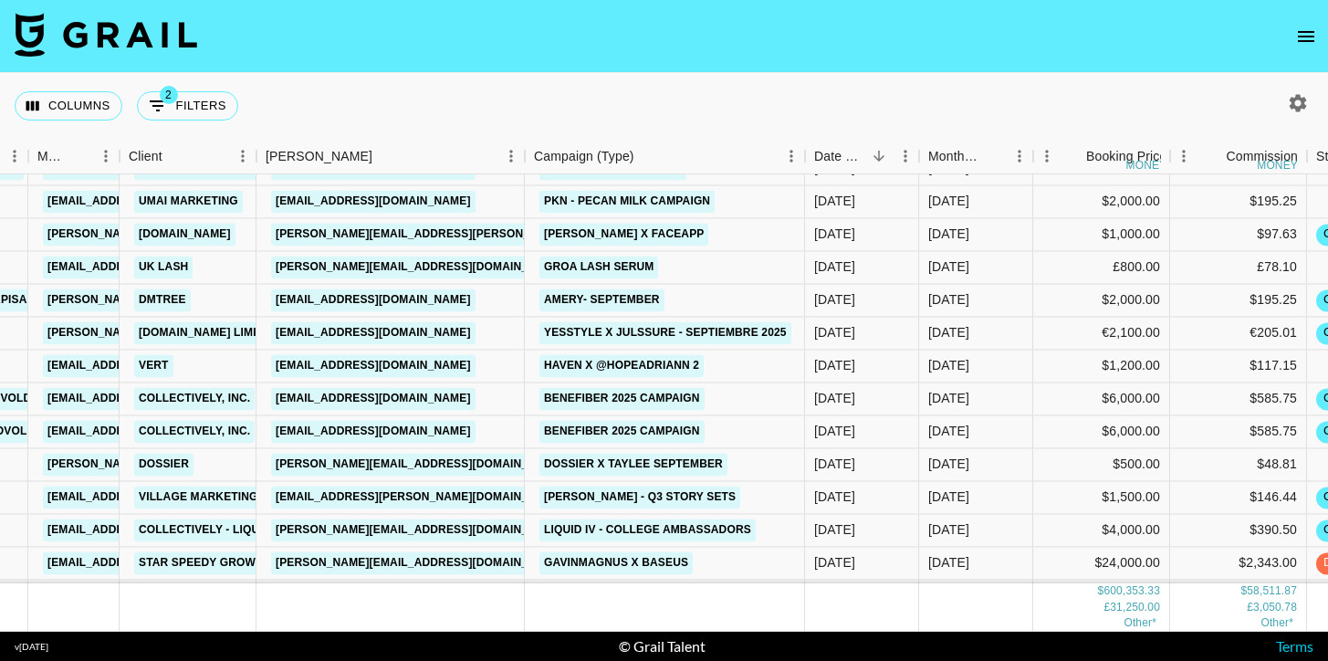
scroll to position [2530, 487]
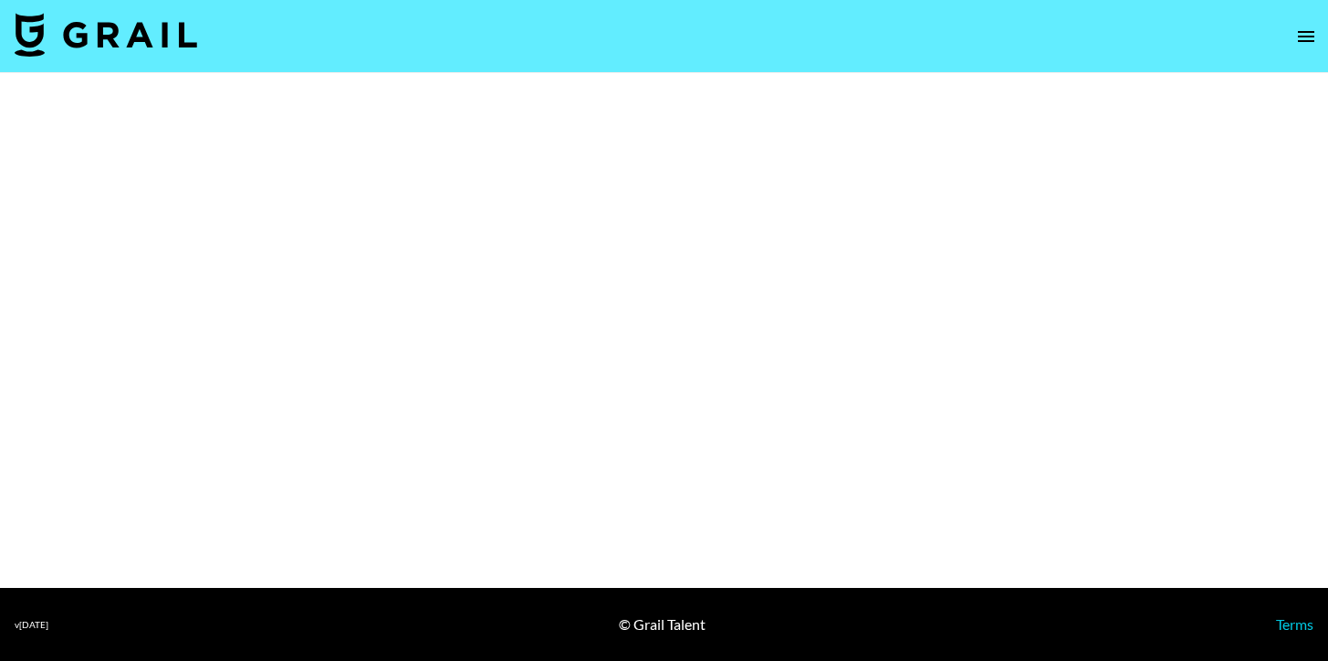
select select "Brand"
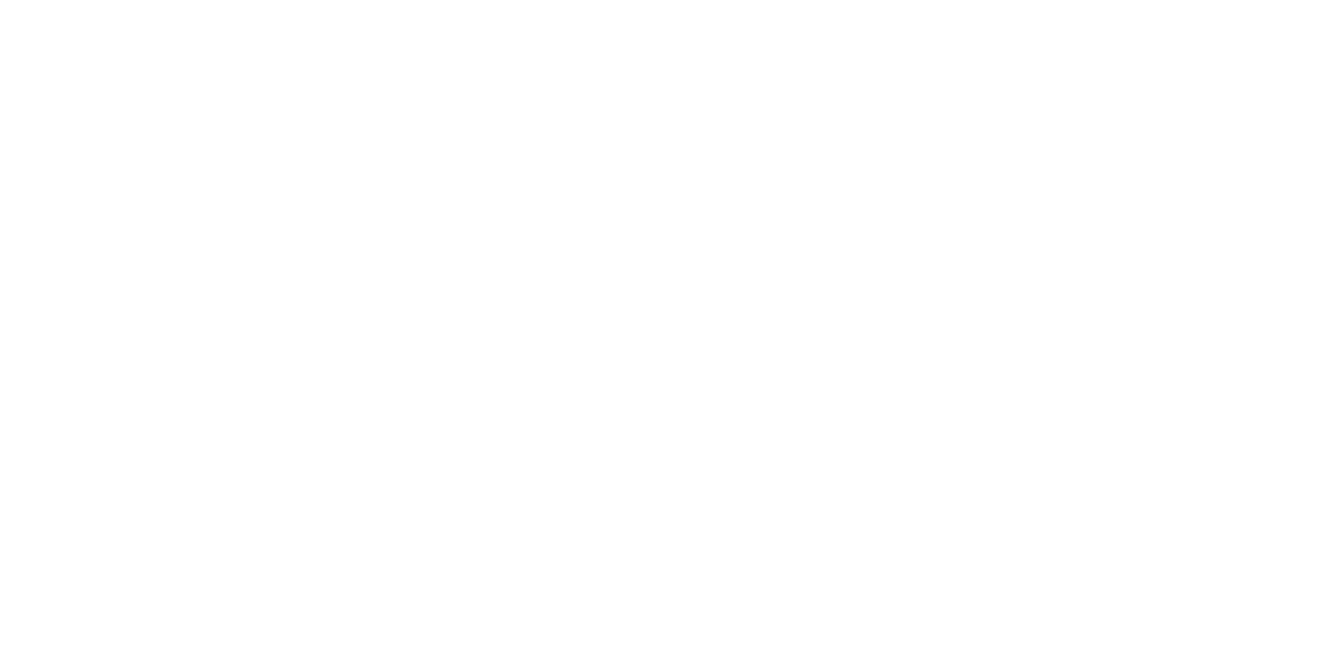
select select "Brand"
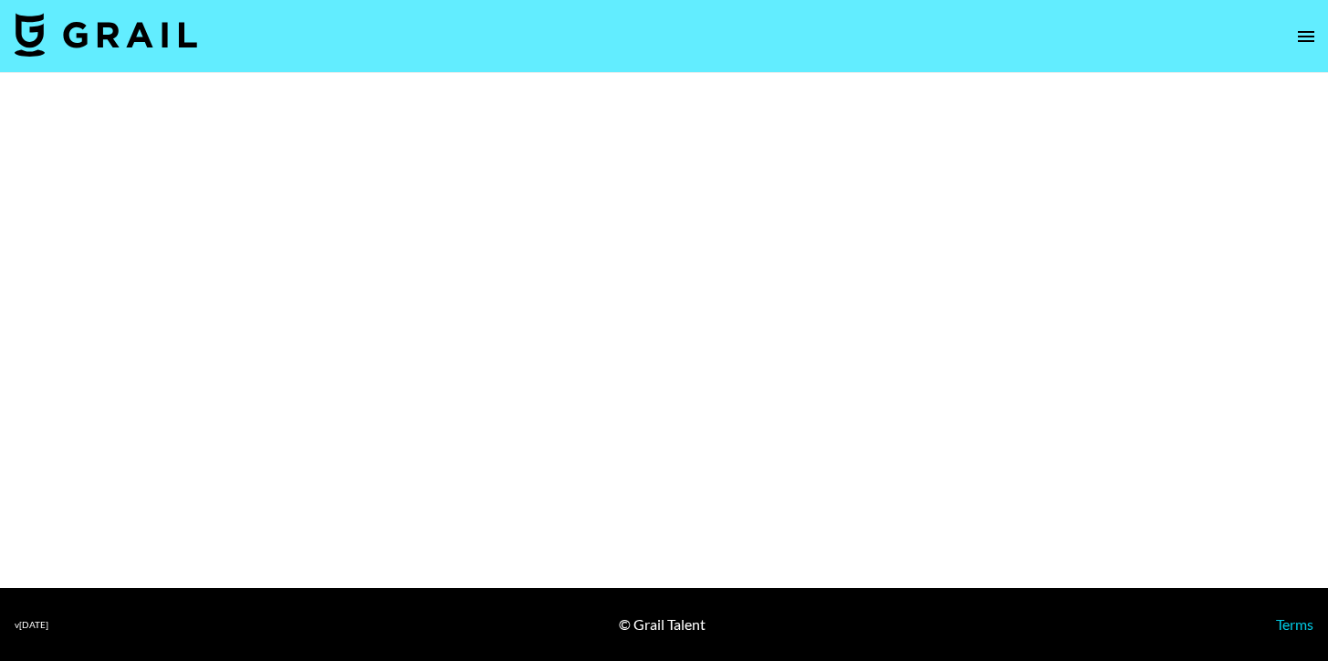
select select "Brand"
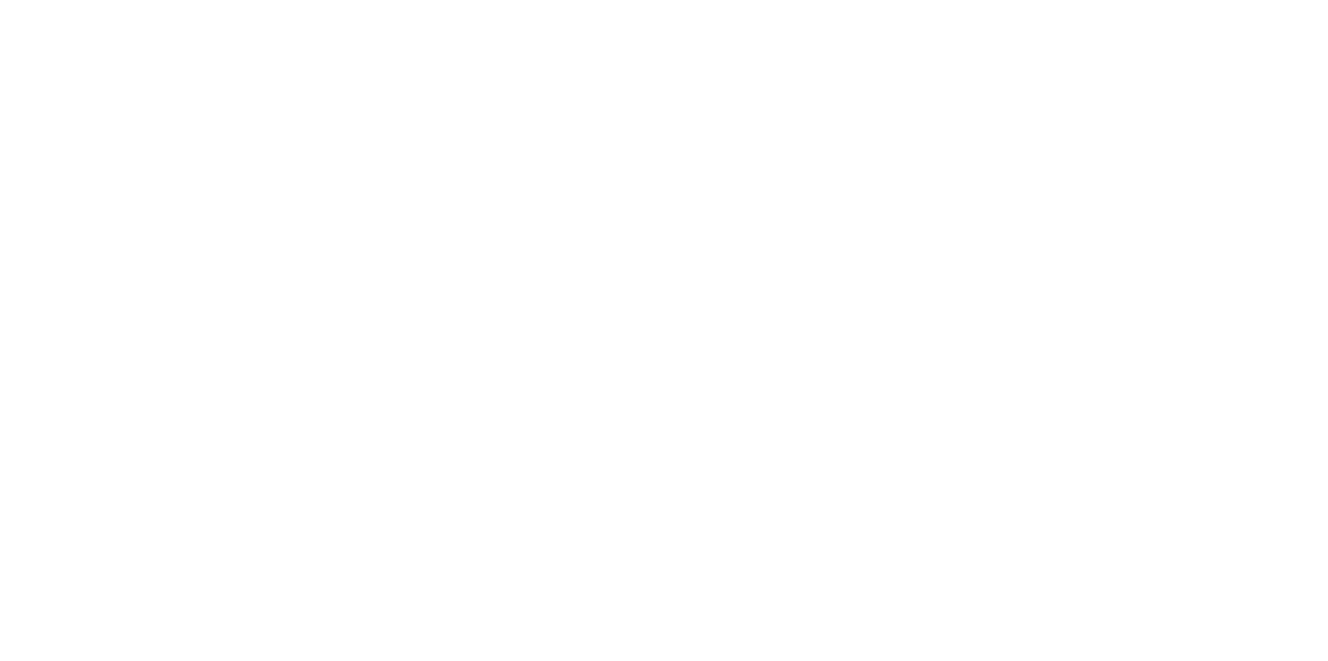
select select "Brand"
